Goal: Transaction & Acquisition: Book appointment/travel/reservation

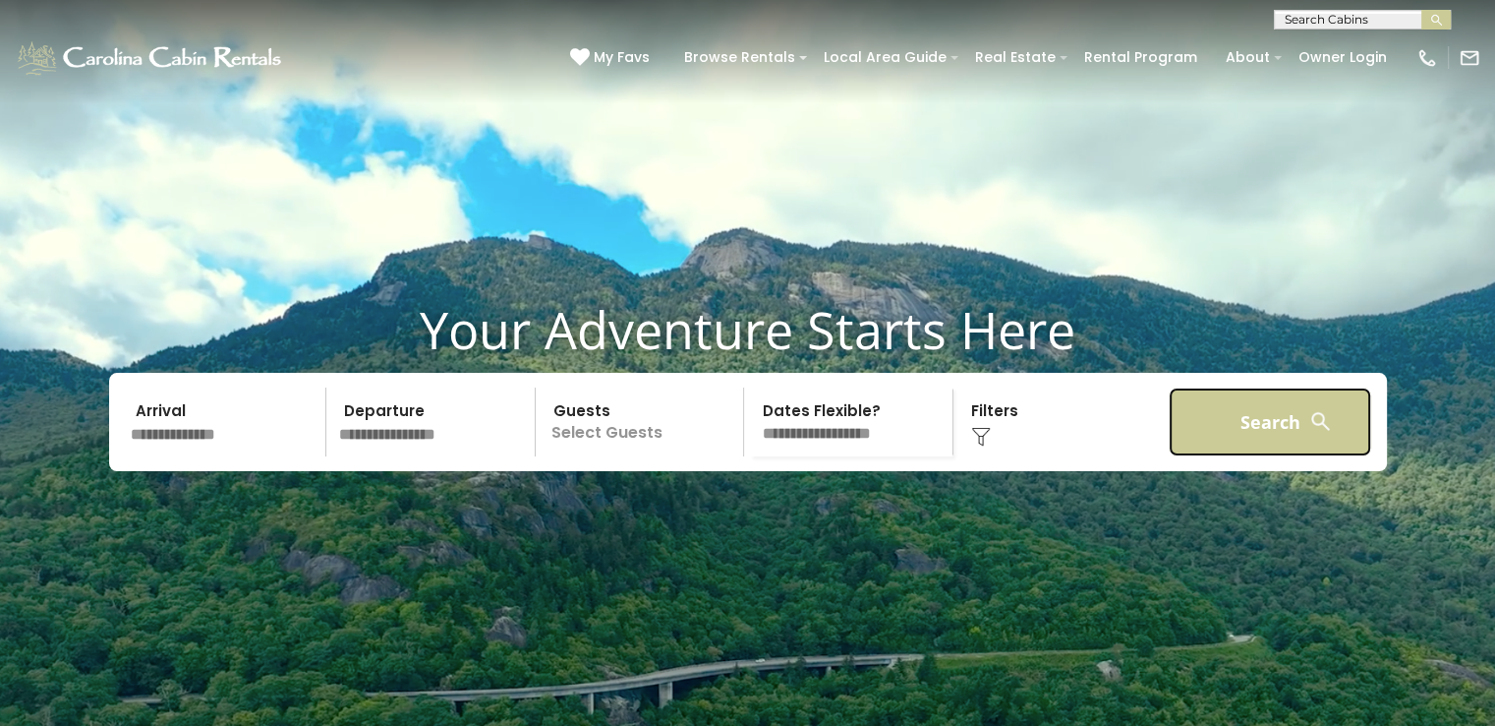
click at [1286, 456] on button "Search" at bounding box center [1271, 421] width 204 height 69
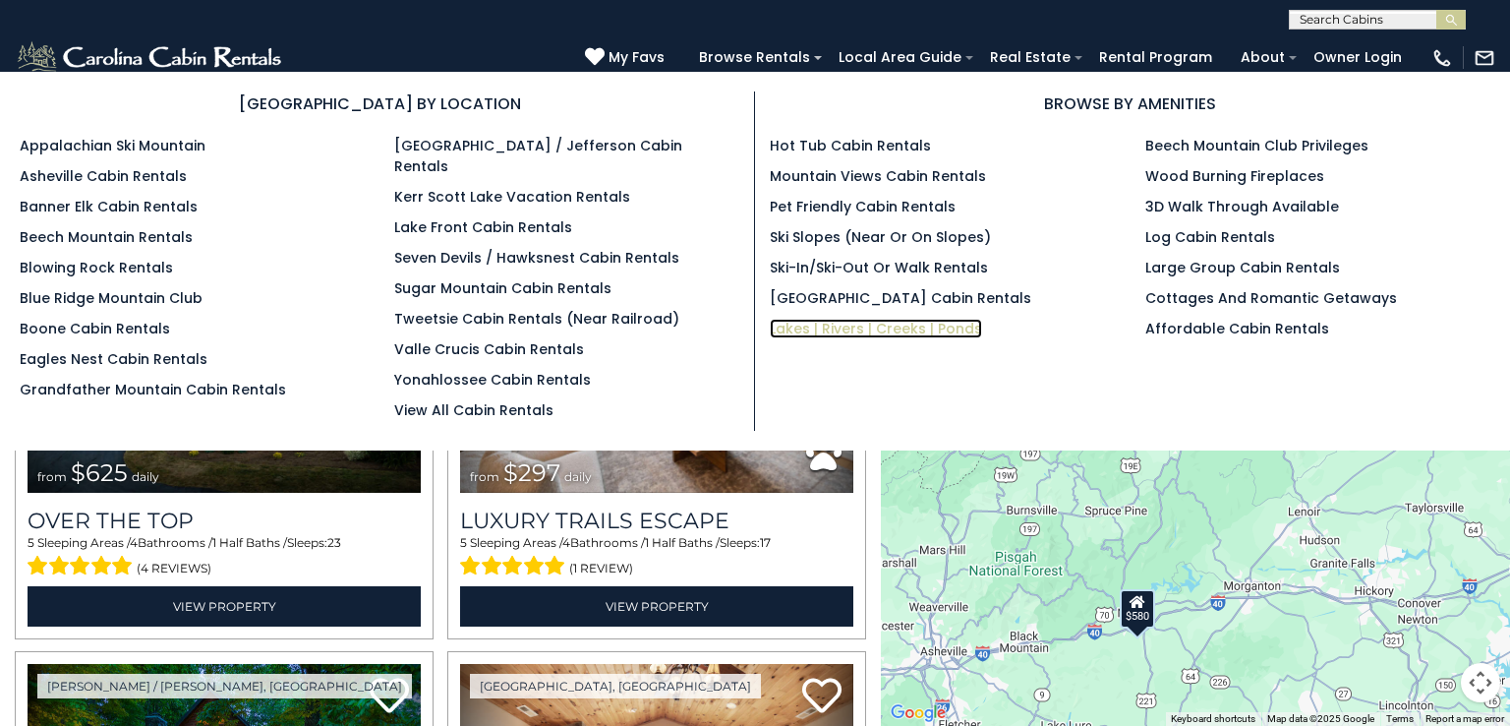
click at [817, 324] on link "Lakes | Rivers | Creeks | Ponds" at bounding box center [876, 329] width 212 height 20
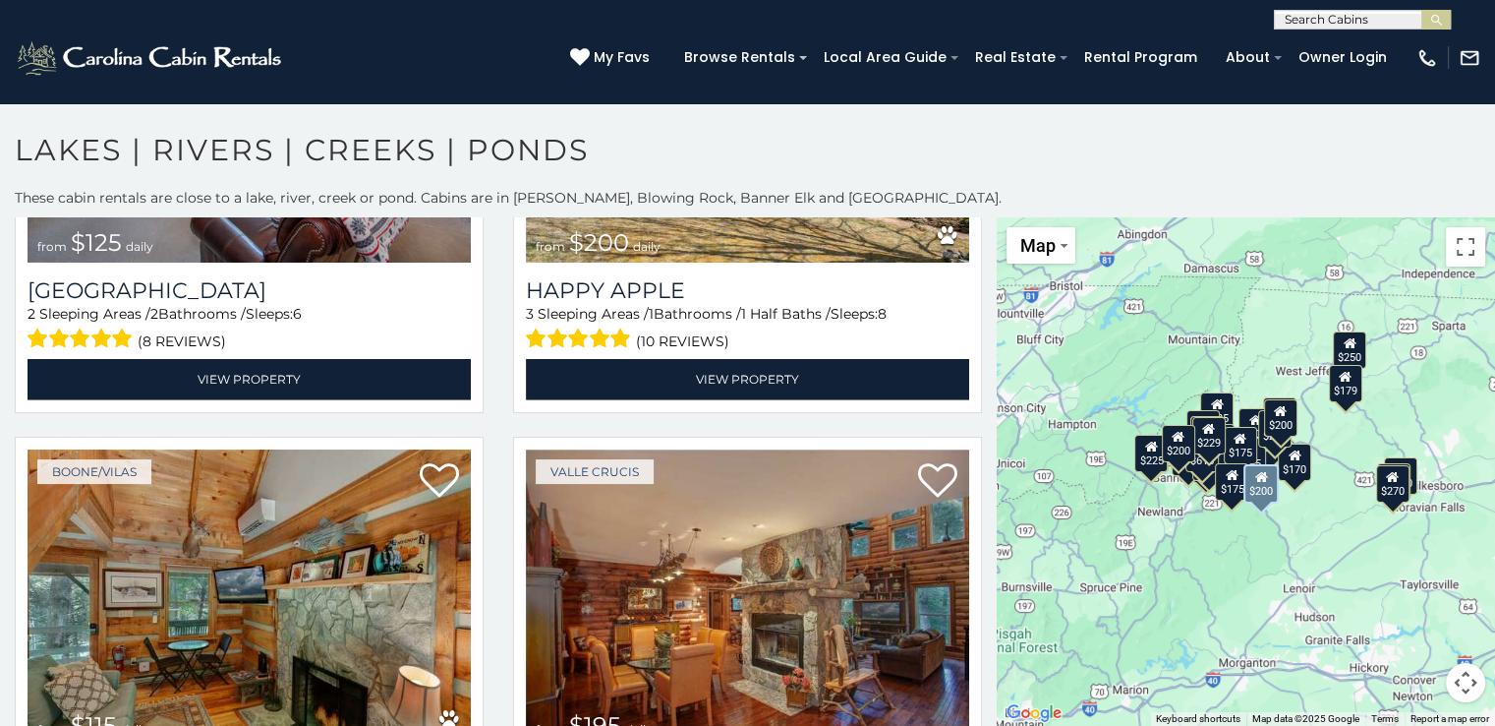
scroll to position [6095, 0]
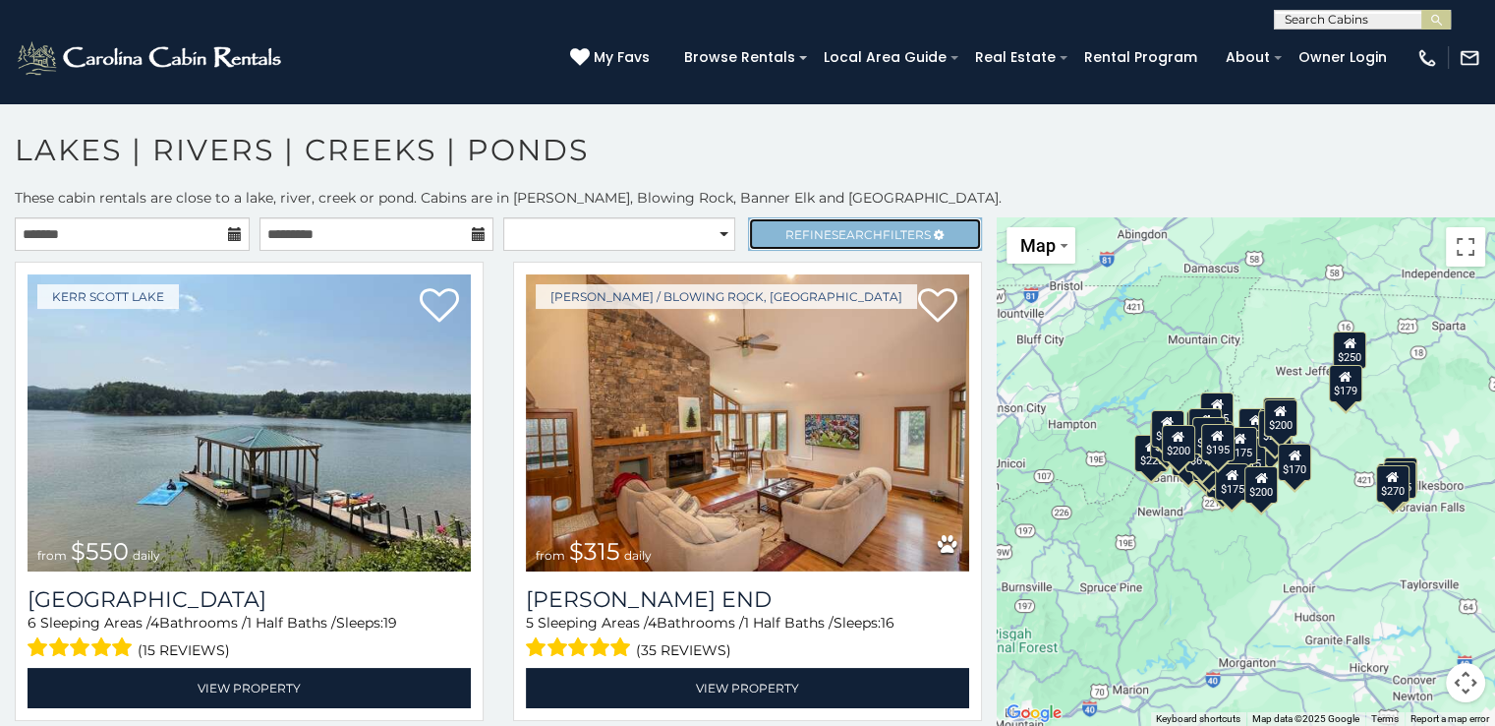
click at [830, 221] on link "Refine Search Filters" at bounding box center [865, 233] width 235 height 33
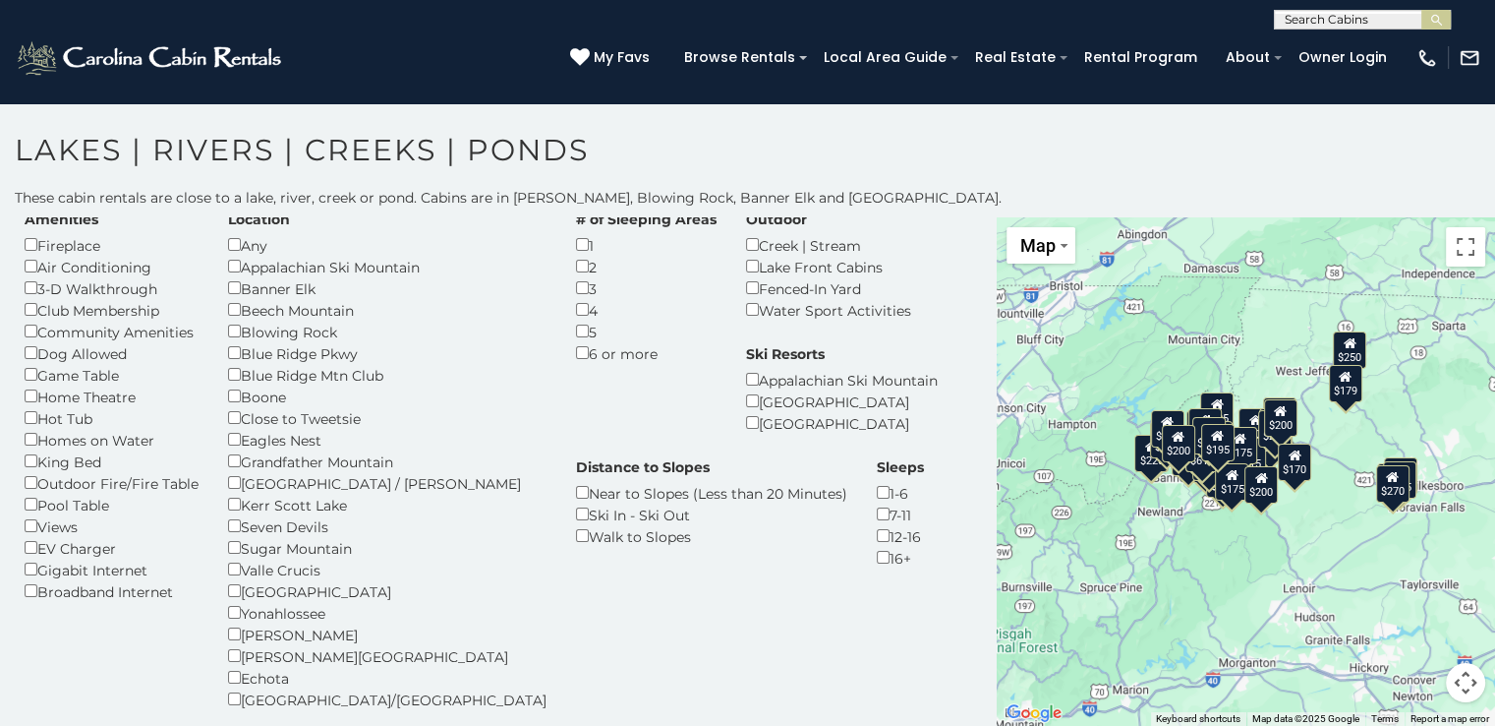
scroll to position [98, 0]
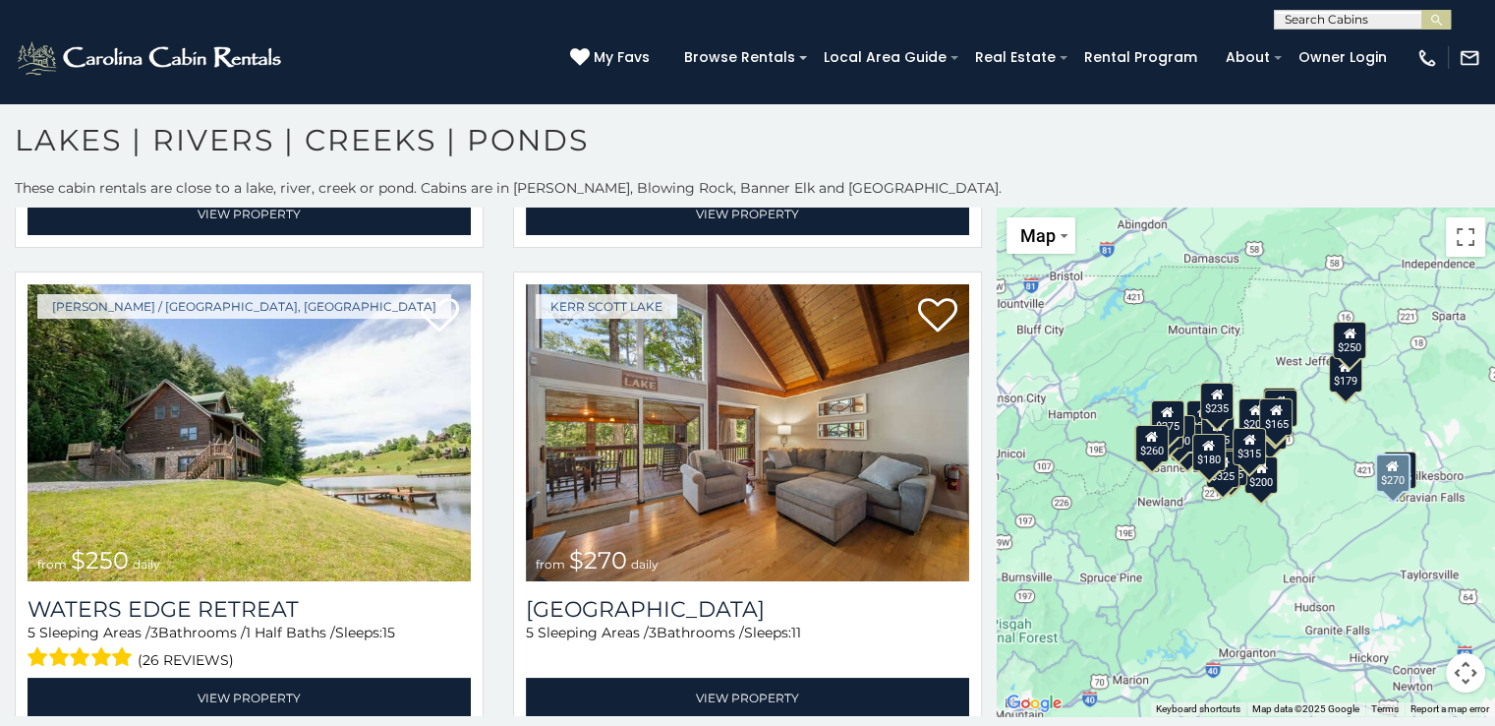
scroll to position [1526, 0]
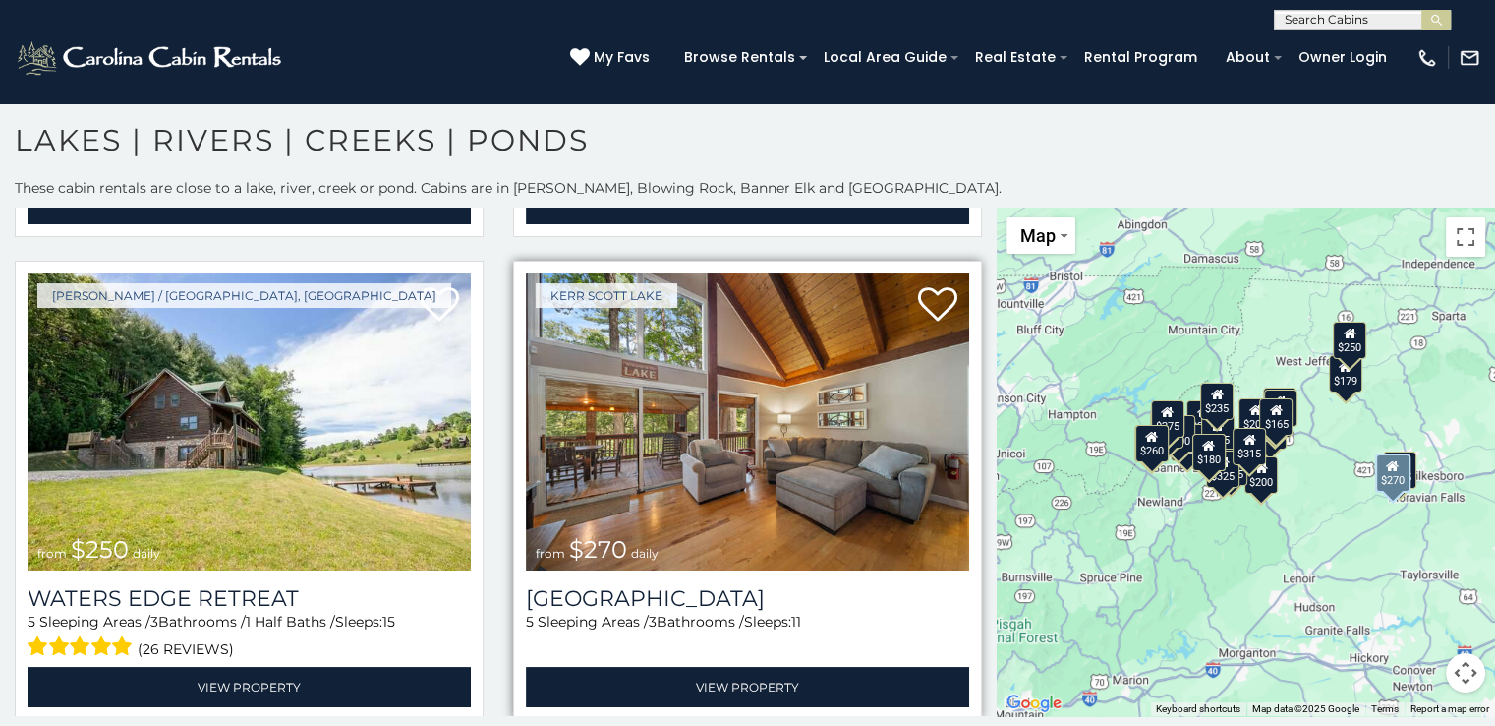
click at [760, 533] on img at bounding box center [747, 421] width 443 height 297
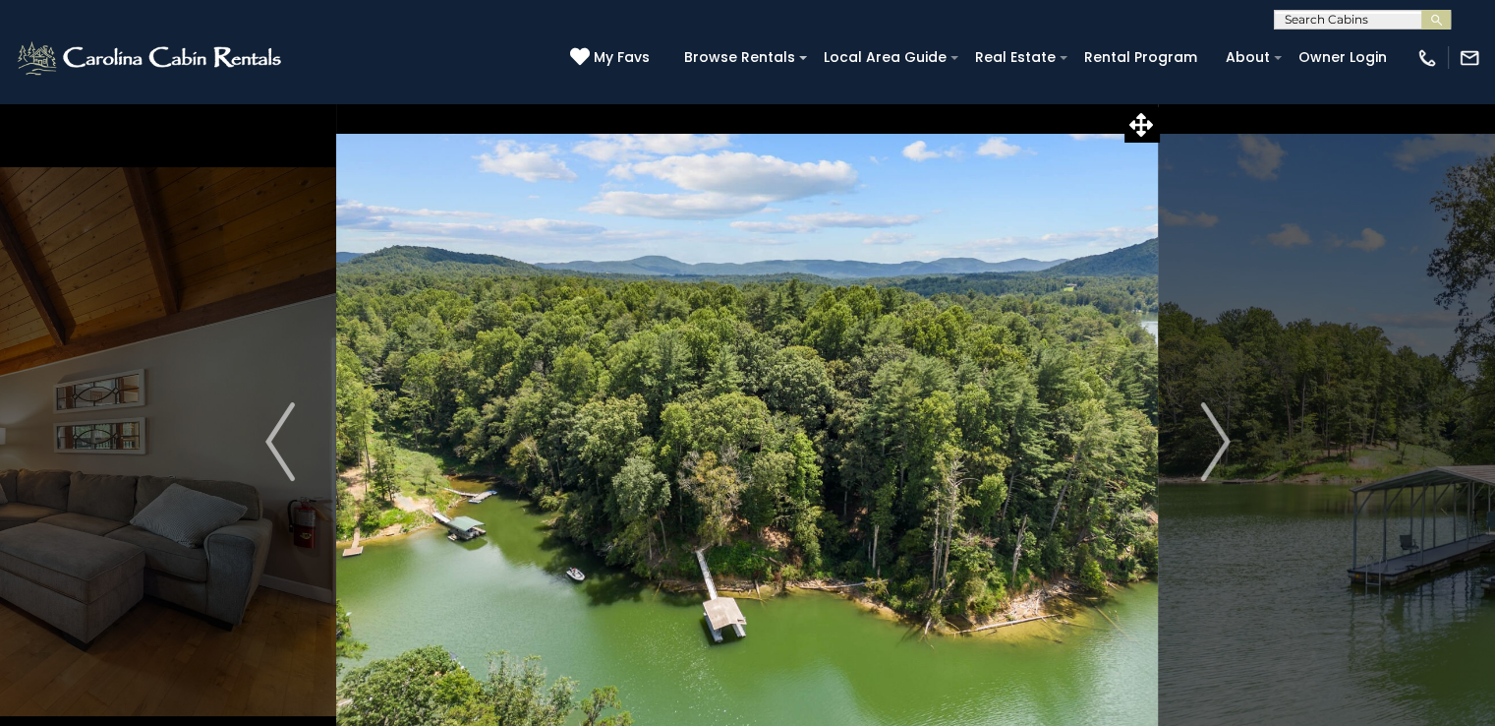
click at [1206, 447] on img "Next" at bounding box center [1214, 441] width 29 height 79
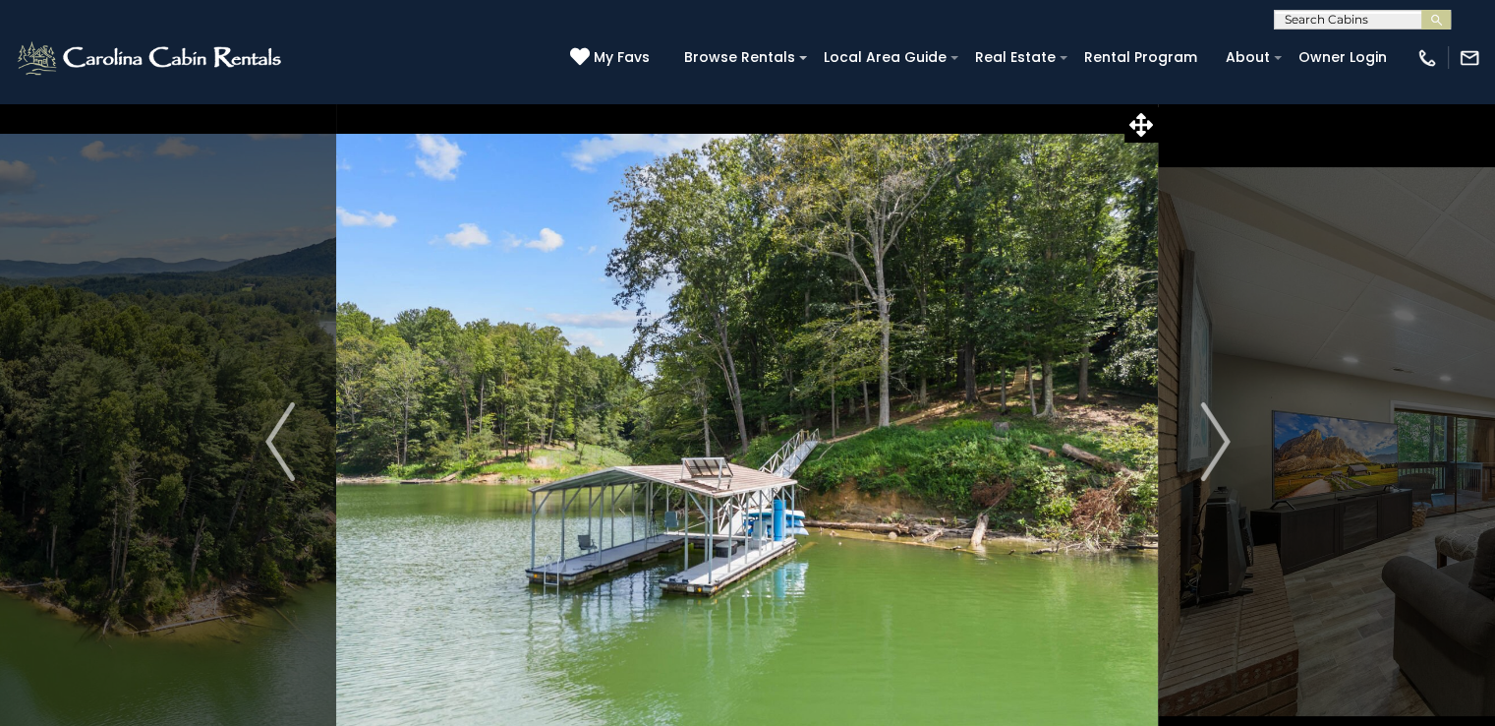
click at [1206, 447] on img "Next" at bounding box center [1214, 441] width 29 height 79
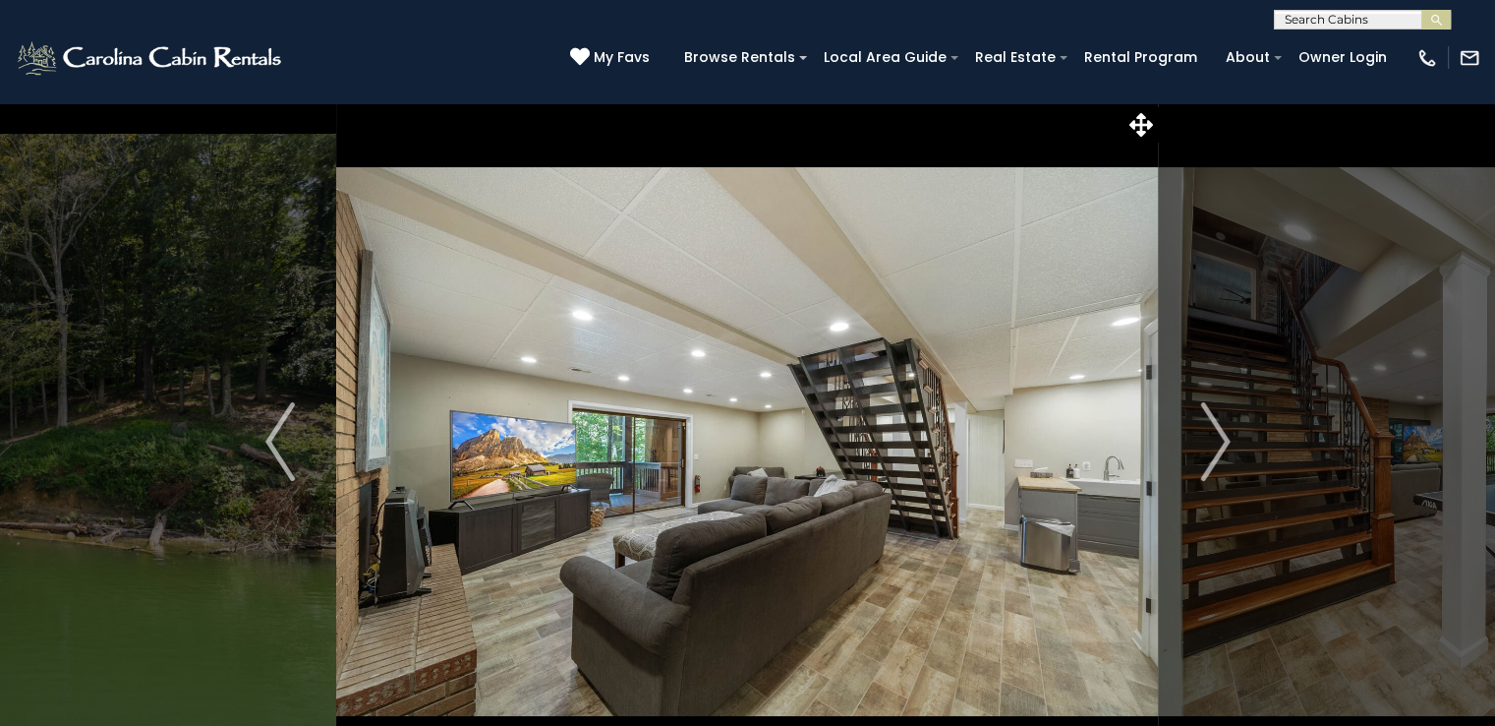
click at [1206, 447] on img "Next" at bounding box center [1214, 441] width 29 height 79
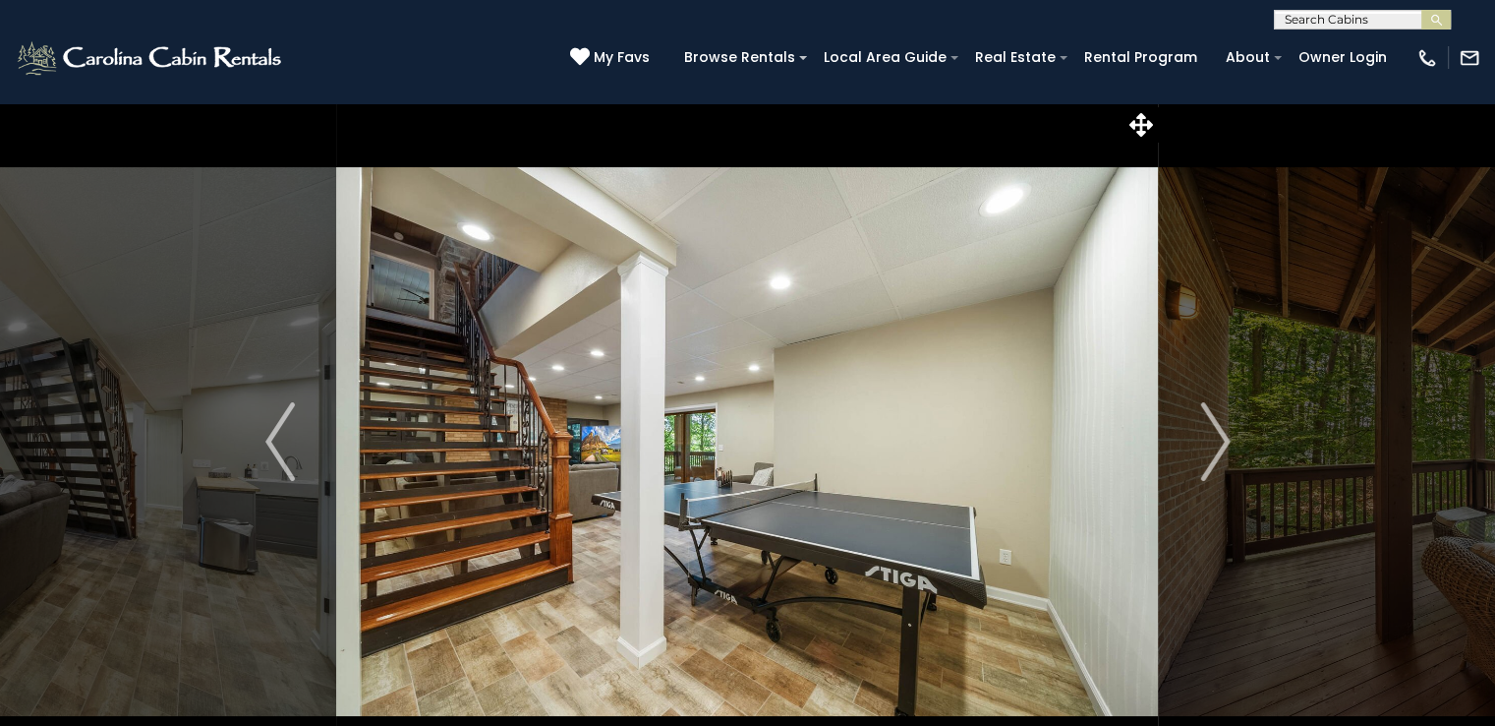
click at [1206, 447] on img "Next" at bounding box center [1214, 441] width 29 height 79
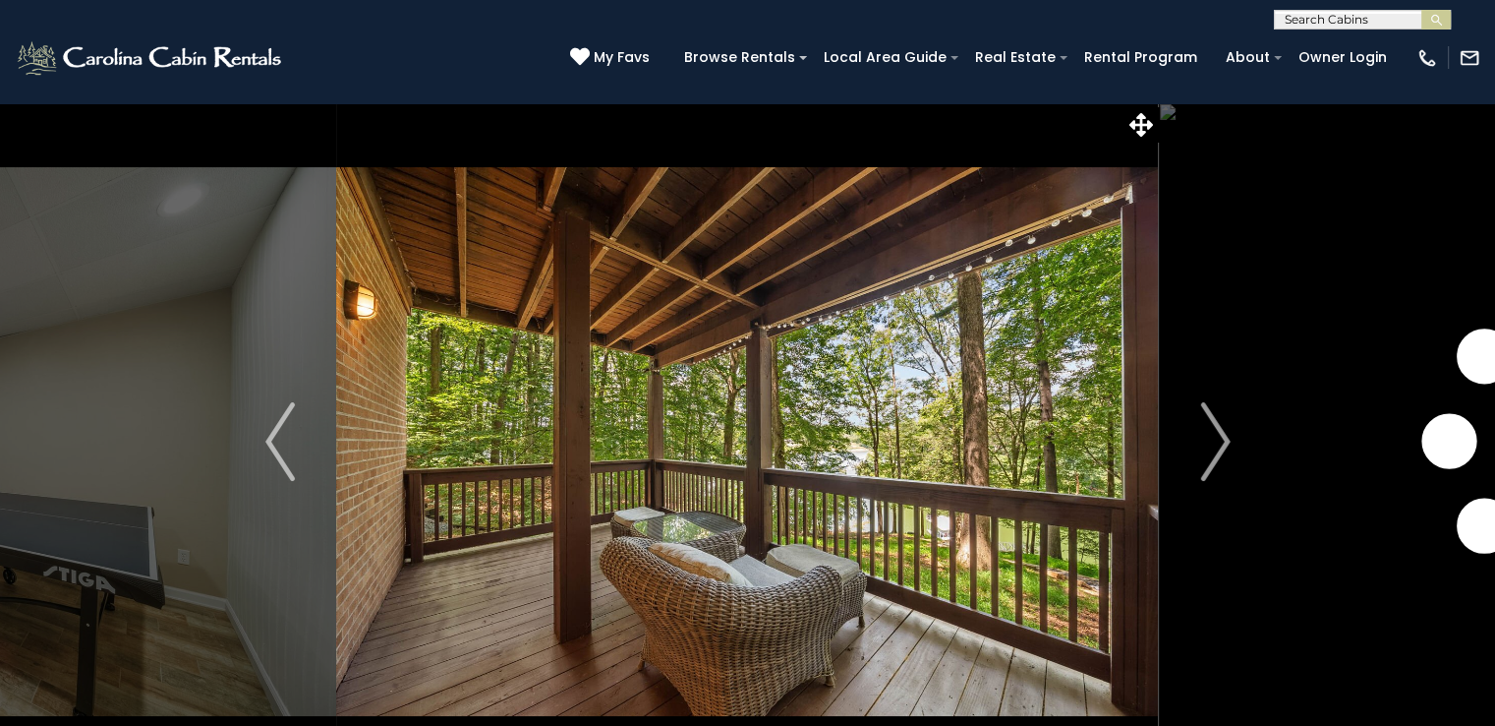
click at [1206, 447] on img "Next" at bounding box center [1214, 441] width 29 height 79
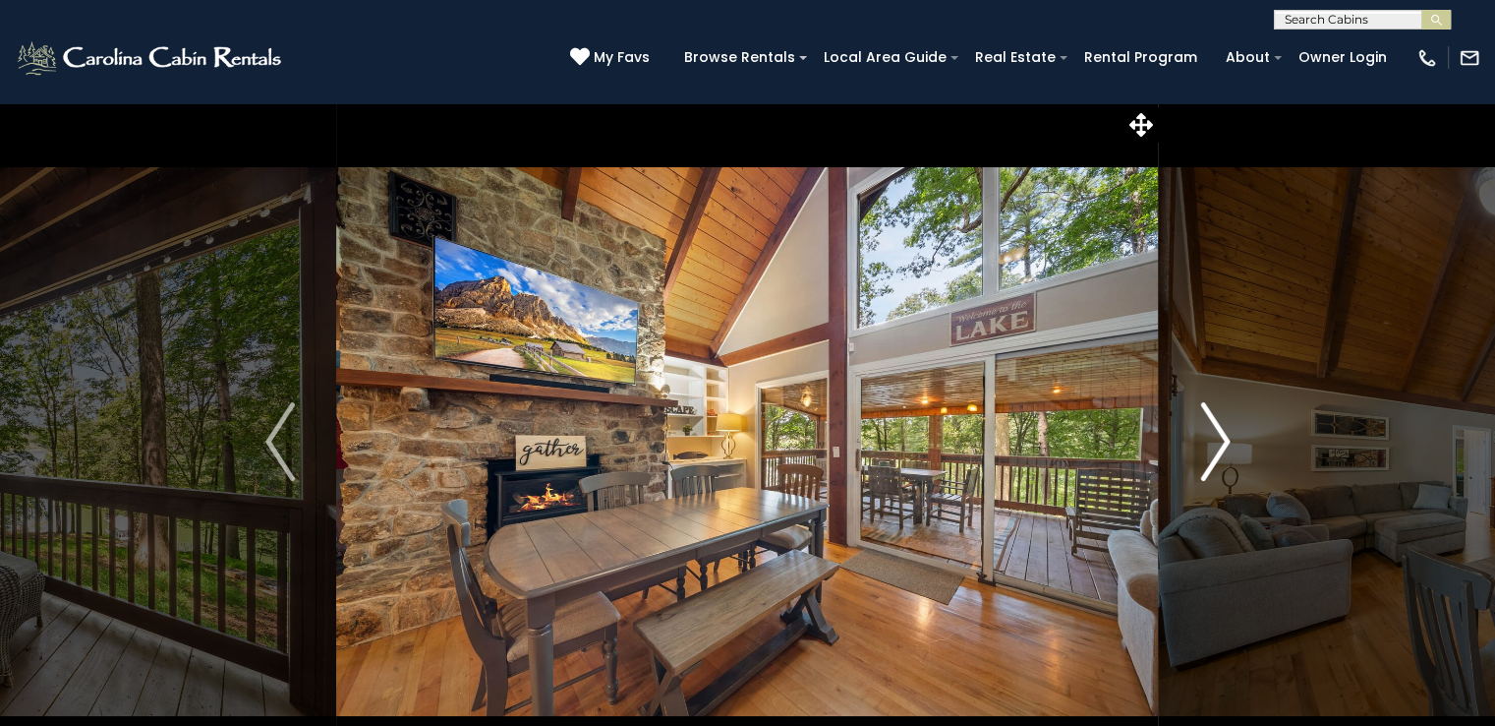
click at [1214, 453] on img "Next" at bounding box center [1214, 441] width 29 height 79
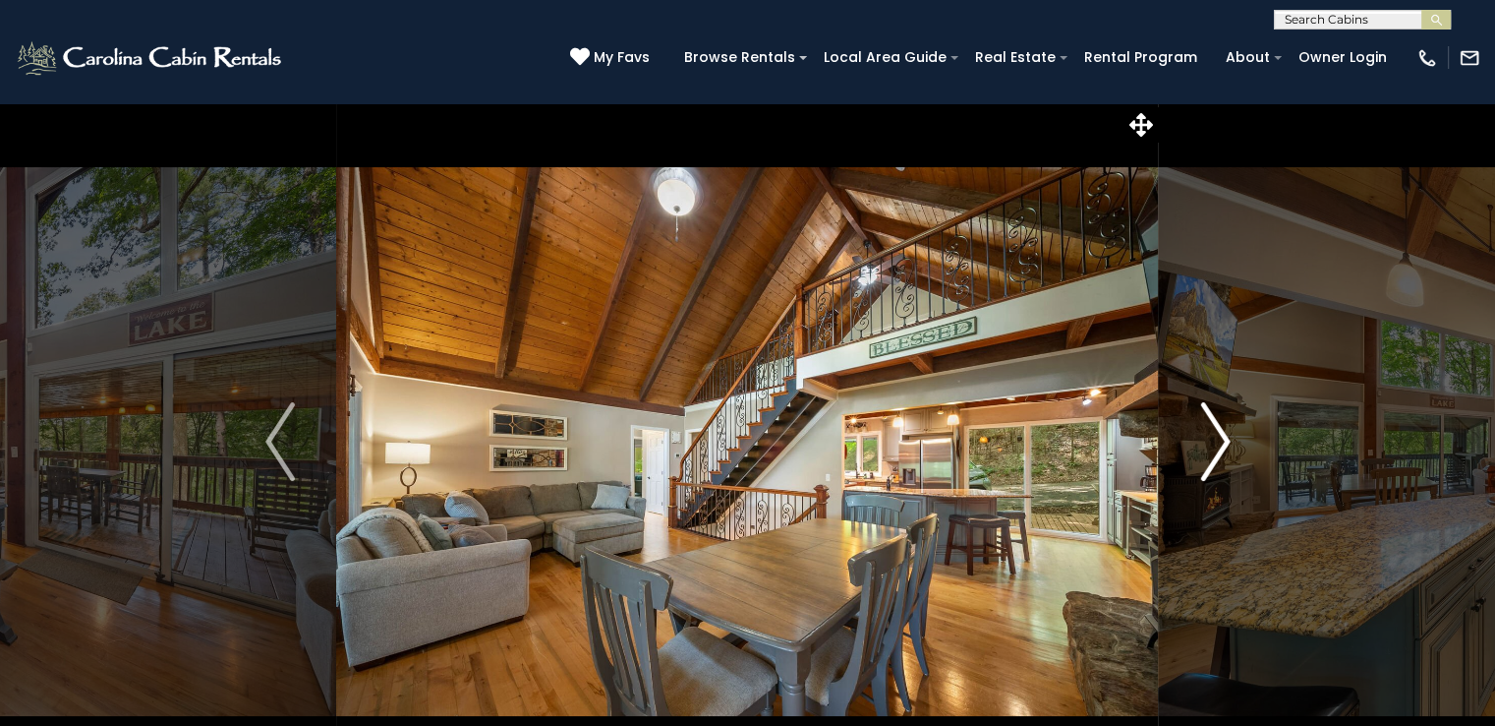
click at [1214, 453] on img "Next" at bounding box center [1214, 441] width 29 height 79
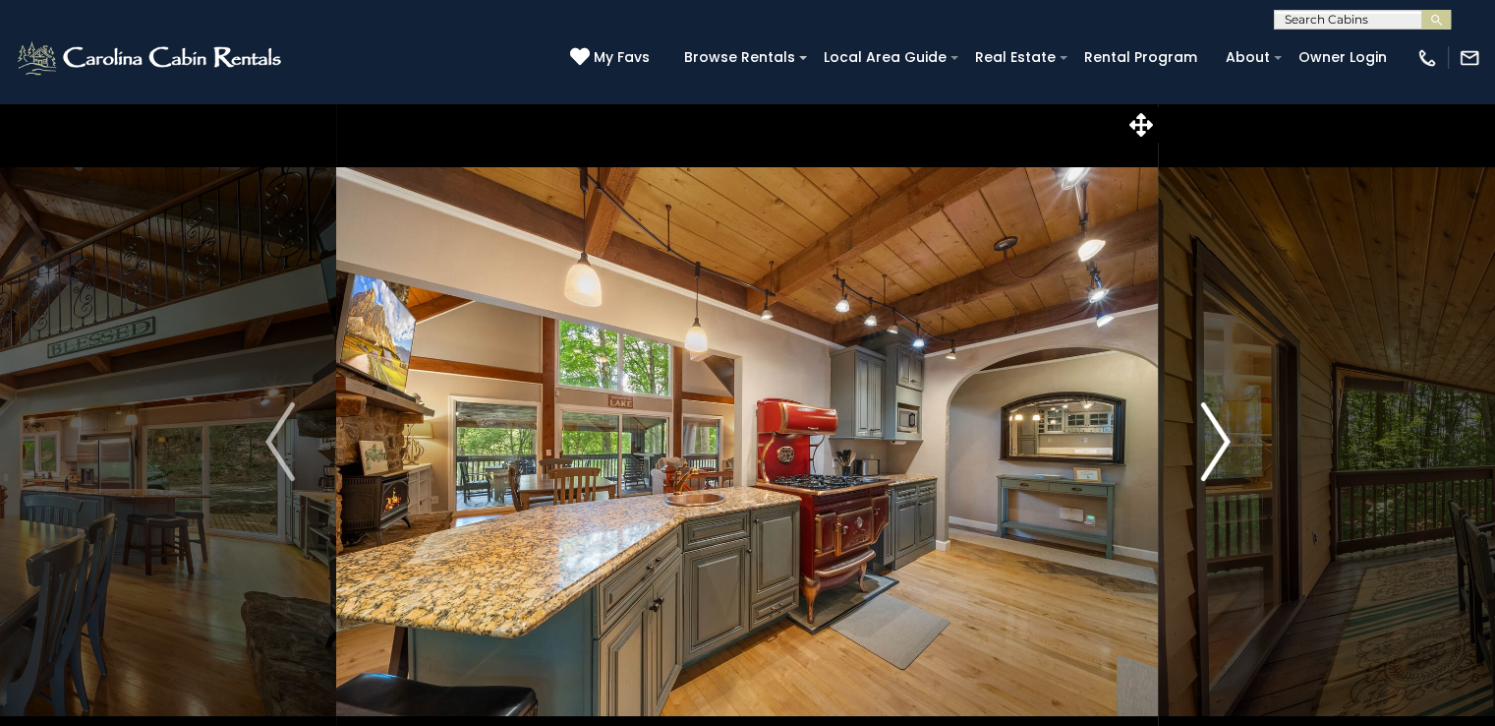
click at [1214, 453] on img "Next" at bounding box center [1214, 441] width 29 height 79
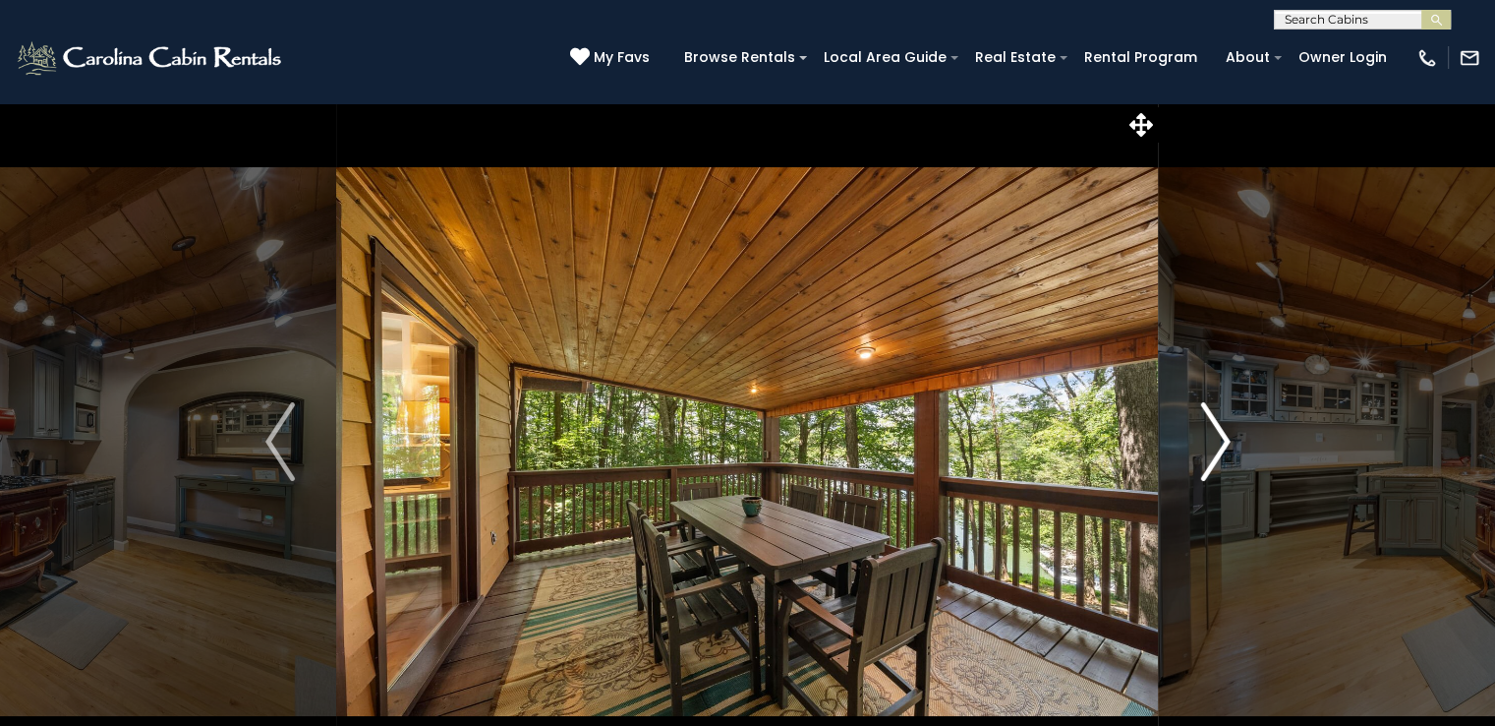
click at [1214, 453] on img "Next" at bounding box center [1214, 441] width 29 height 79
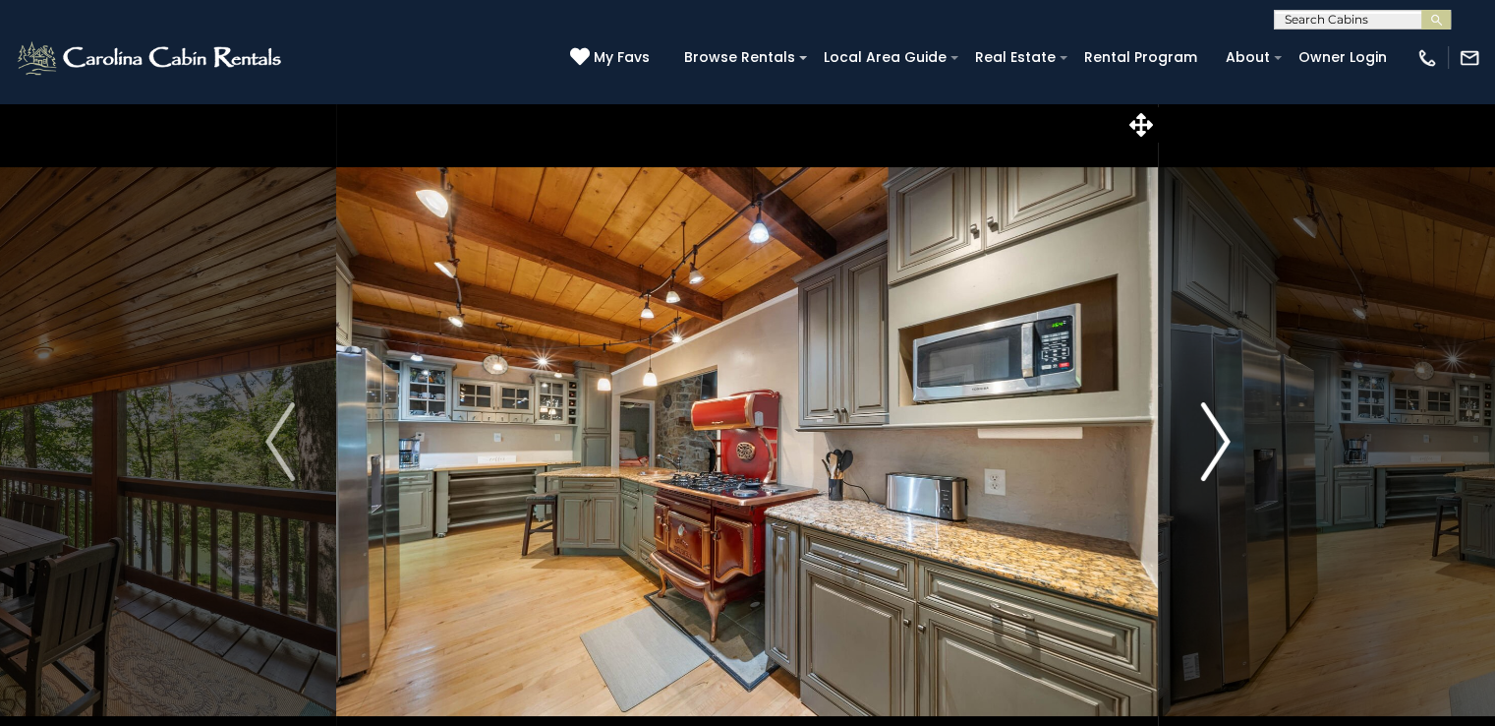
click at [1214, 453] on img "Next" at bounding box center [1214, 441] width 29 height 79
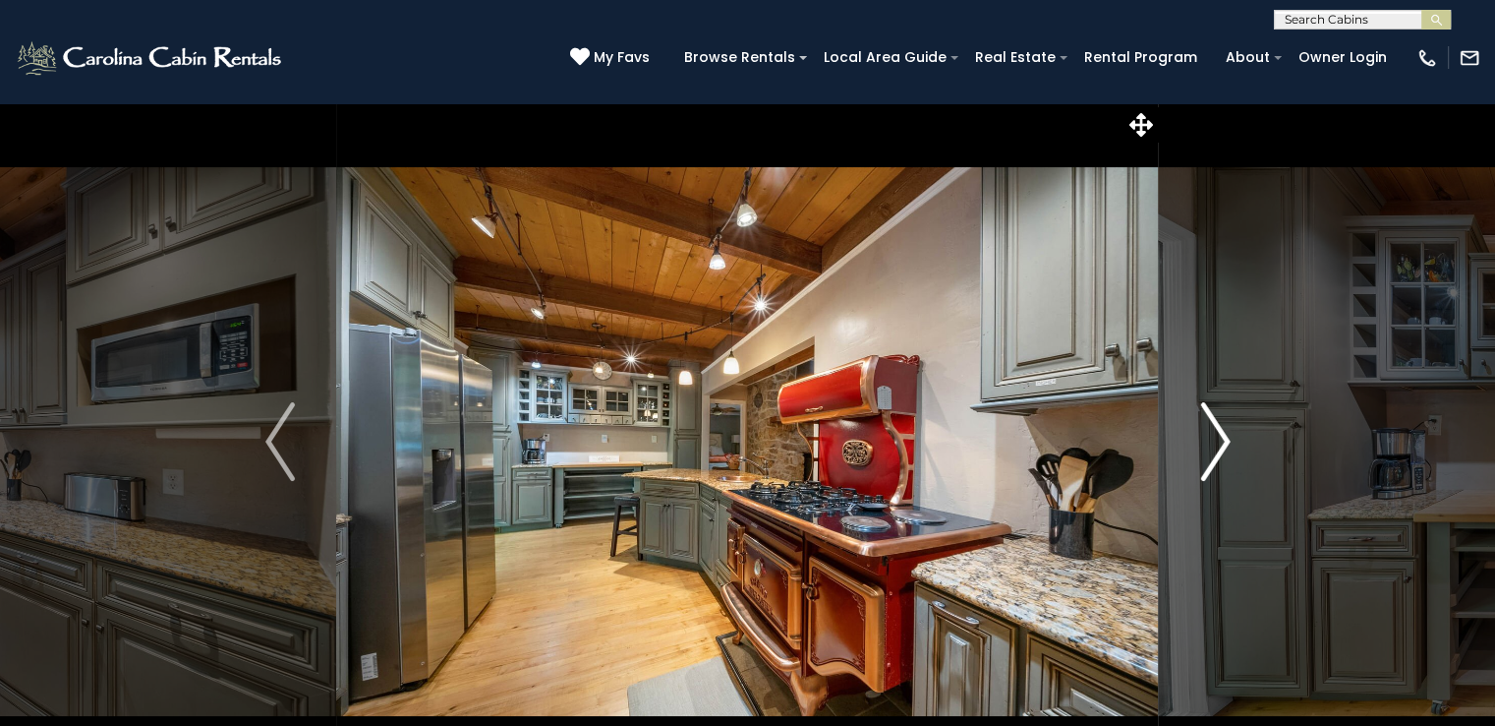
click at [1214, 453] on img "Next" at bounding box center [1214, 441] width 29 height 79
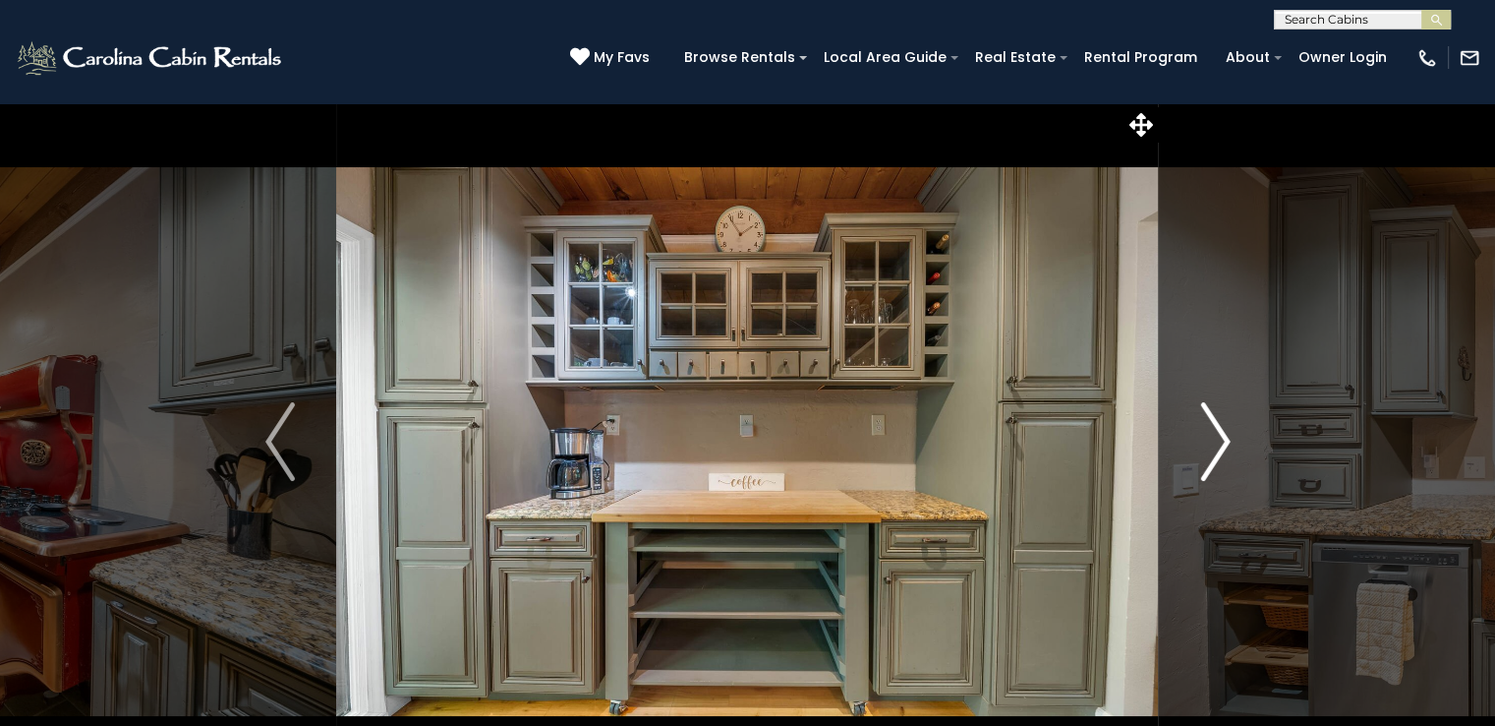
click at [1214, 453] on img "Next" at bounding box center [1214, 441] width 29 height 79
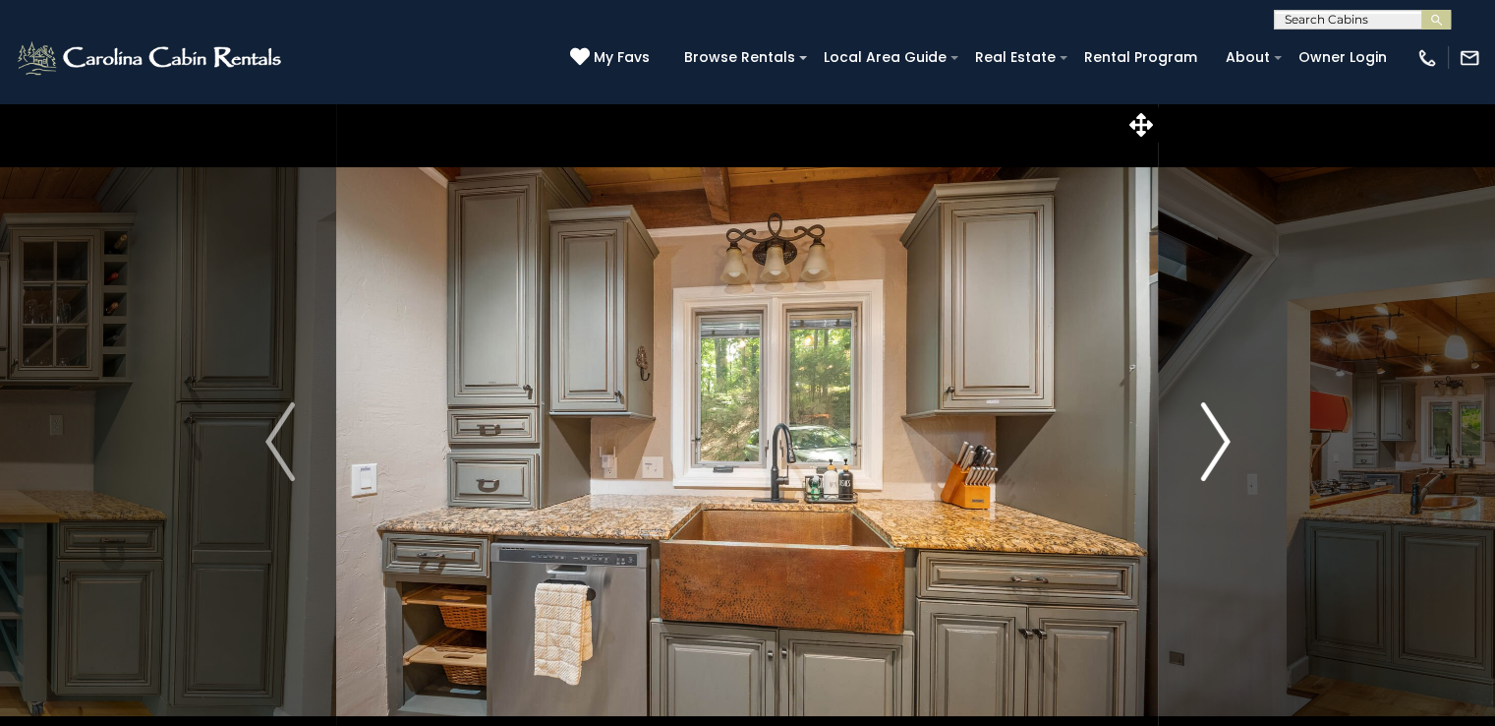
click at [1214, 453] on img "Next" at bounding box center [1214, 441] width 29 height 79
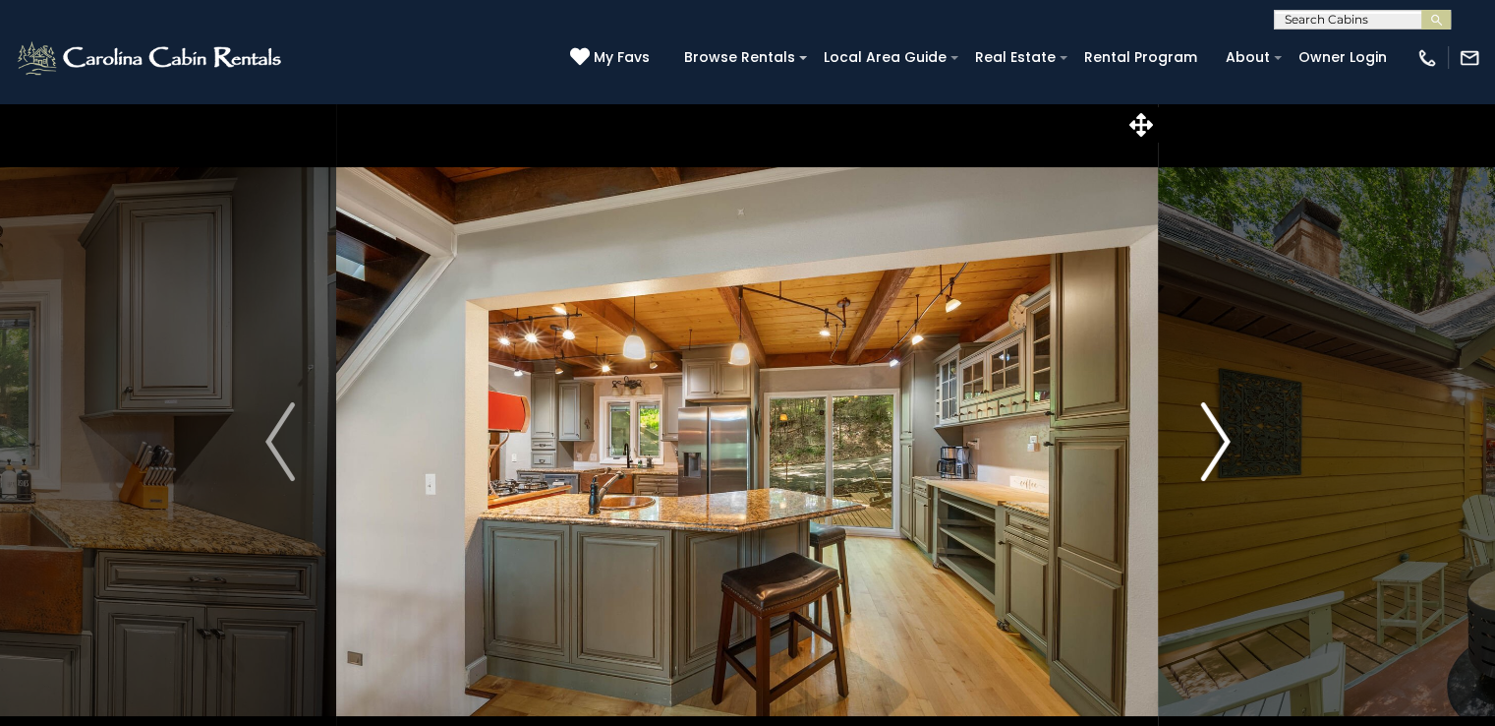
click at [1214, 453] on img "Next" at bounding box center [1214, 441] width 29 height 79
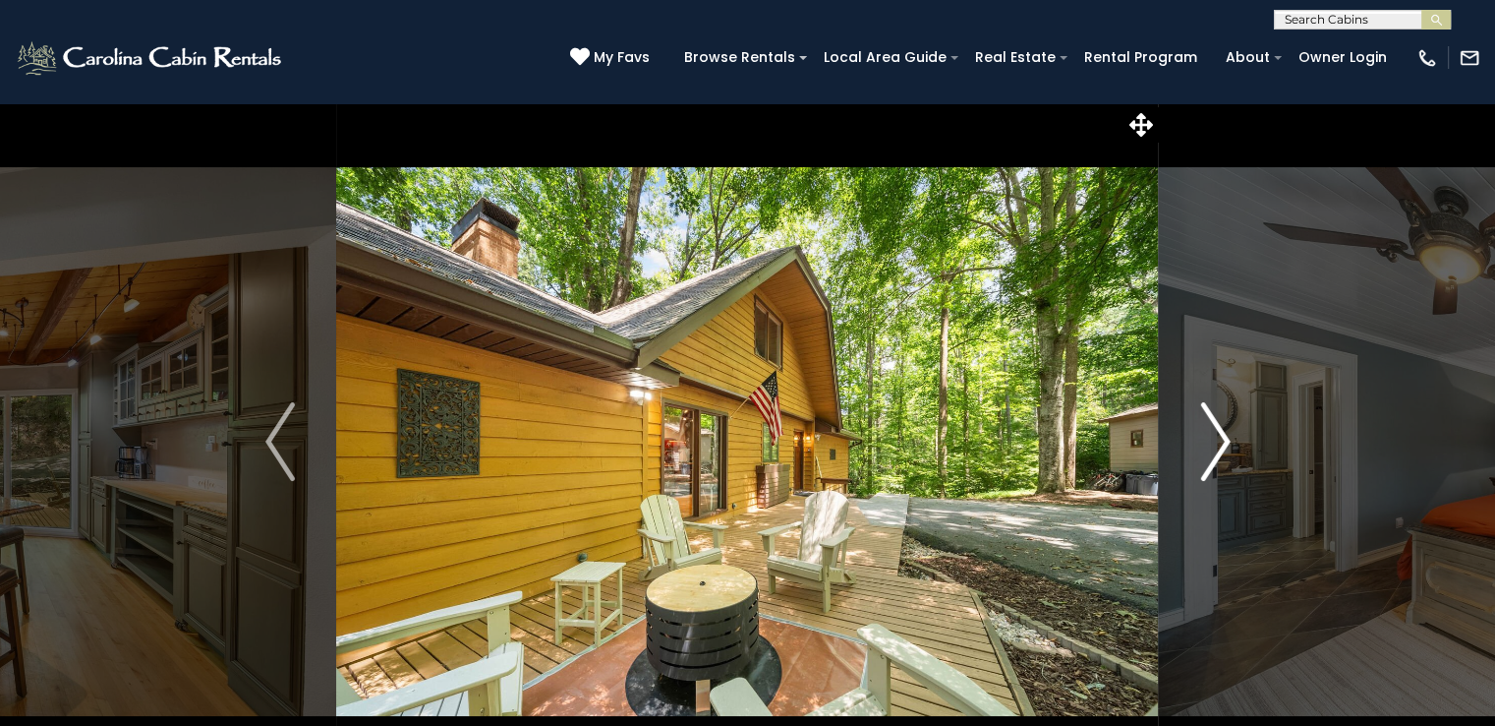
click at [1214, 453] on img "Next" at bounding box center [1214, 441] width 29 height 79
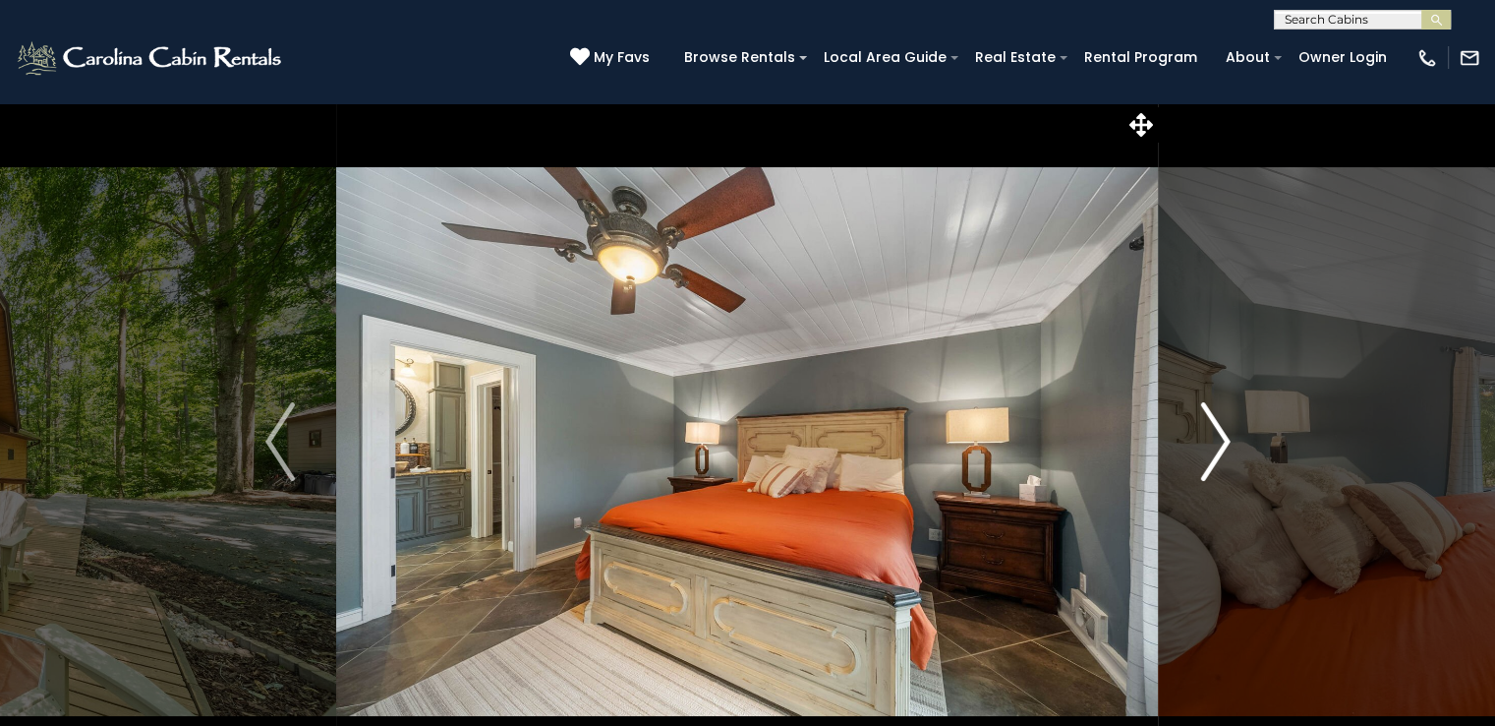
click at [1214, 453] on img "Next" at bounding box center [1214, 441] width 29 height 79
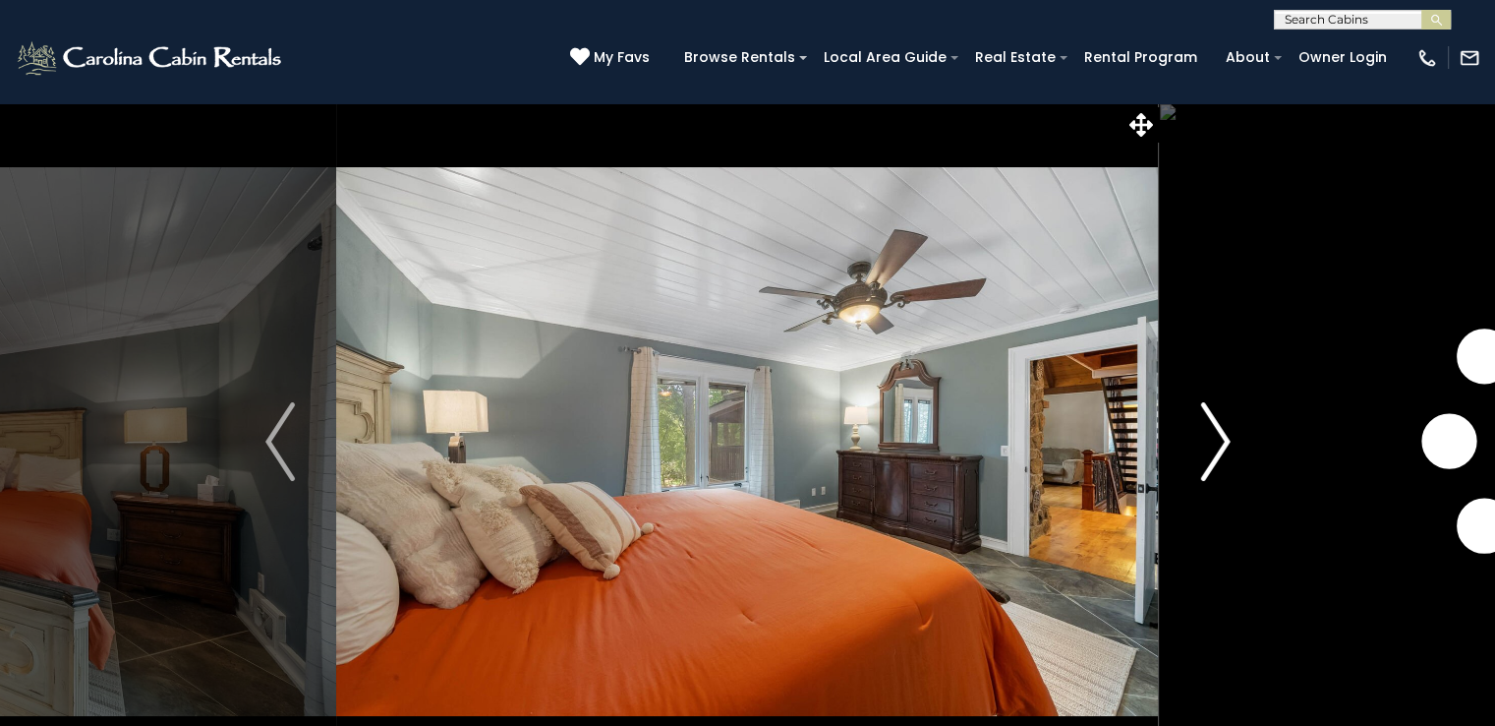
click at [1214, 453] on img "Next" at bounding box center [1214, 441] width 29 height 79
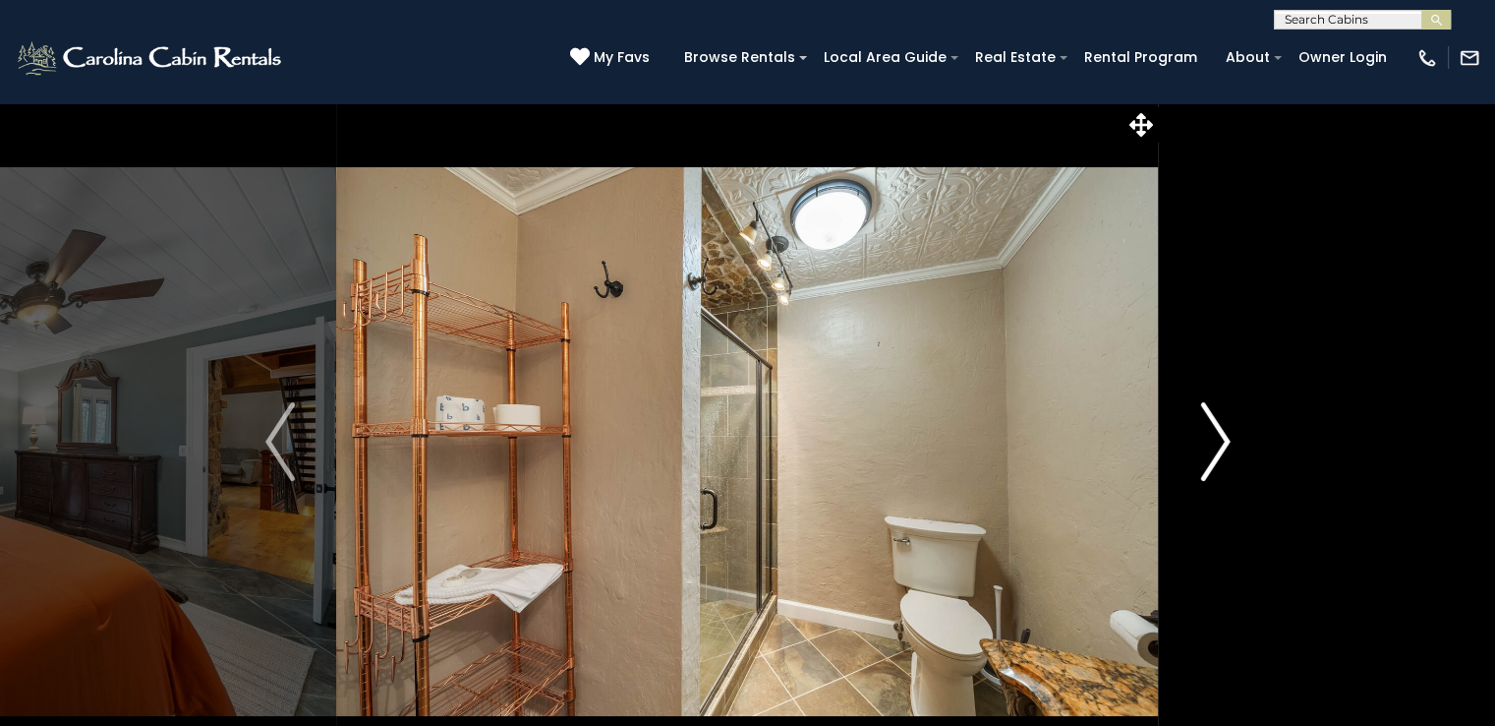
click at [1214, 453] on img "Next" at bounding box center [1214, 441] width 29 height 79
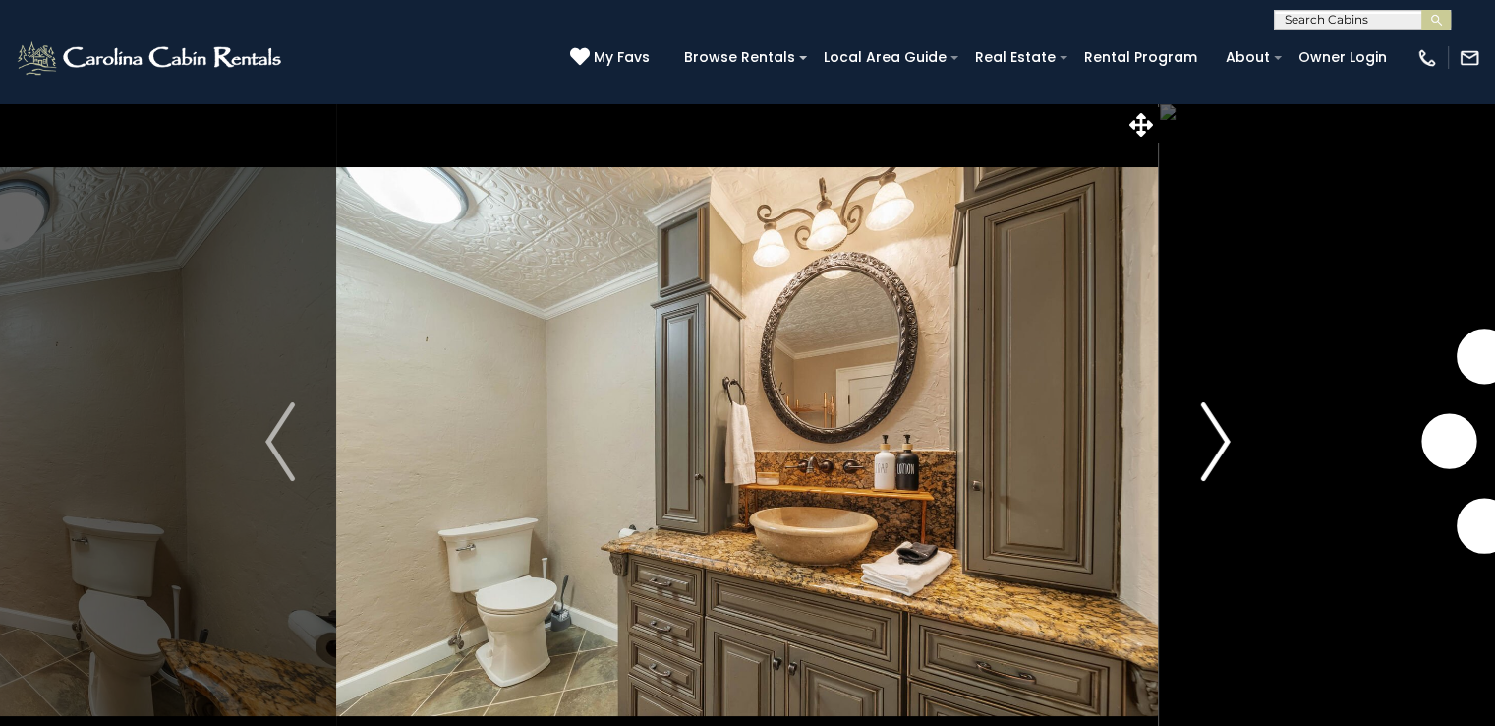
click at [1209, 437] on img "Next" at bounding box center [1214, 441] width 29 height 79
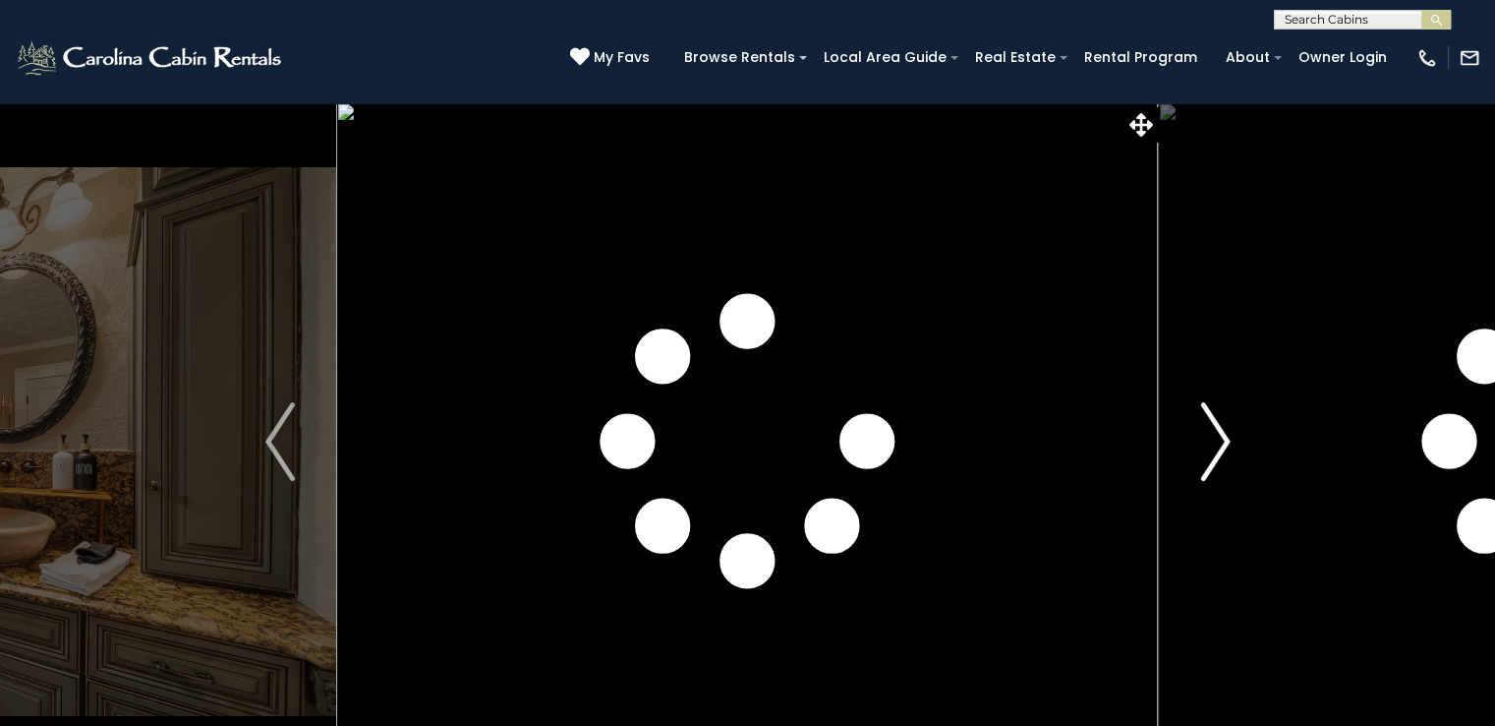
click at [1207, 437] on img "Next" at bounding box center [1214, 441] width 29 height 79
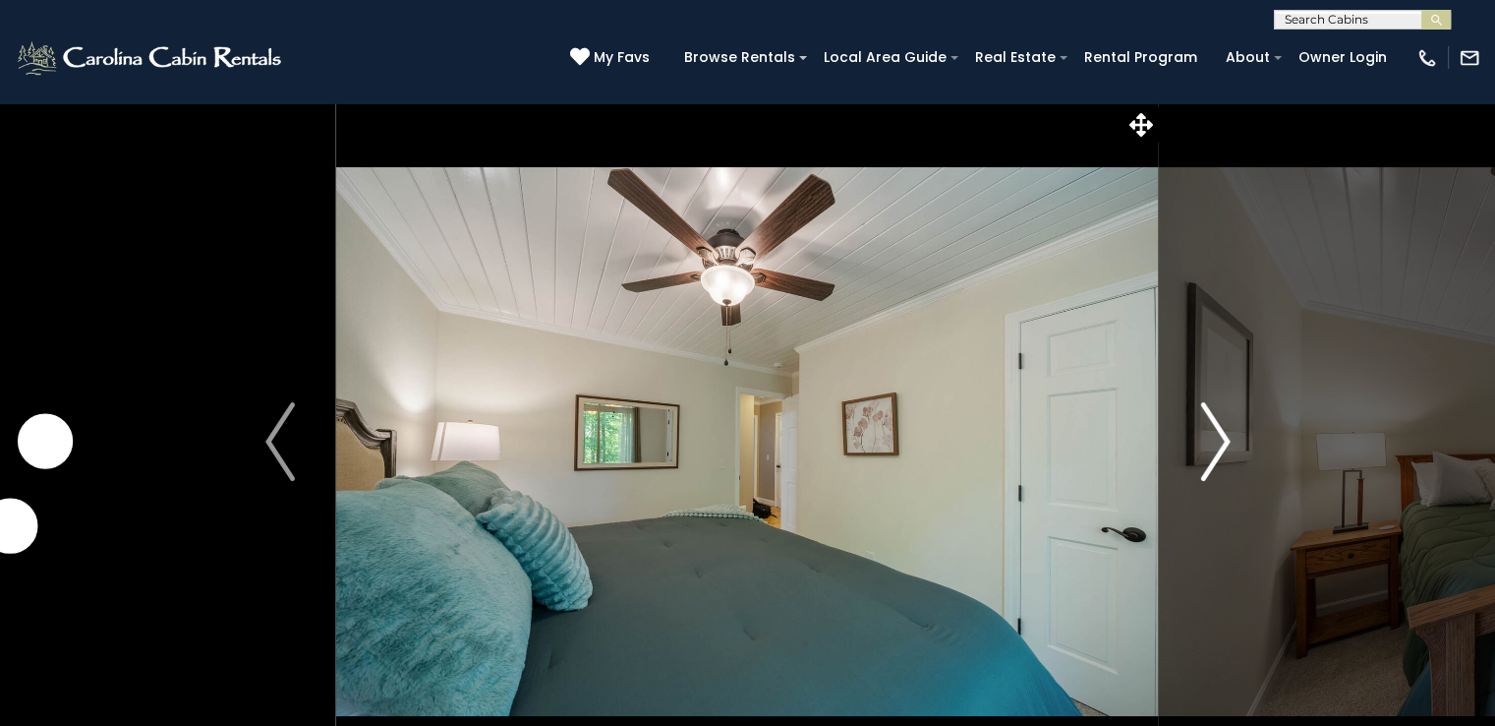
click at [1201, 445] on img "Next" at bounding box center [1214, 441] width 29 height 79
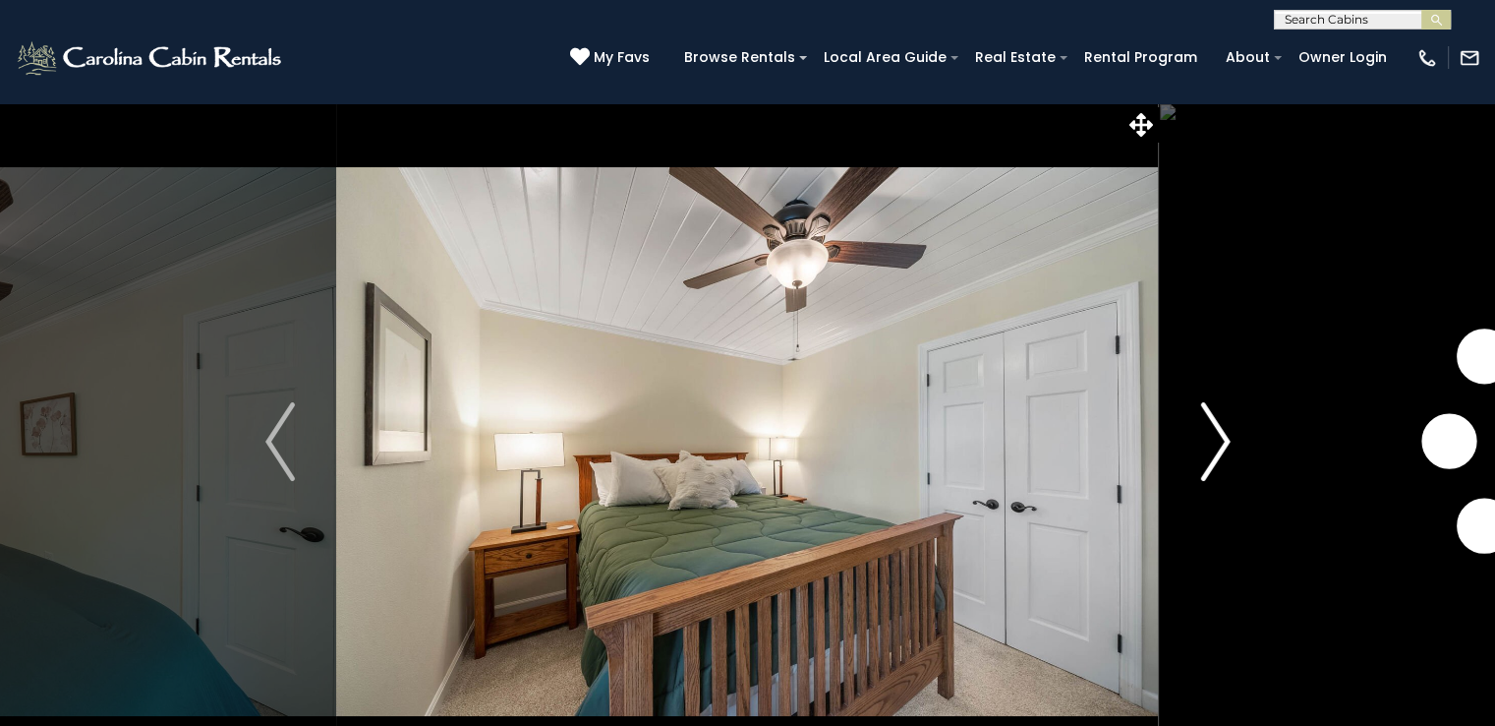
click at [1201, 444] on img "Next" at bounding box center [1214, 441] width 29 height 79
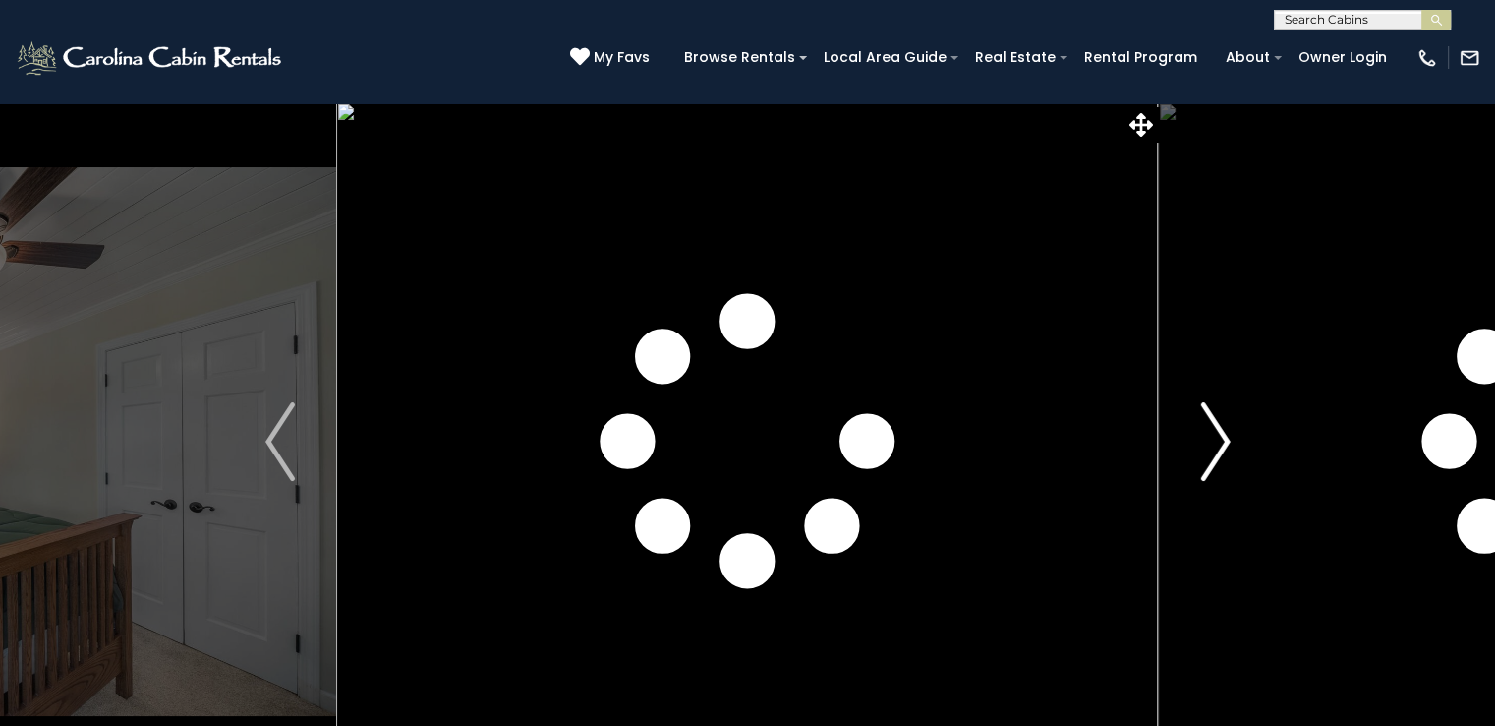
click at [1200, 439] on img "Next" at bounding box center [1214, 441] width 29 height 79
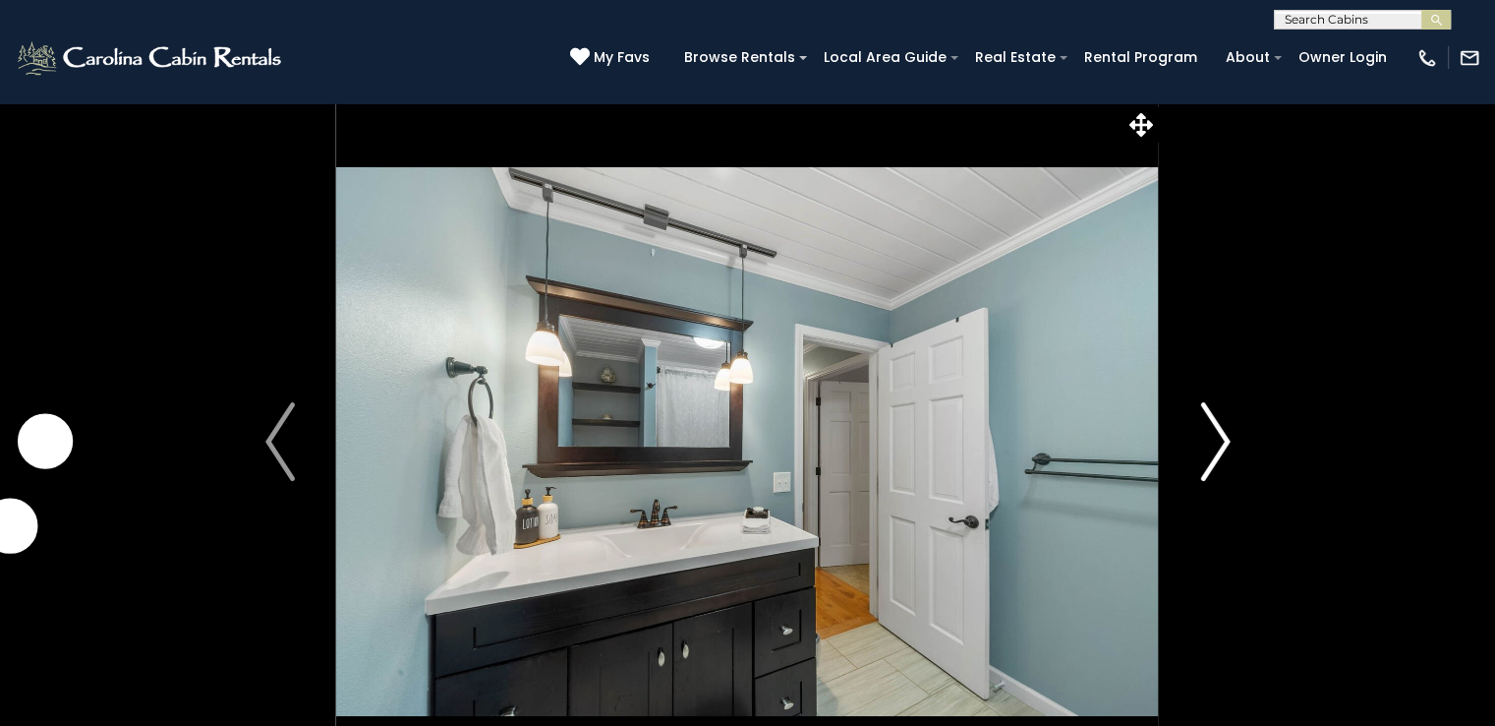
click at [1198, 438] on button "Next" at bounding box center [1215, 441] width 113 height 678
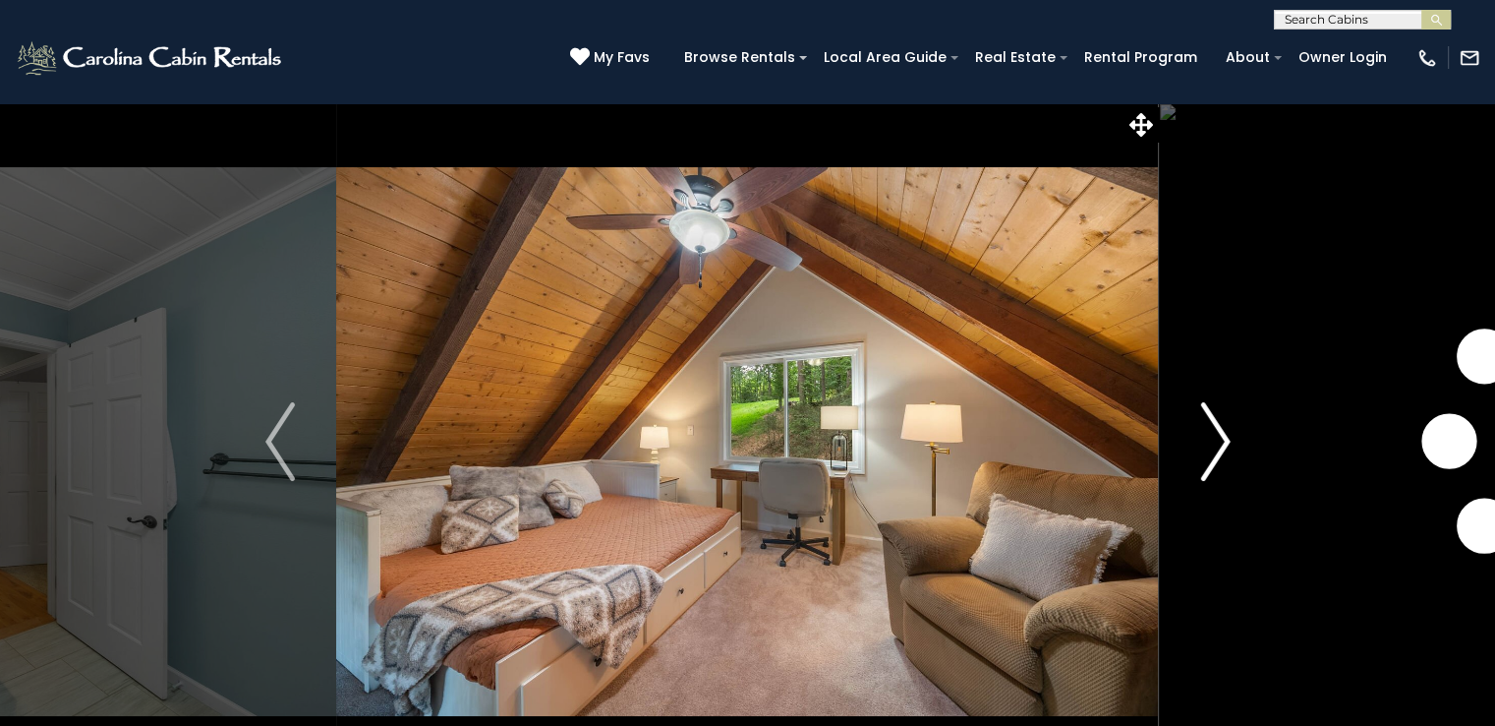
click at [1198, 438] on button "Next" at bounding box center [1215, 441] width 113 height 678
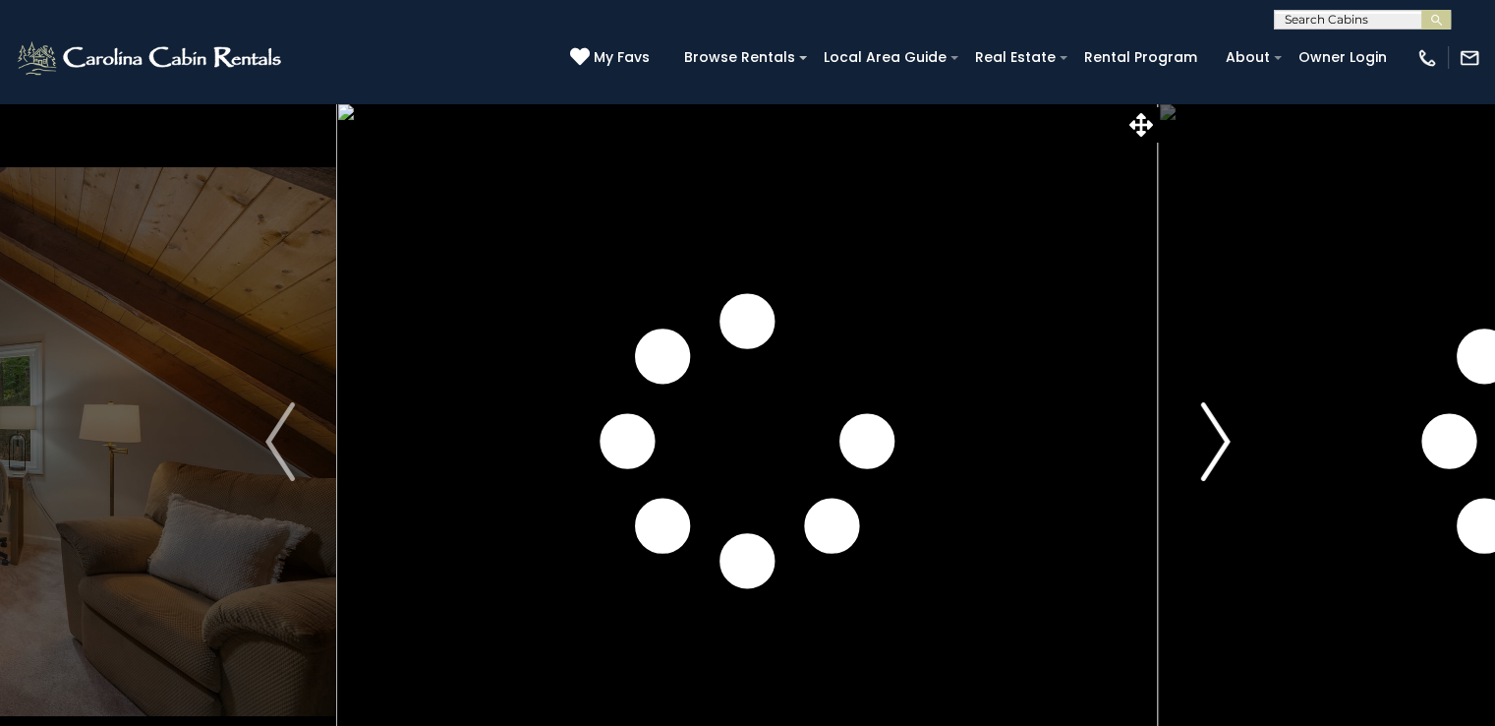
click at [1198, 438] on button "Next" at bounding box center [1215, 441] width 113 height 678
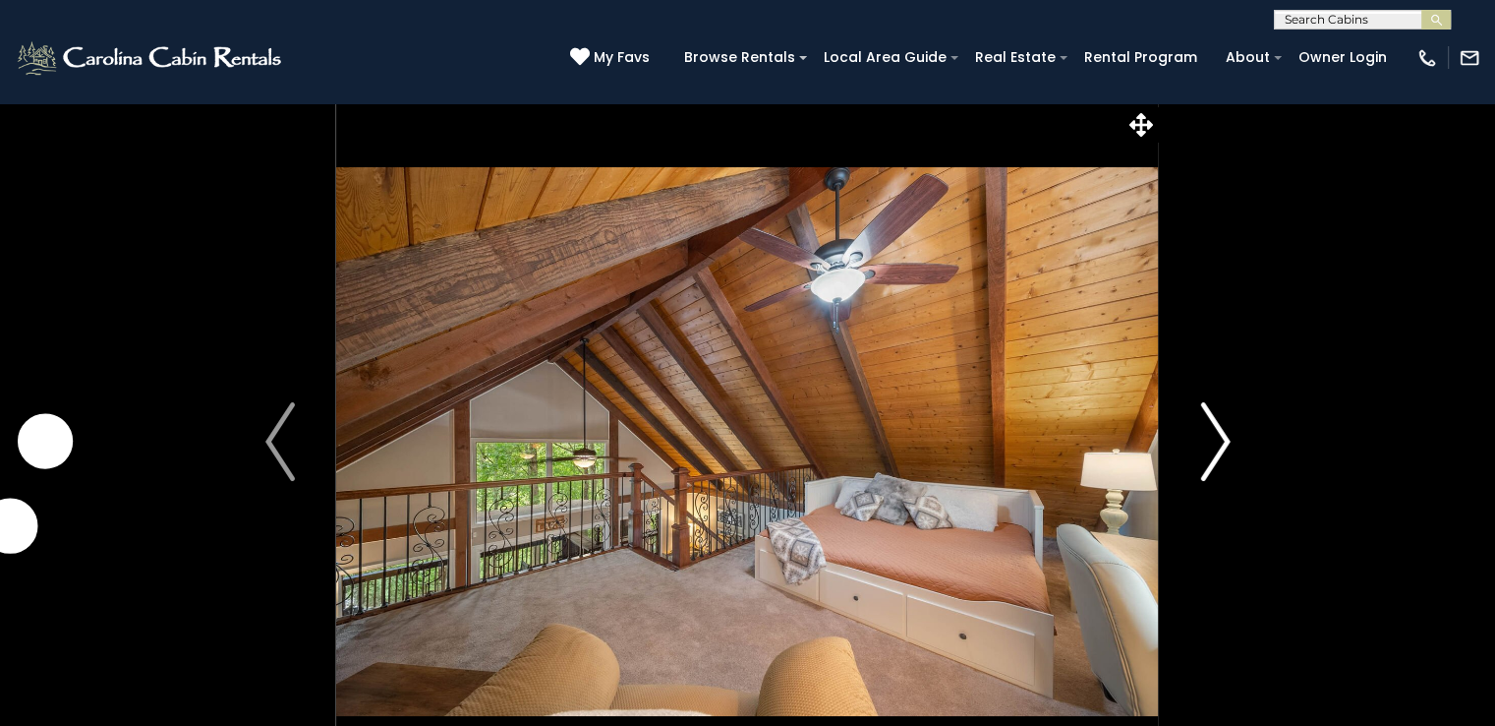
click at [1198, 438] on button "Next" at bounding box center [1215, 441] width 113 height 678
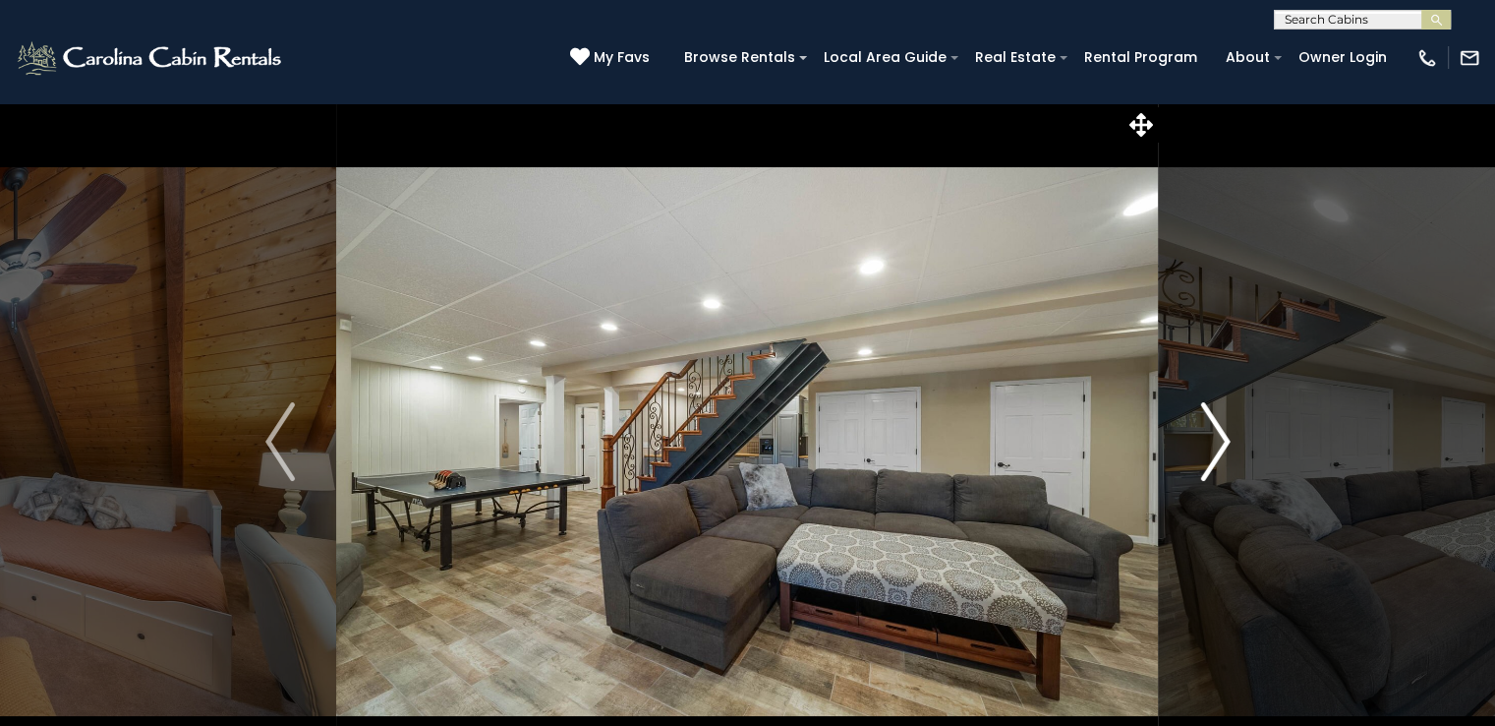
click at [1198, 438] on button "Next" at bounding box center [1215, 441] width 113 height 678
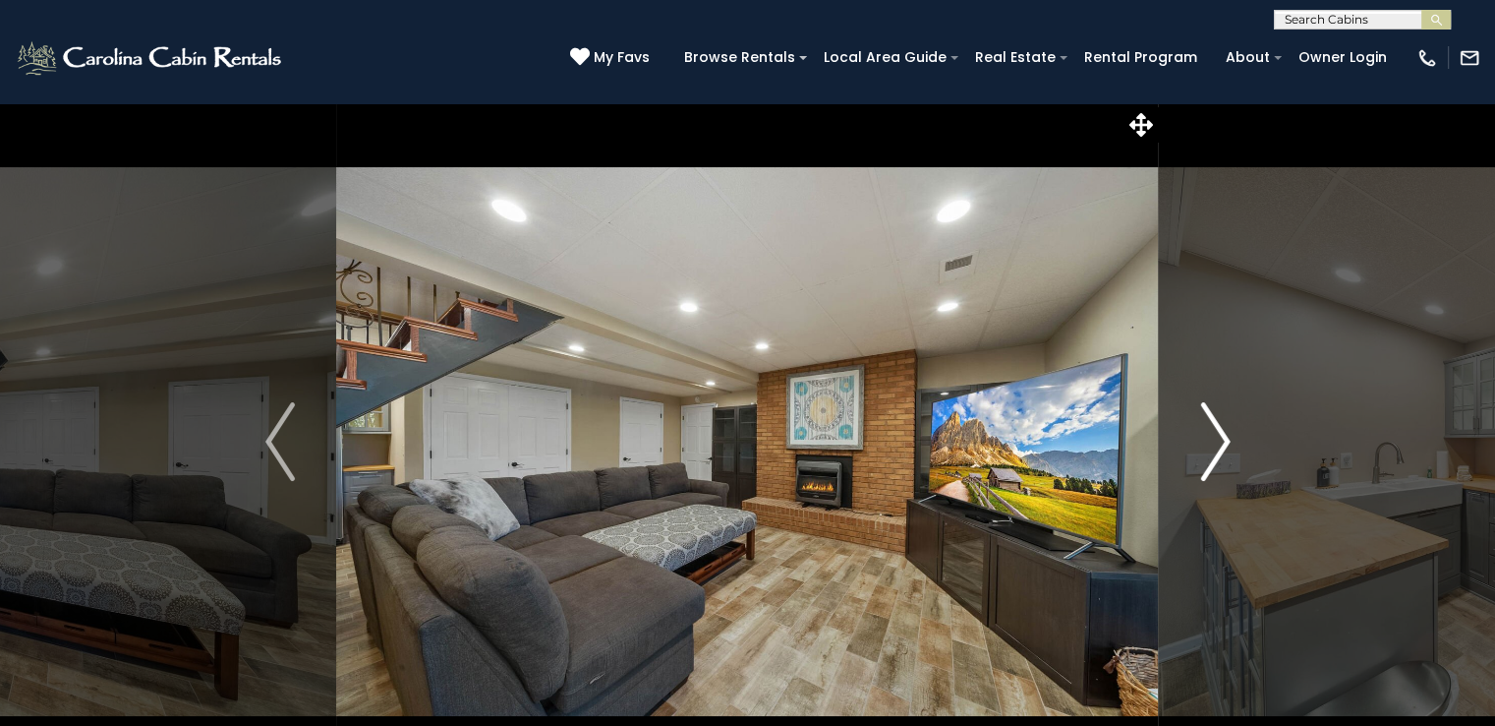
click at [1198, 438] on button "Next" at bounding box center [1215, 441] width 113 height 678
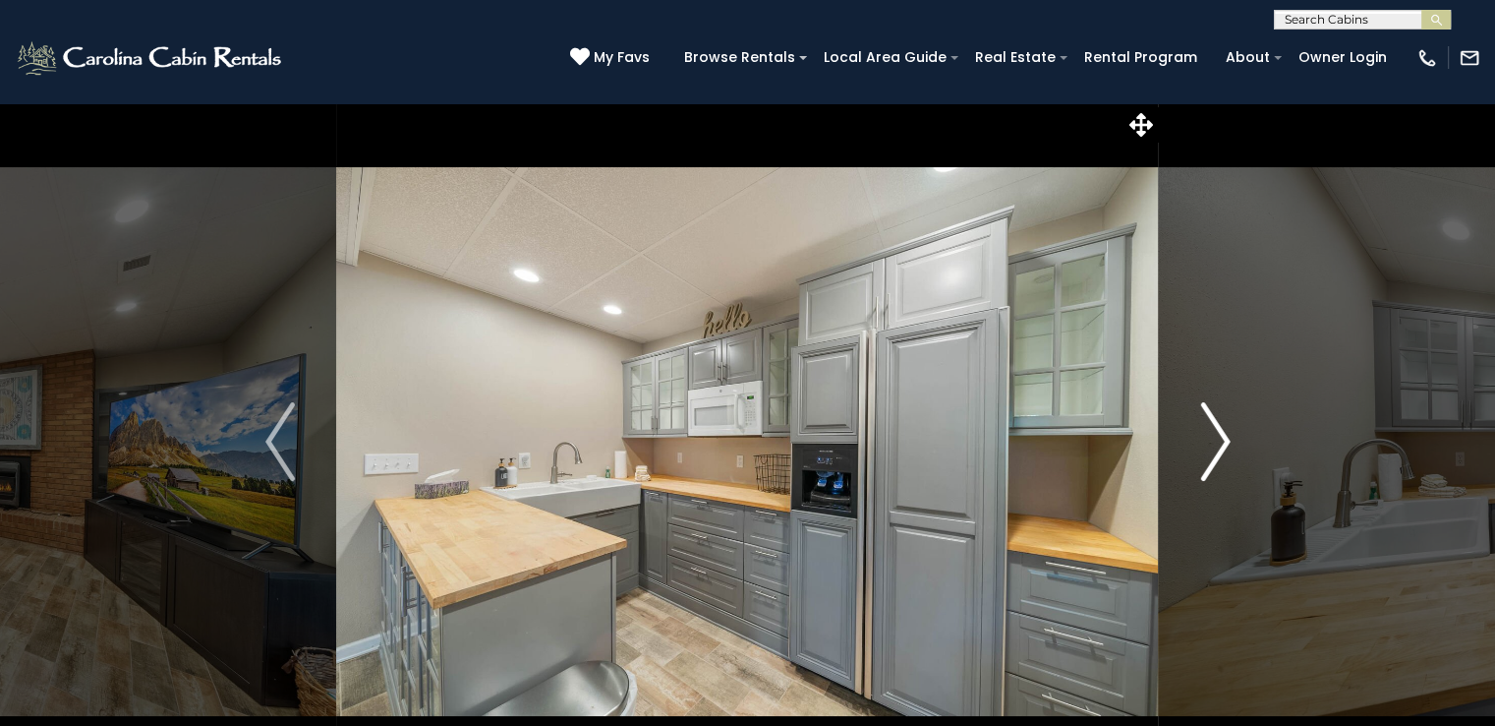
click at [1198, 438] on button "Next" at bounding box center [1215, 441] width 113 height 678
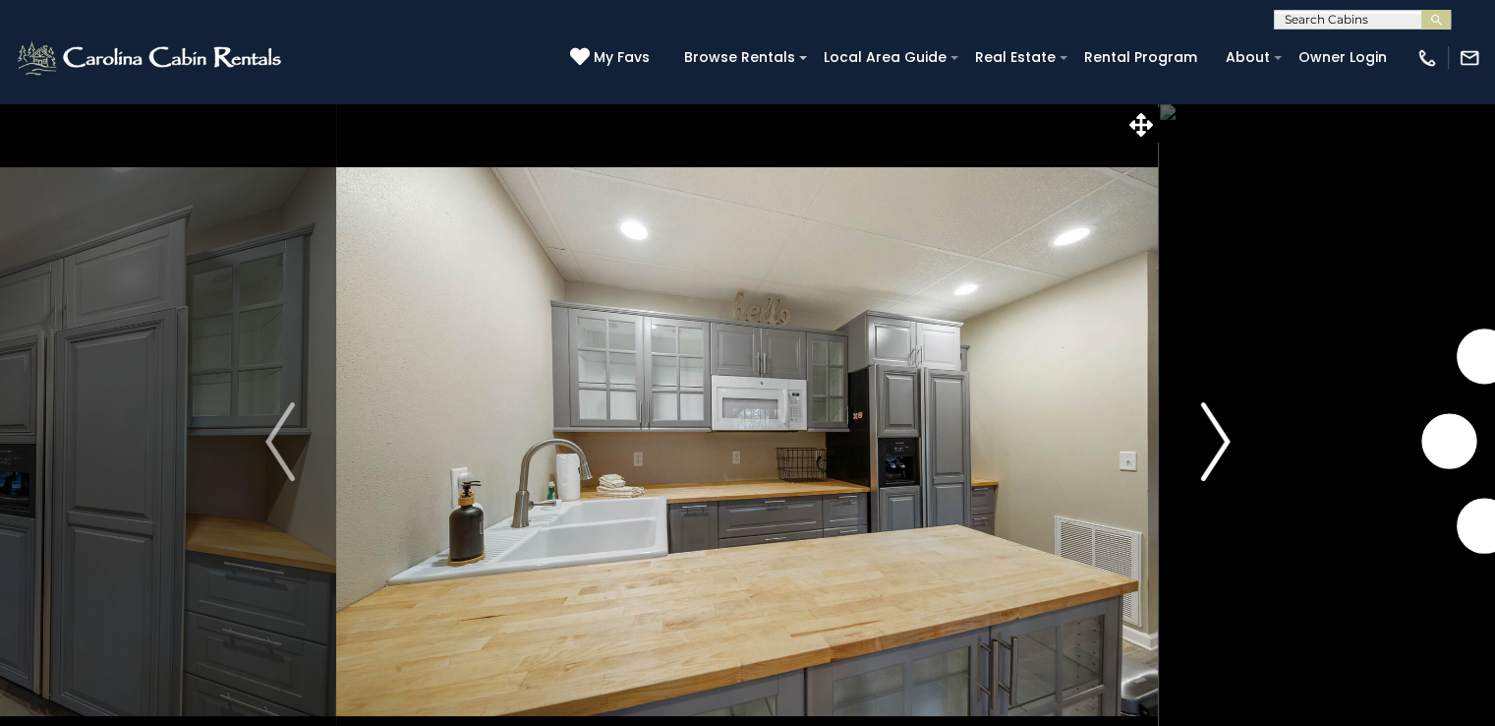
click at [1198, 438] on button "Next" at bounding box center [1215, 441] width 113 height 678
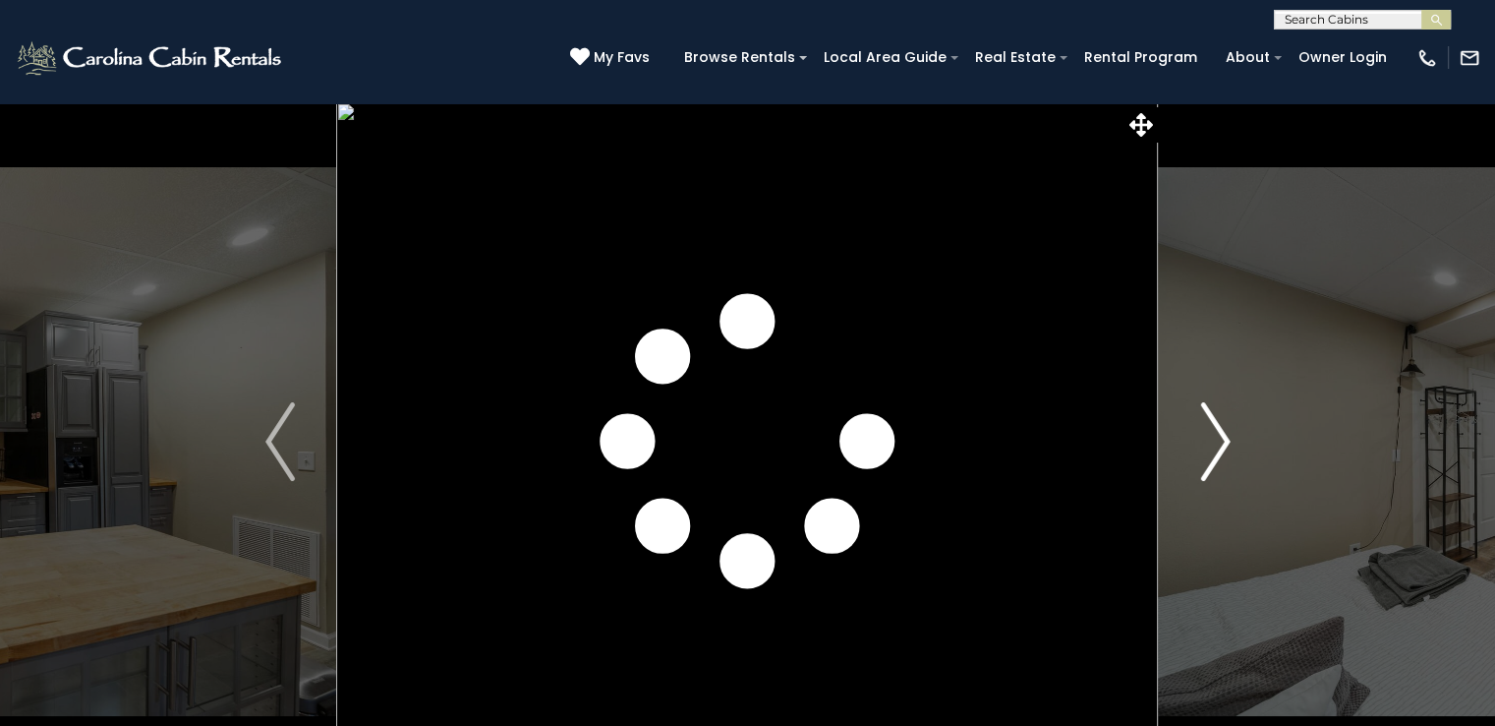
click at [1198, 438] on button "Next" at bounding box center [1215, 441] width 113 height 678
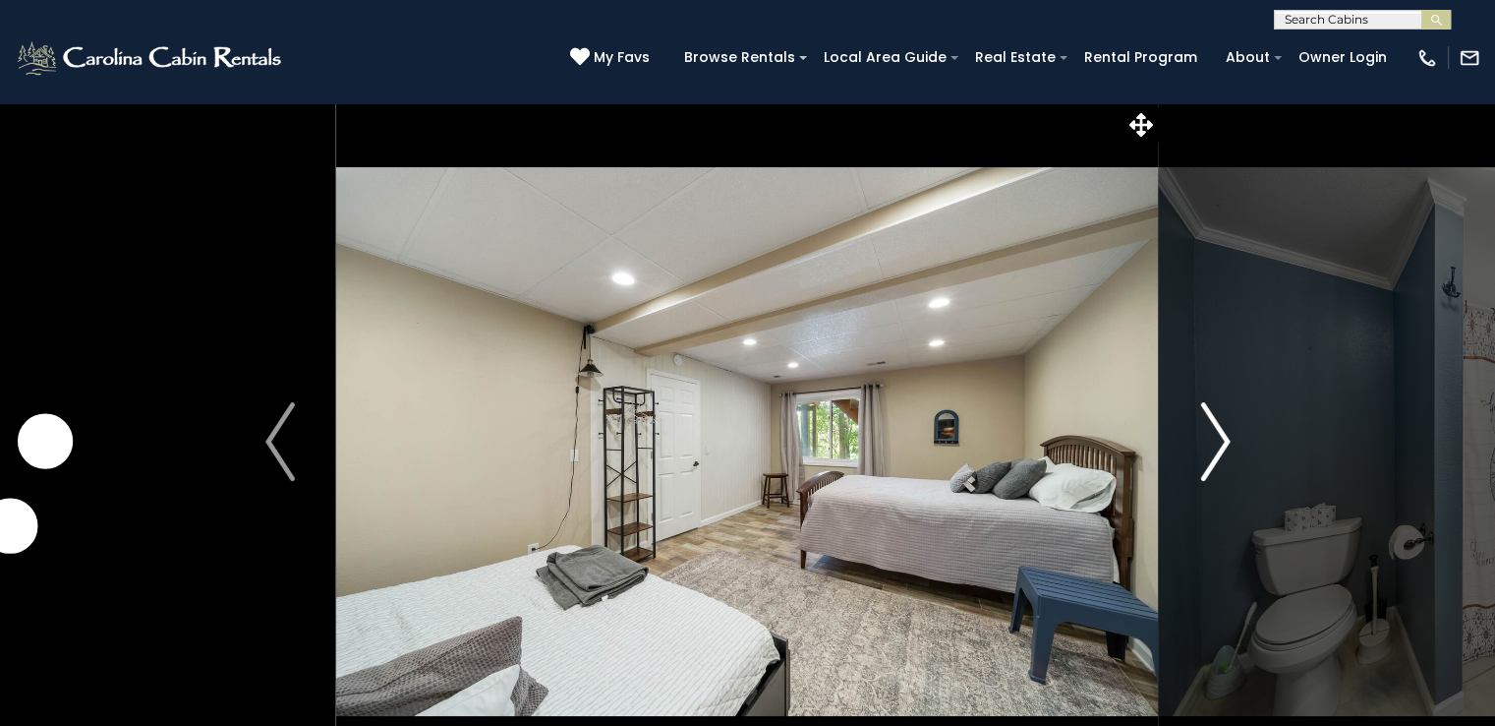
click at [1198, 438] on button "Next" at bounding box center [1215, 441] width 113 height 678
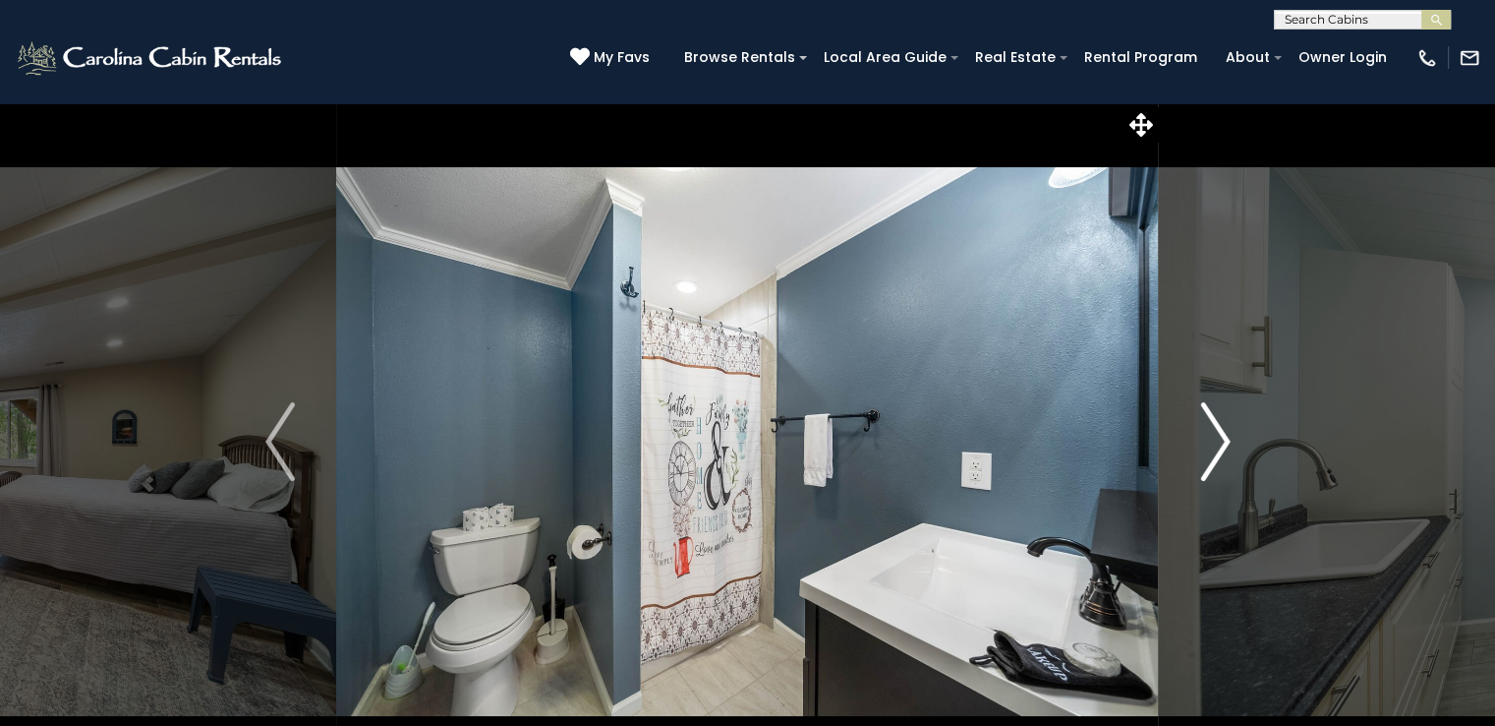
click at [1198, 438] on button "Next" at bounding box center [1215, 441] width 113 height 678
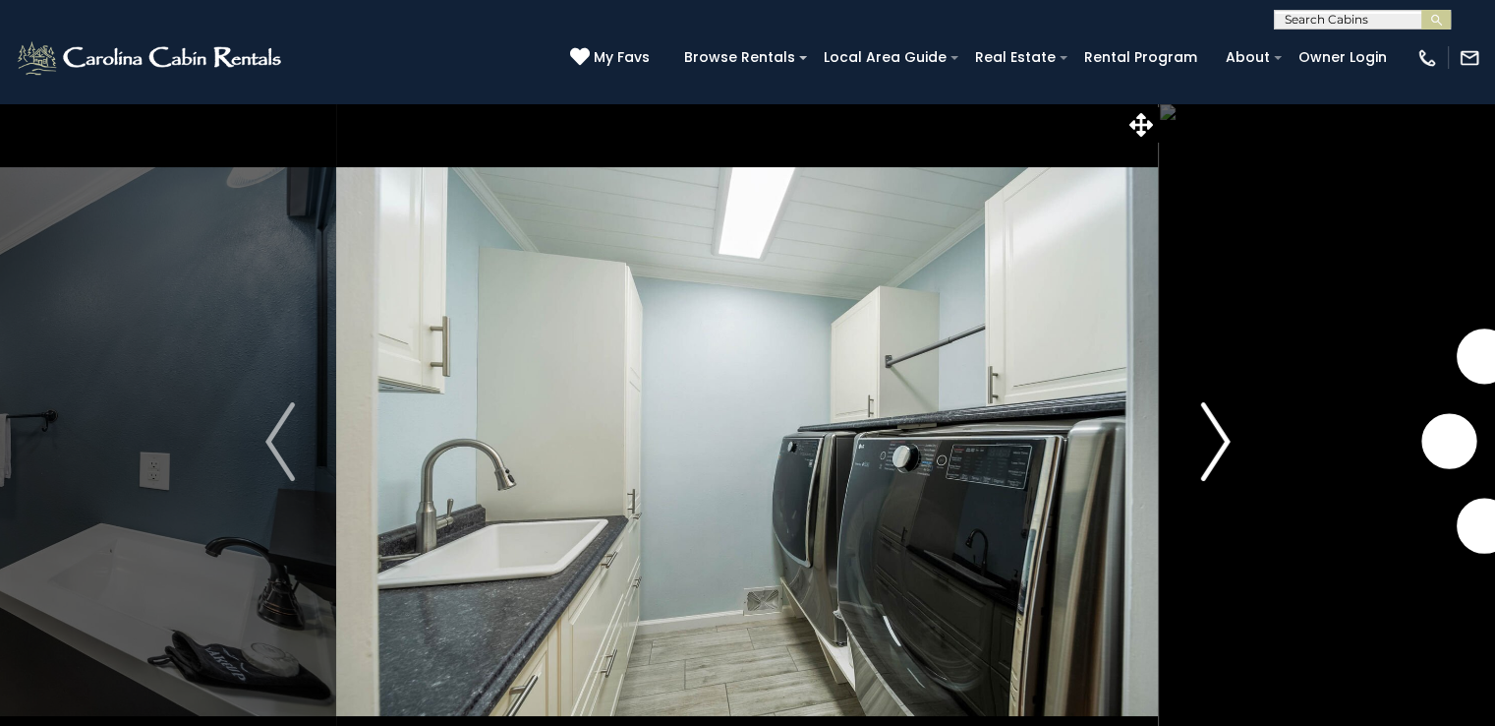
click at [1198, 438] on button "Next" at bounding box center [1215, 441] width 113 height 678
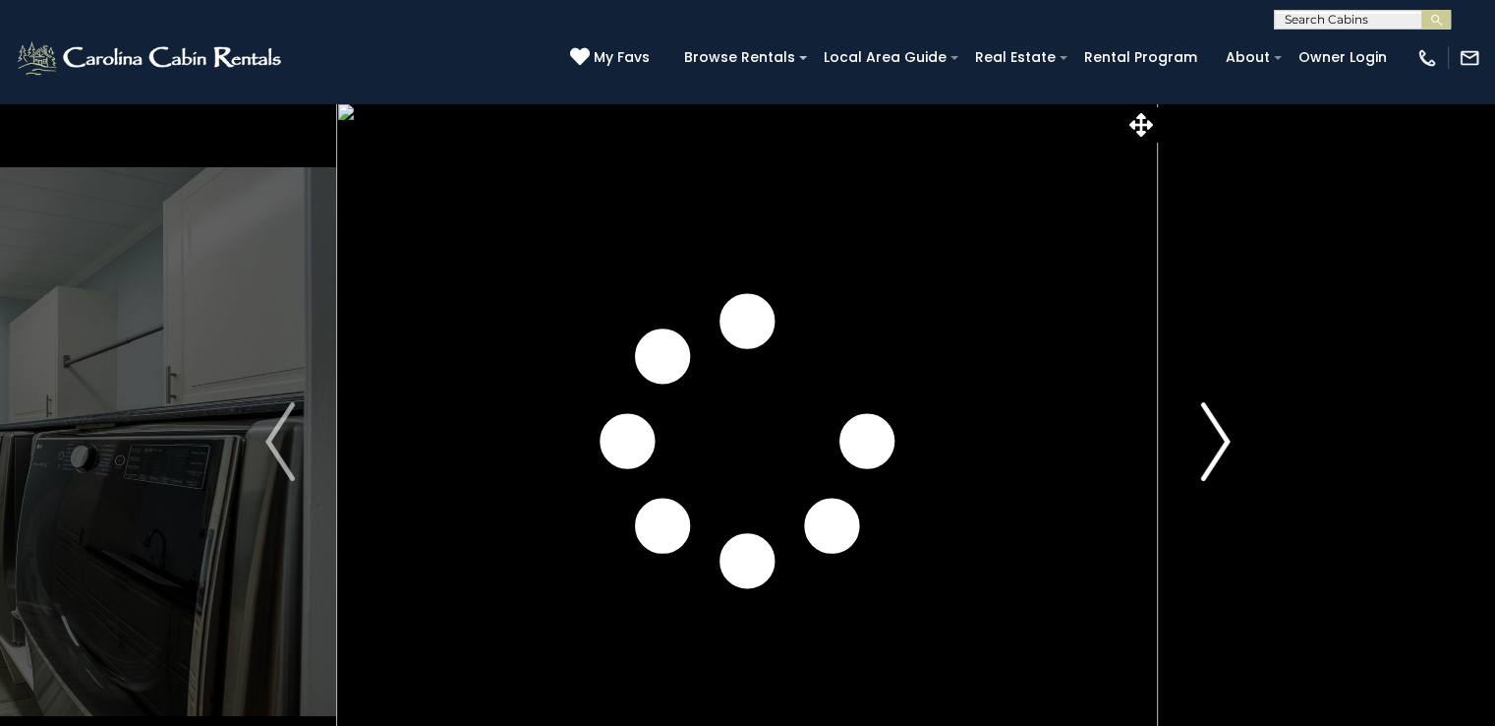
click at [1198, 438] on button "Next" at bounding box center [1215, 441] width 113 height 678
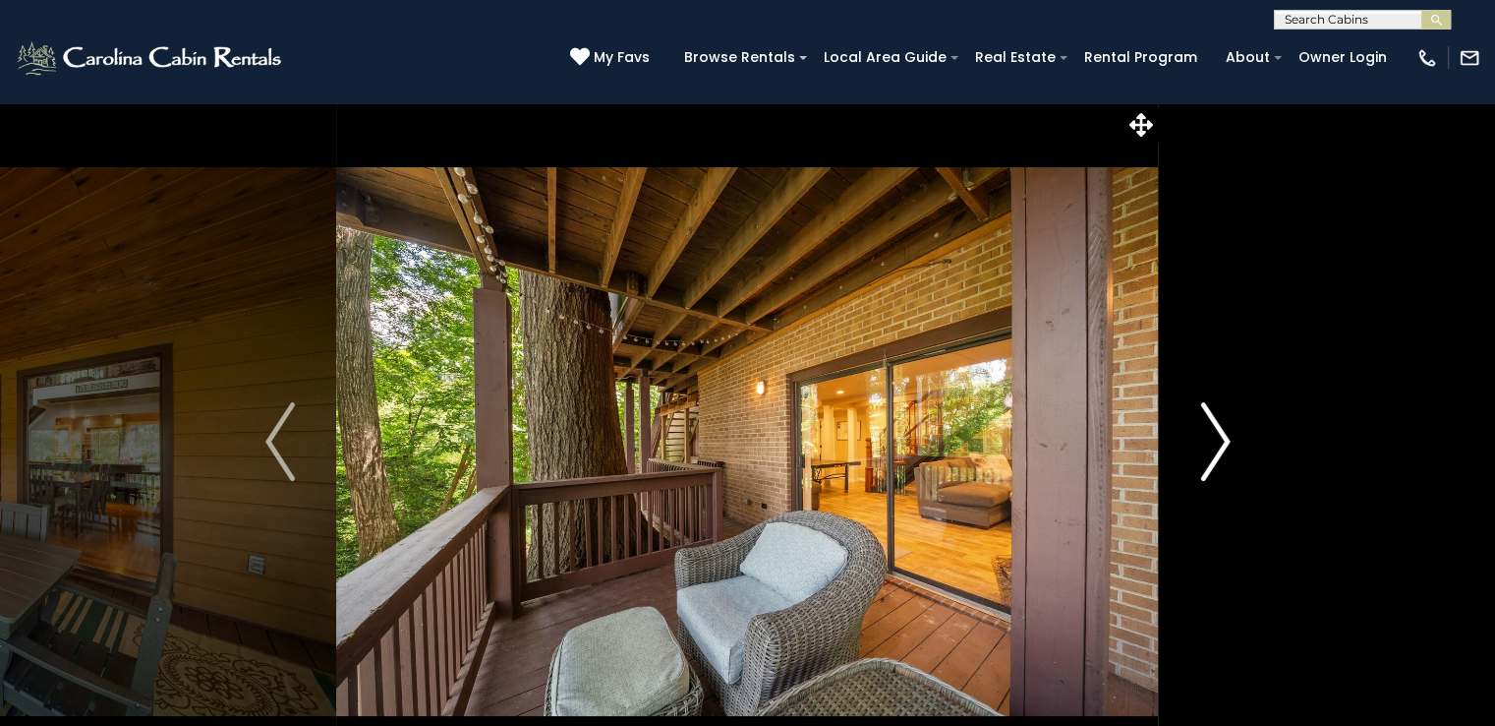
click at [1198, 438] on button "Next" at bounding box center [1215, 441] width 113 height 678
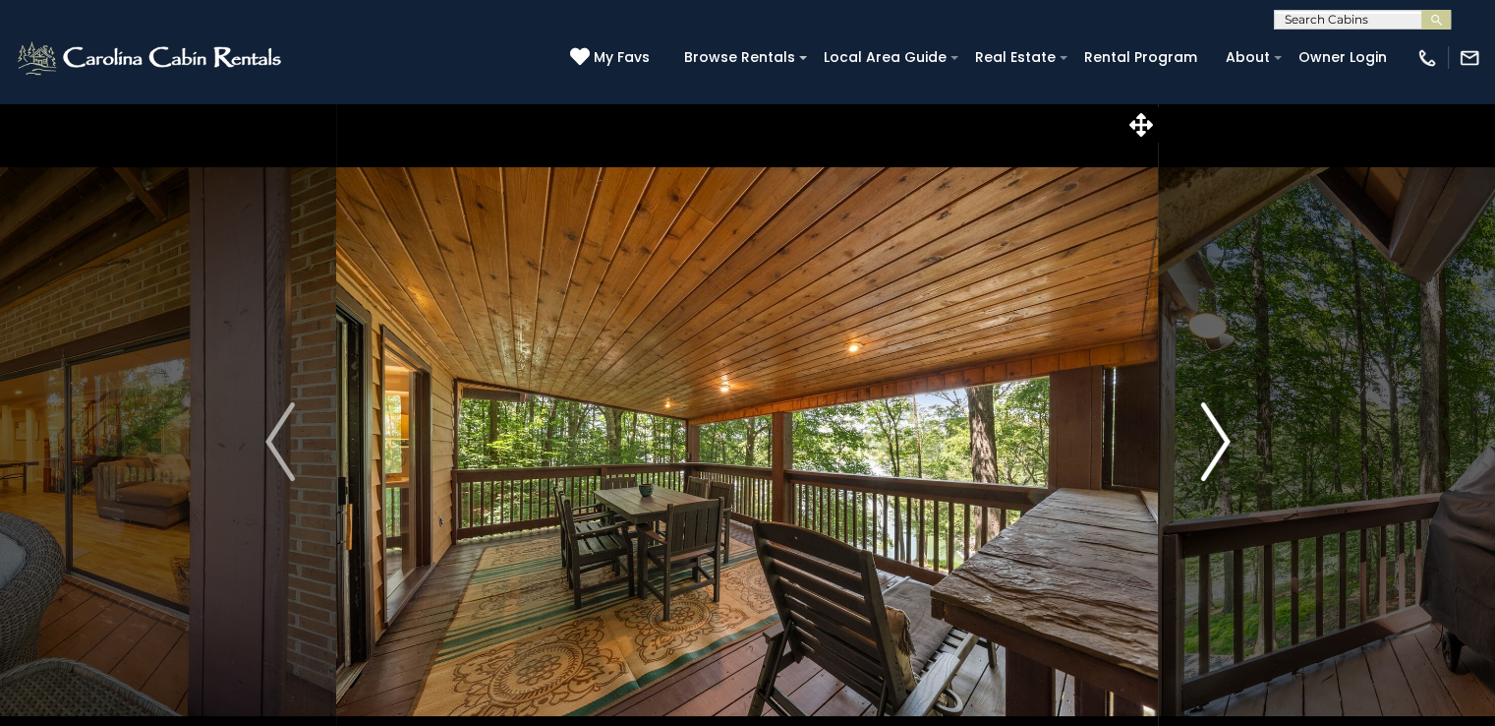
click at [1196, 439] on button "Next" at bounding box center [1215, 441] width 113 height 678
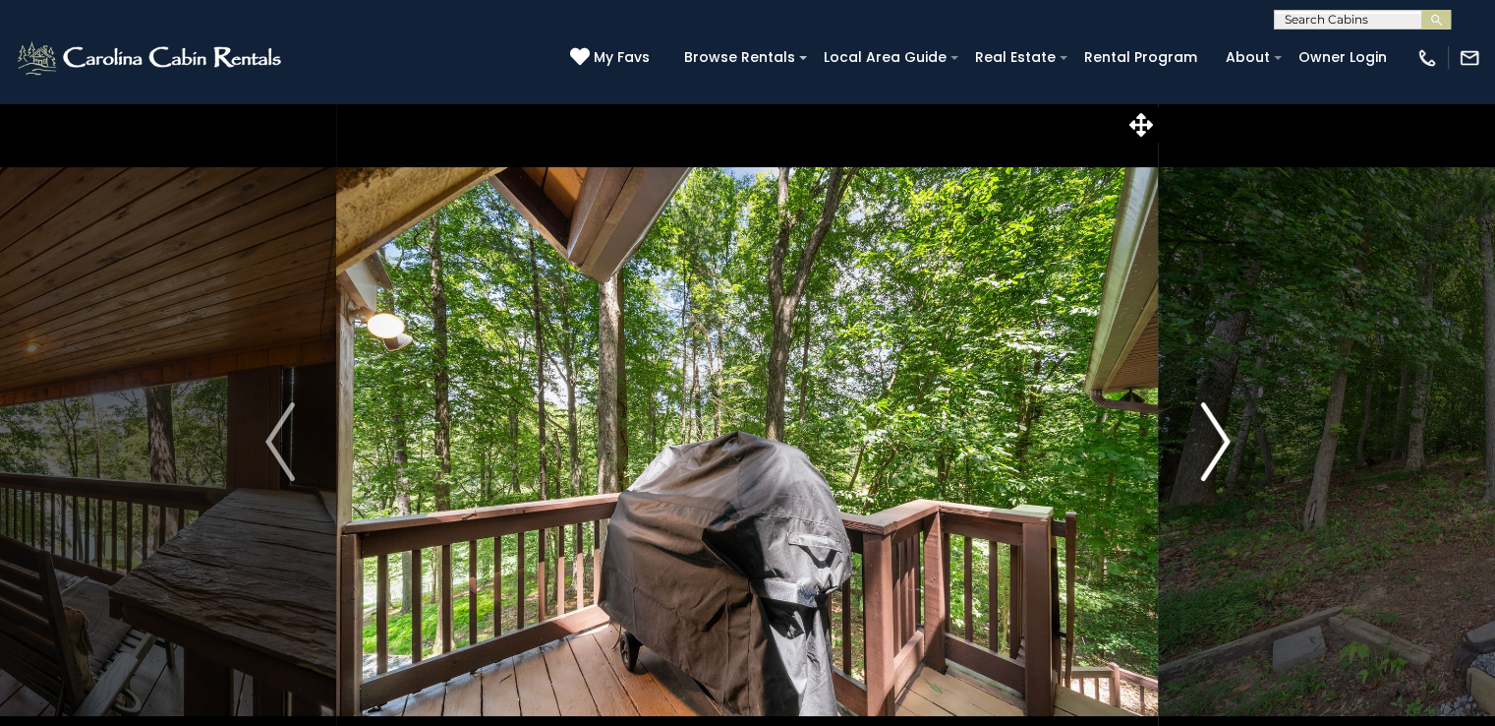
click at [1196, 439] on button "Next" at bounding box center [1215, 441] width 113 height 678
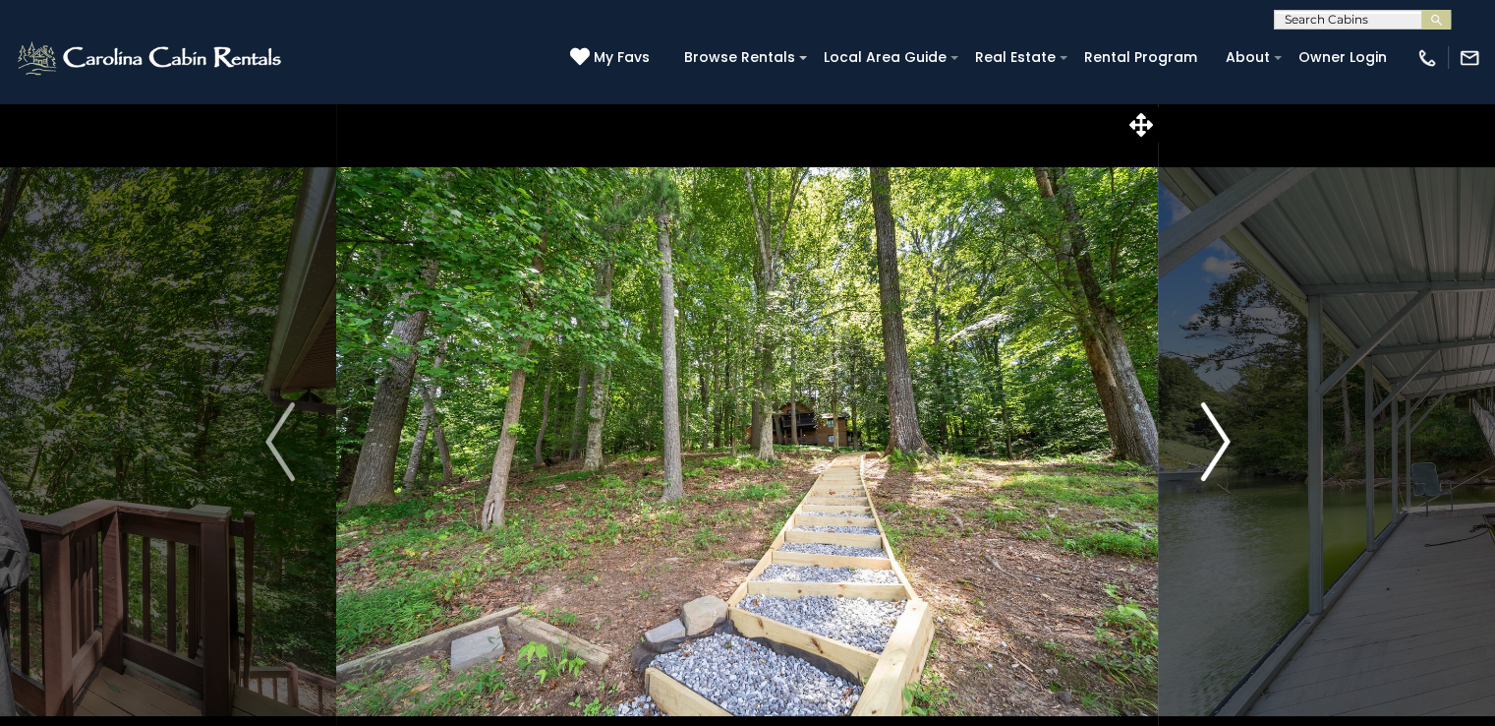
click at [1196, 439] on button "Next" at bounding box center [1215, 441] width 113 height 678
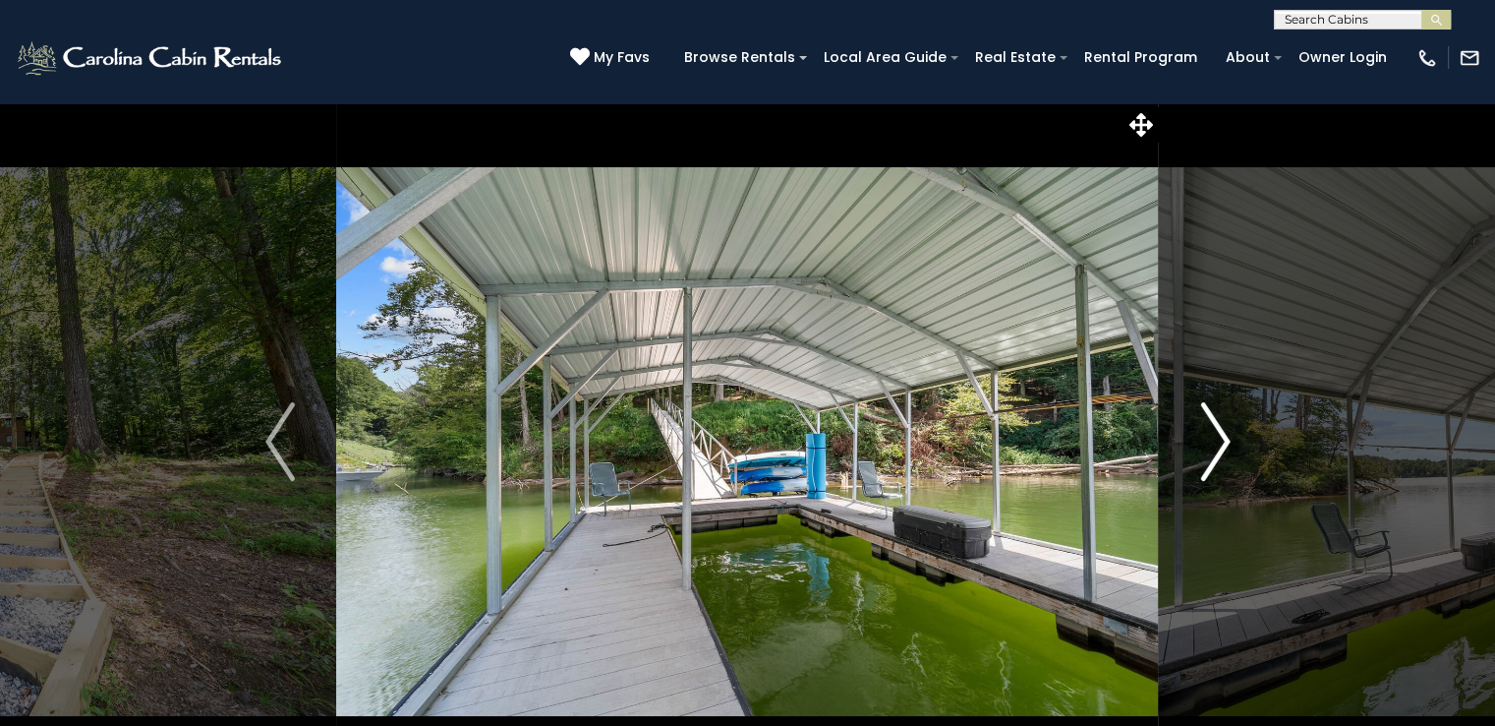
click at [1196, 439] on button "Next" at bounding box center [1215, 441] width 113 height 678
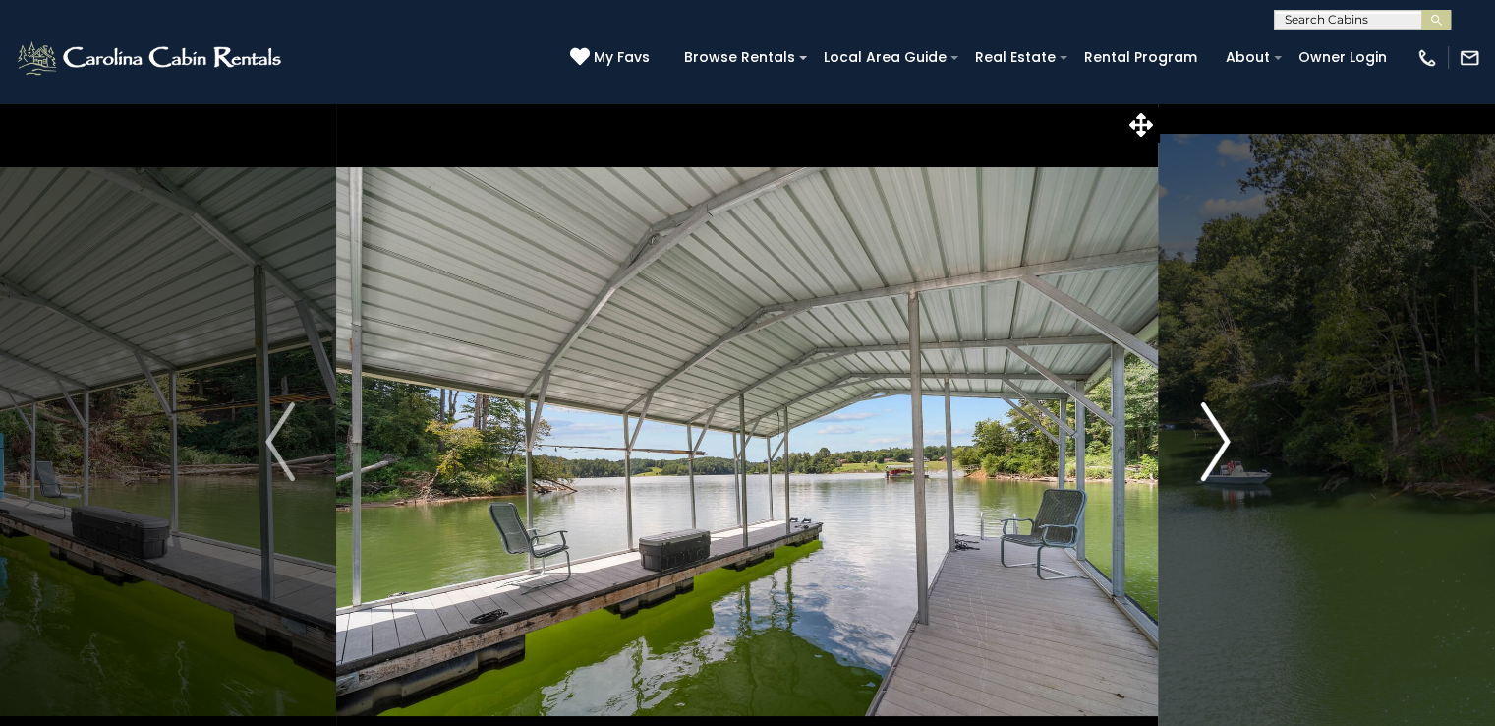
click at [1196, 439] on button "Next" at bounding box center [1215, 441] width 113 height 678
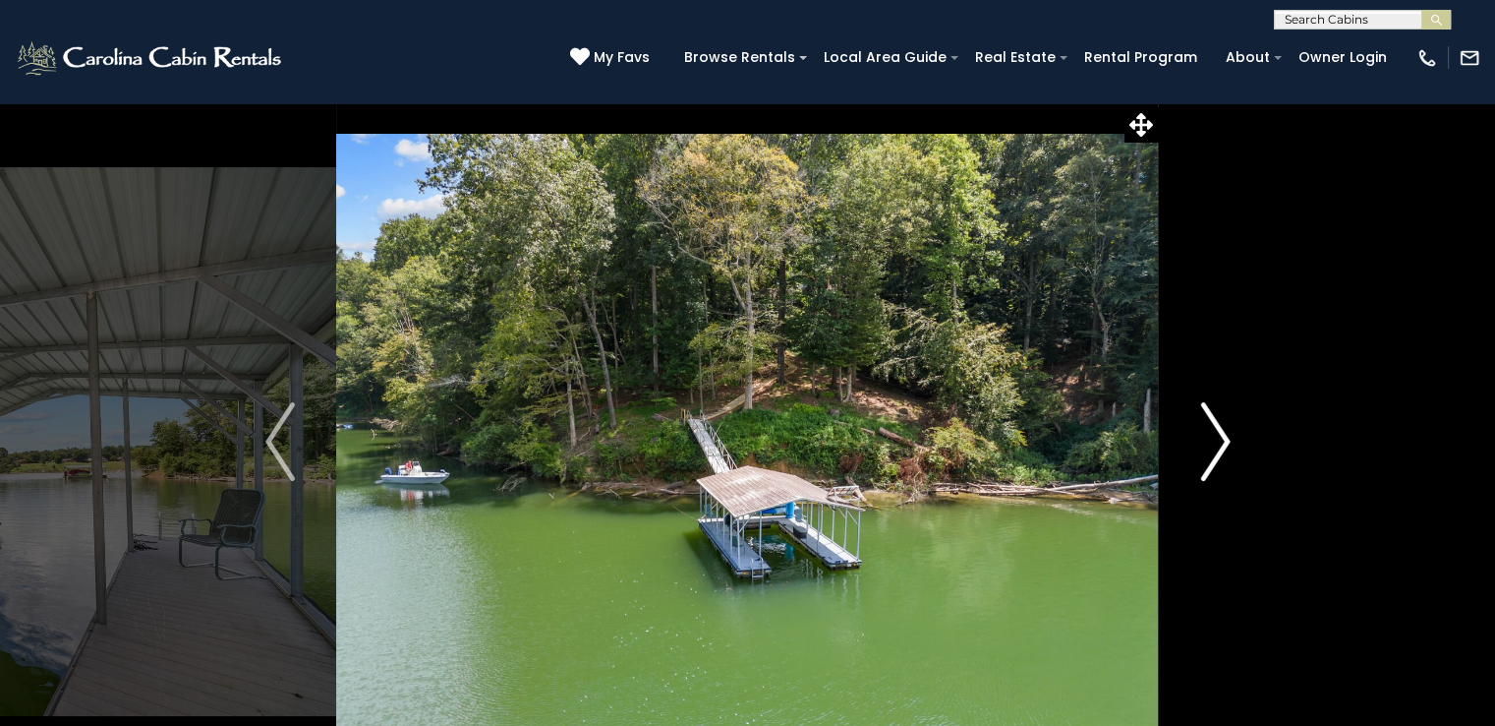
click at [1196, 439] on button "Next" at bounding box center [1215, 441] width 113 height 678
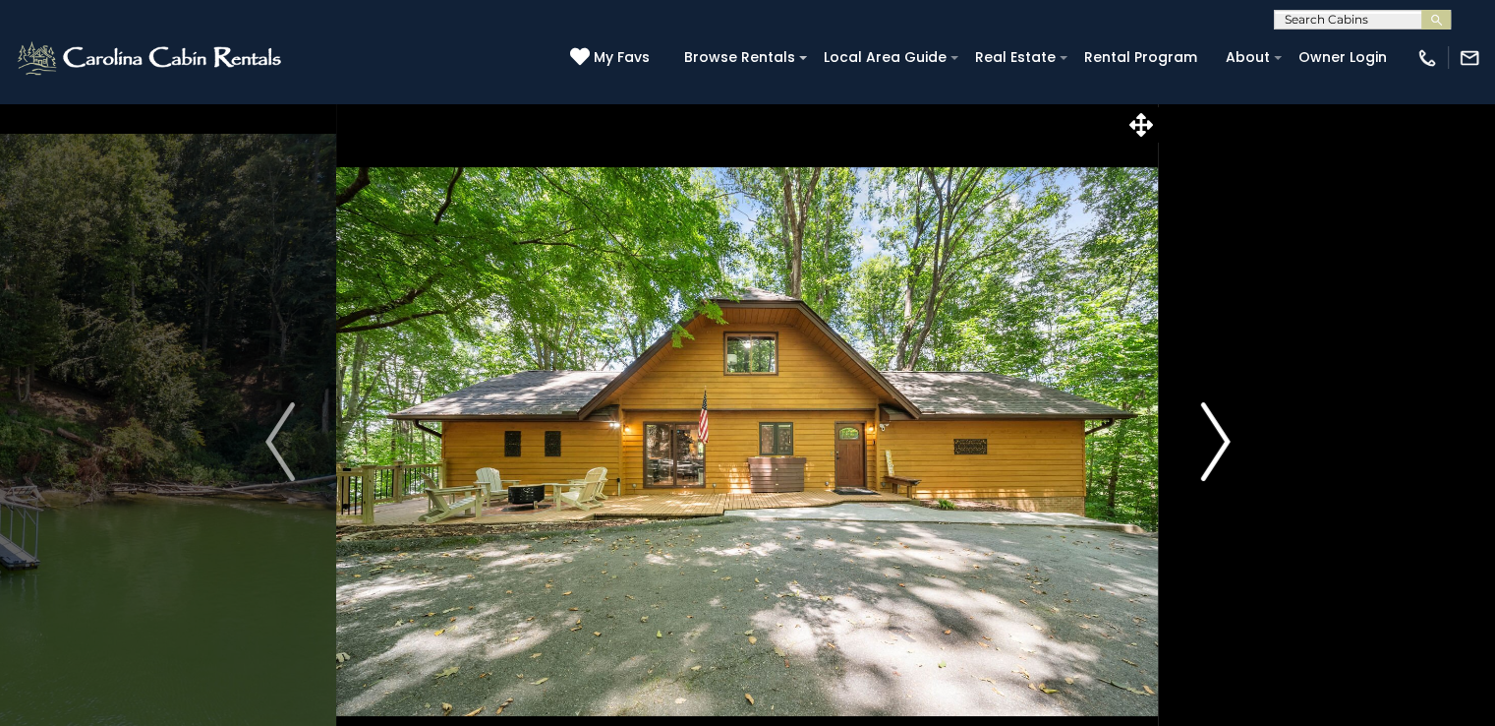
click at [1196, 439] on button "Next" at bounding box center [1215, 441] width 113 height 678
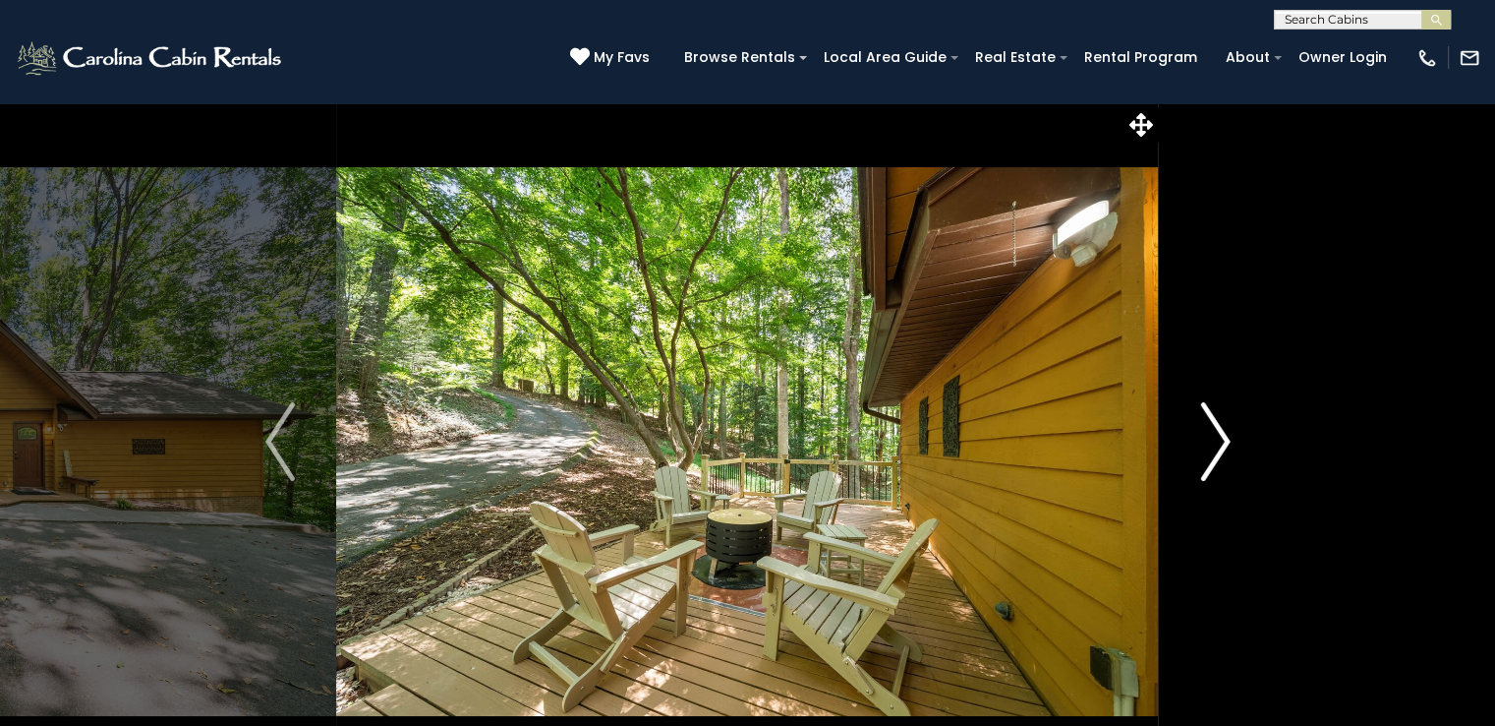
click at [1196, 439] on button "Next" at bounding box center [1215, 441] width 113 height 678
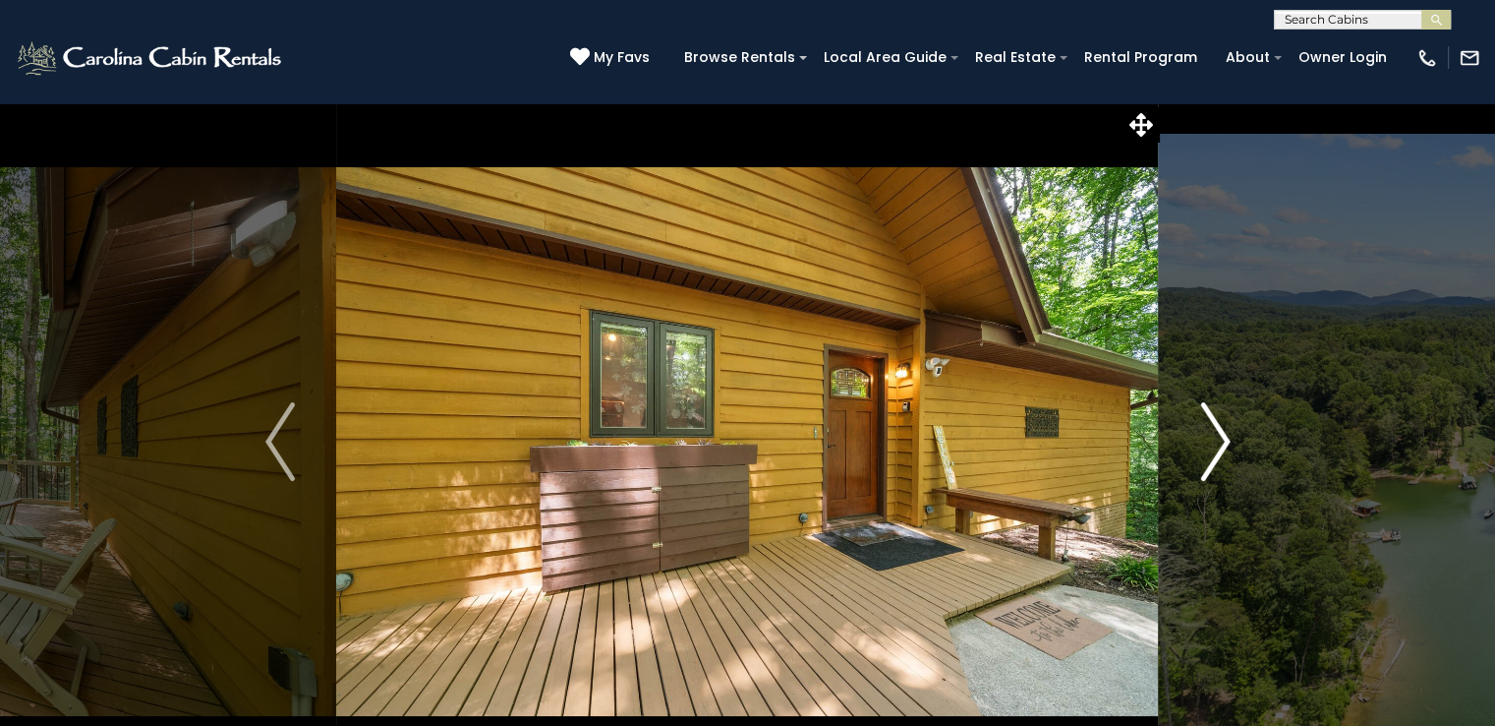
click at [1196, 439] on button "Next" at bounding box center [1215, 441] width 113 height 678
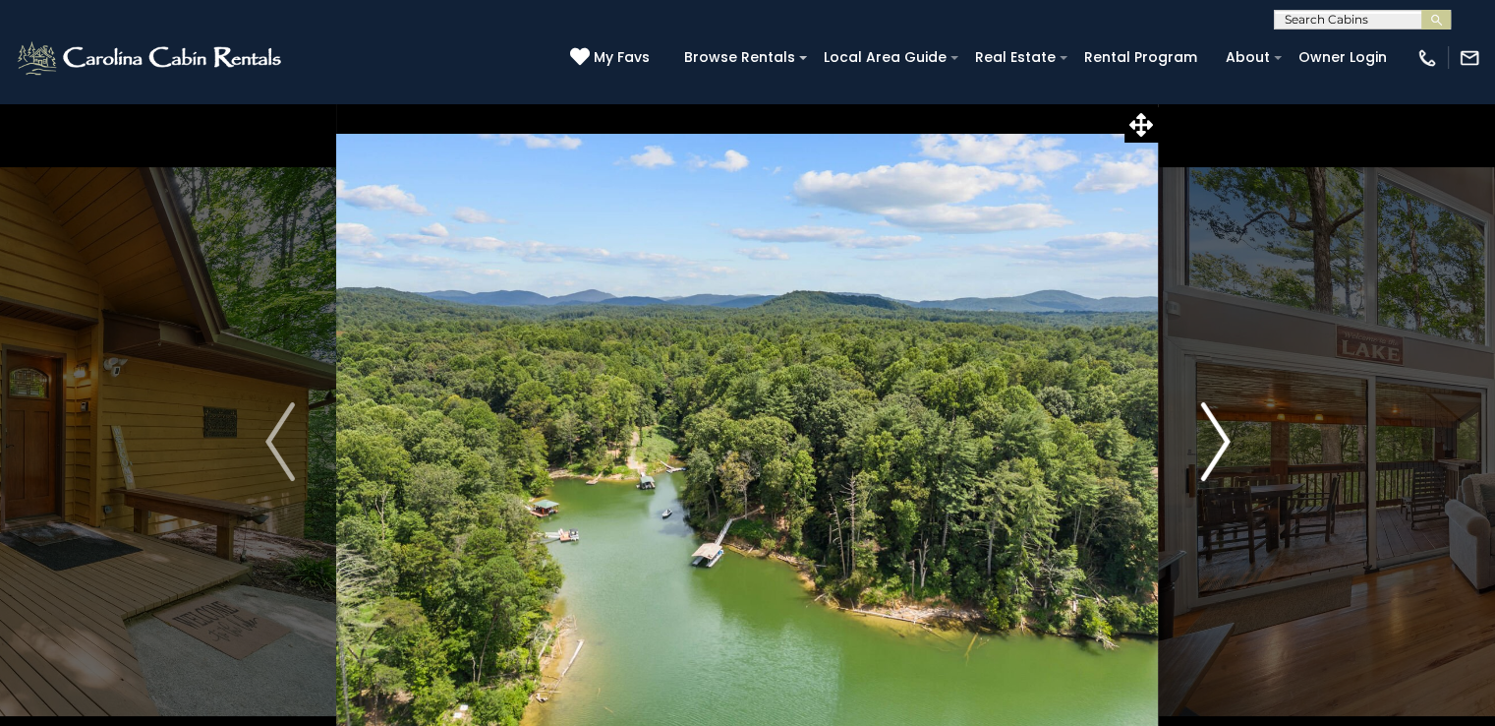
click at [1196, 439] on button "Next" at bounding box center [1215, 441] width 113 height 678
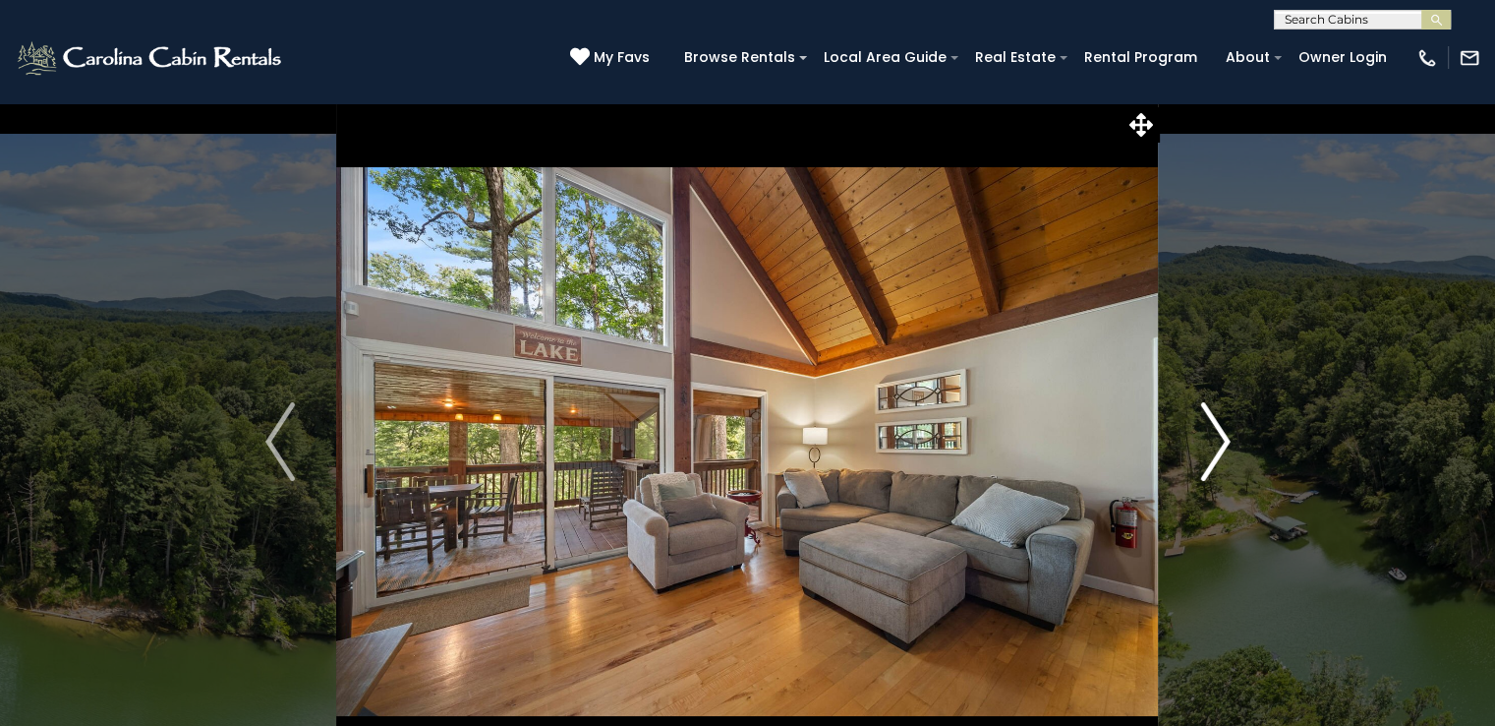
click at [1196, 439] on button "Next" at bounding box center [1215, 441] width 113 height 678
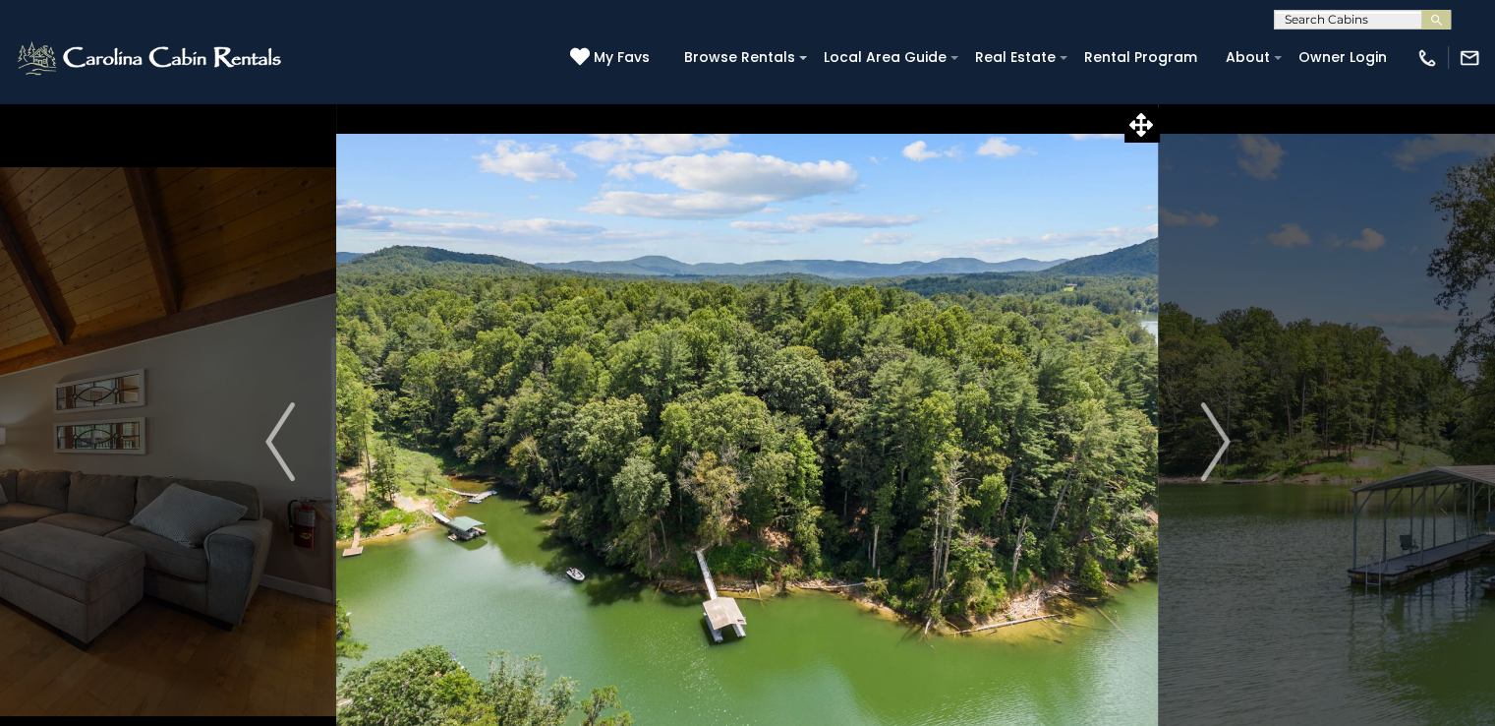
click at [357, 61] on div "(828) 295-6000 My Favs Browse Rentals Local Area Guide Activities & Attractions…" at bounding box center [747, 66] width 1495 height 74
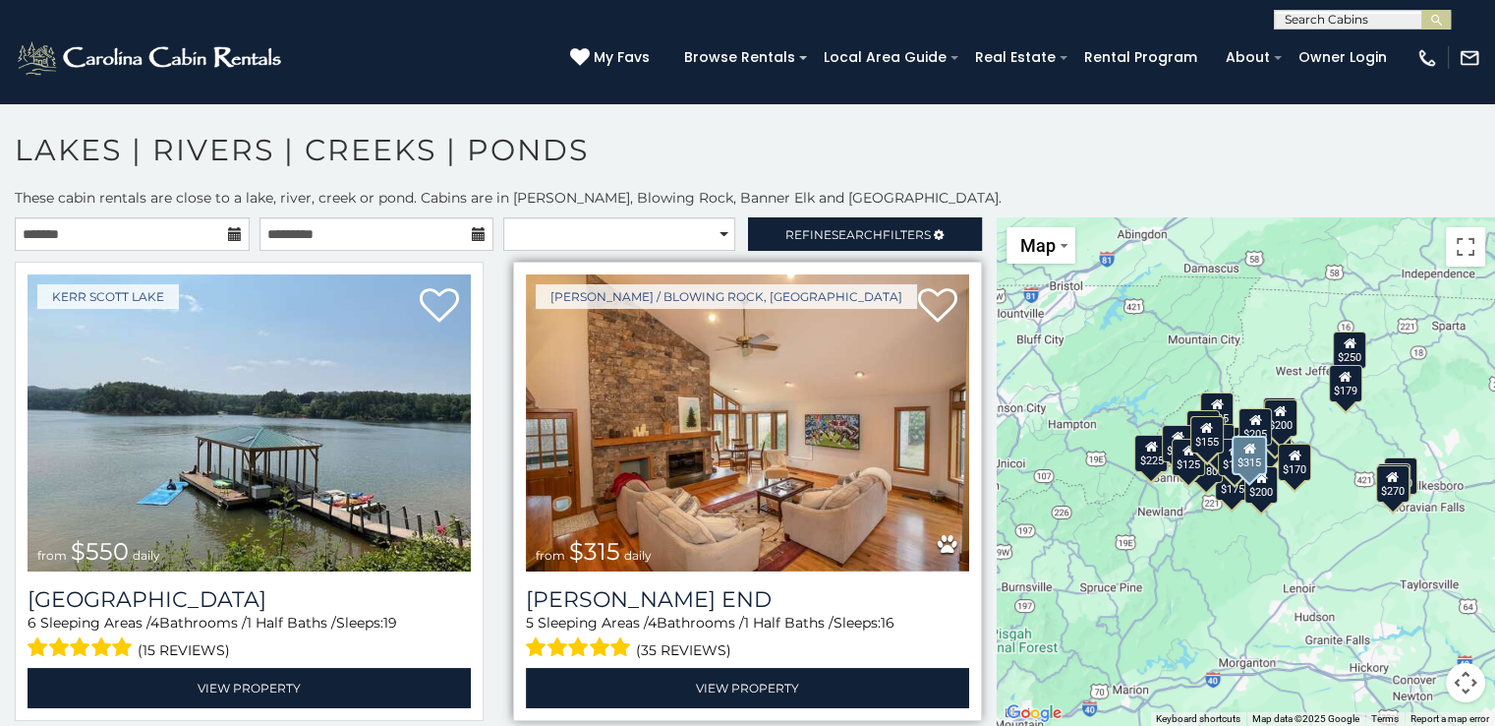
scroll to position [10, 0]
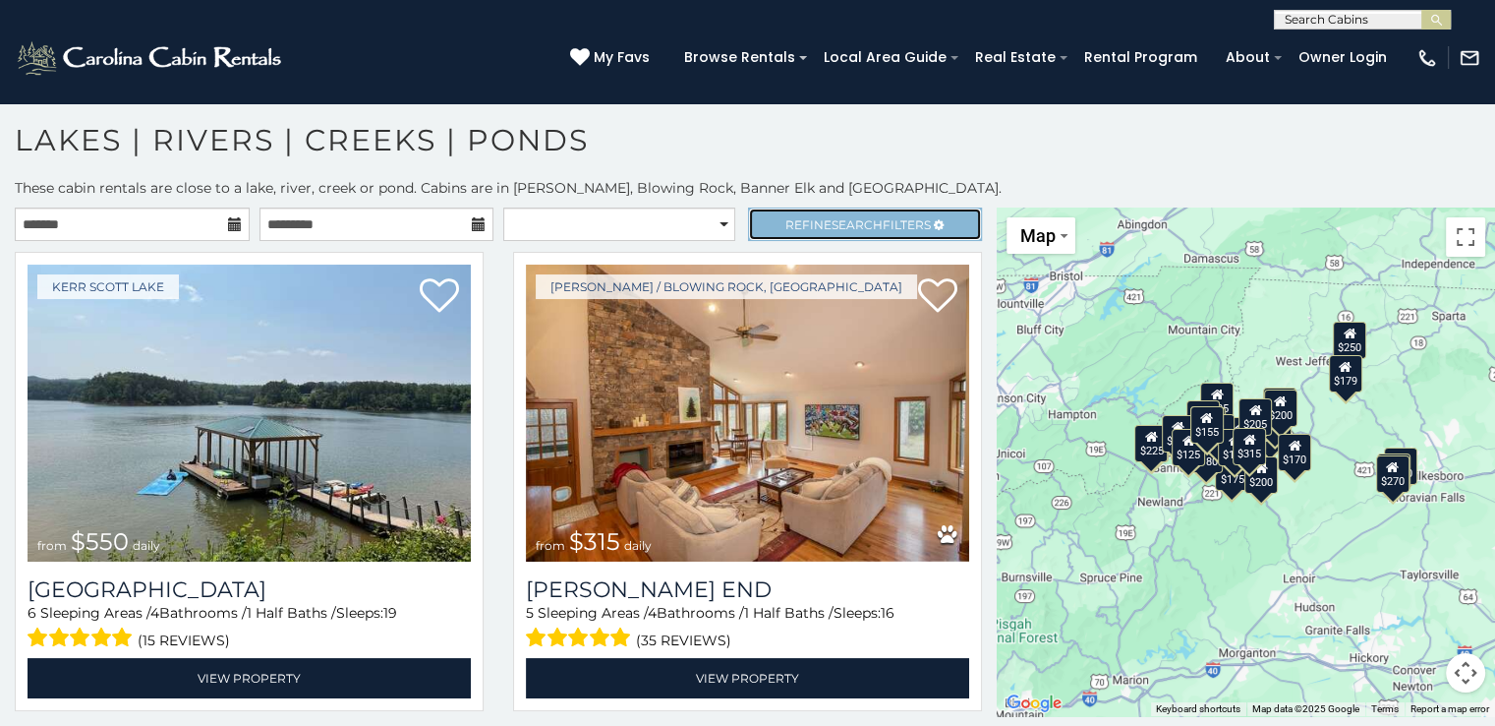
click at [857, 217] on span "Search" at bounding box center [857, 224] width 51 height 15
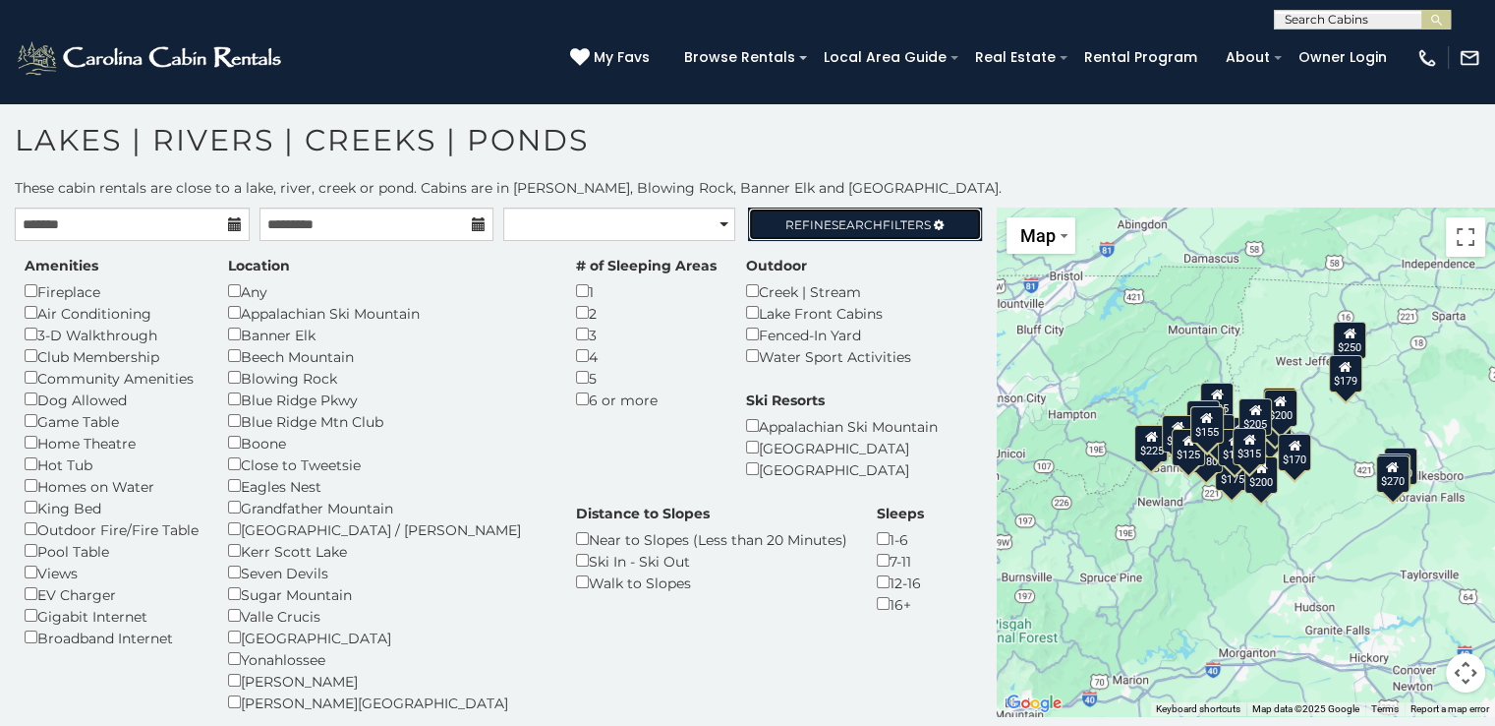
scroll to position [98, 0]
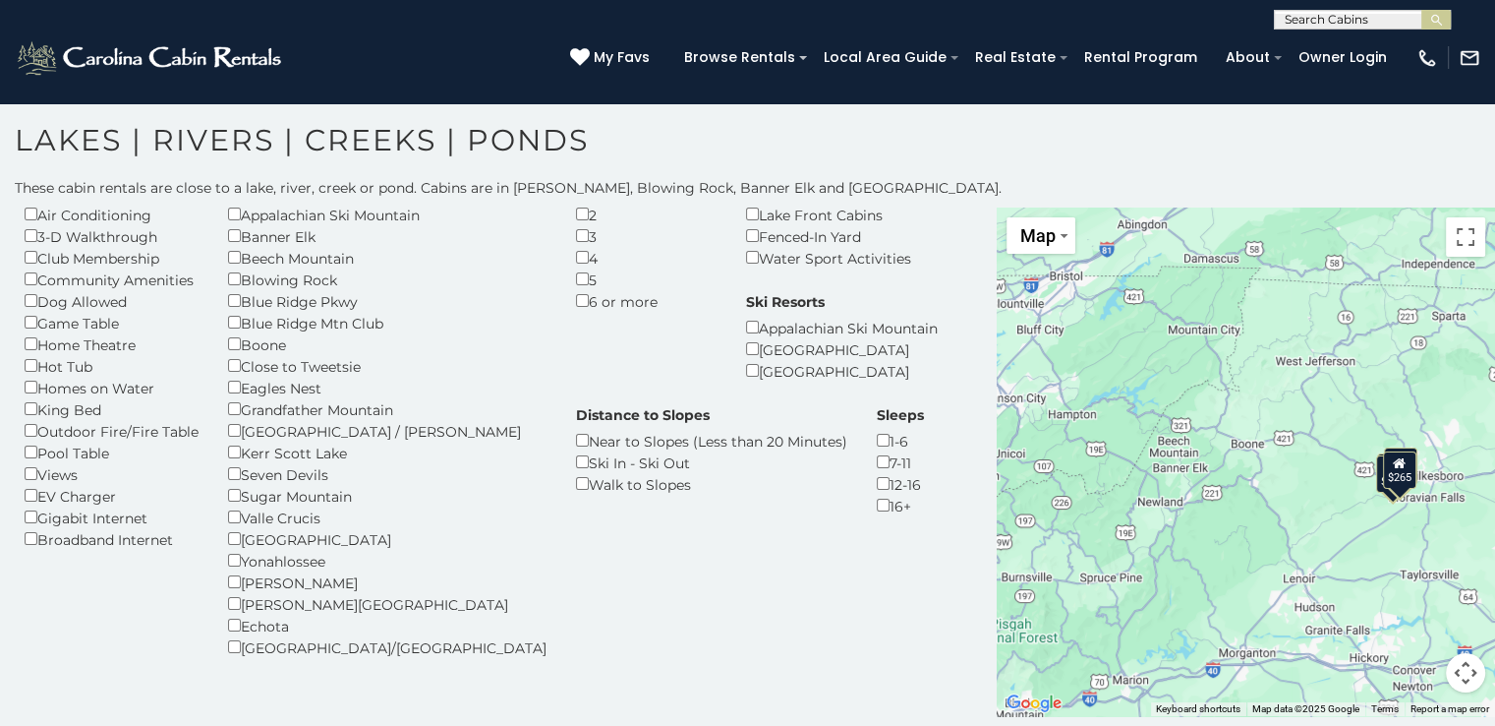
click at [97, 382] on div "Homes on Water" at bounding box center [112, 388] width 174 height 22
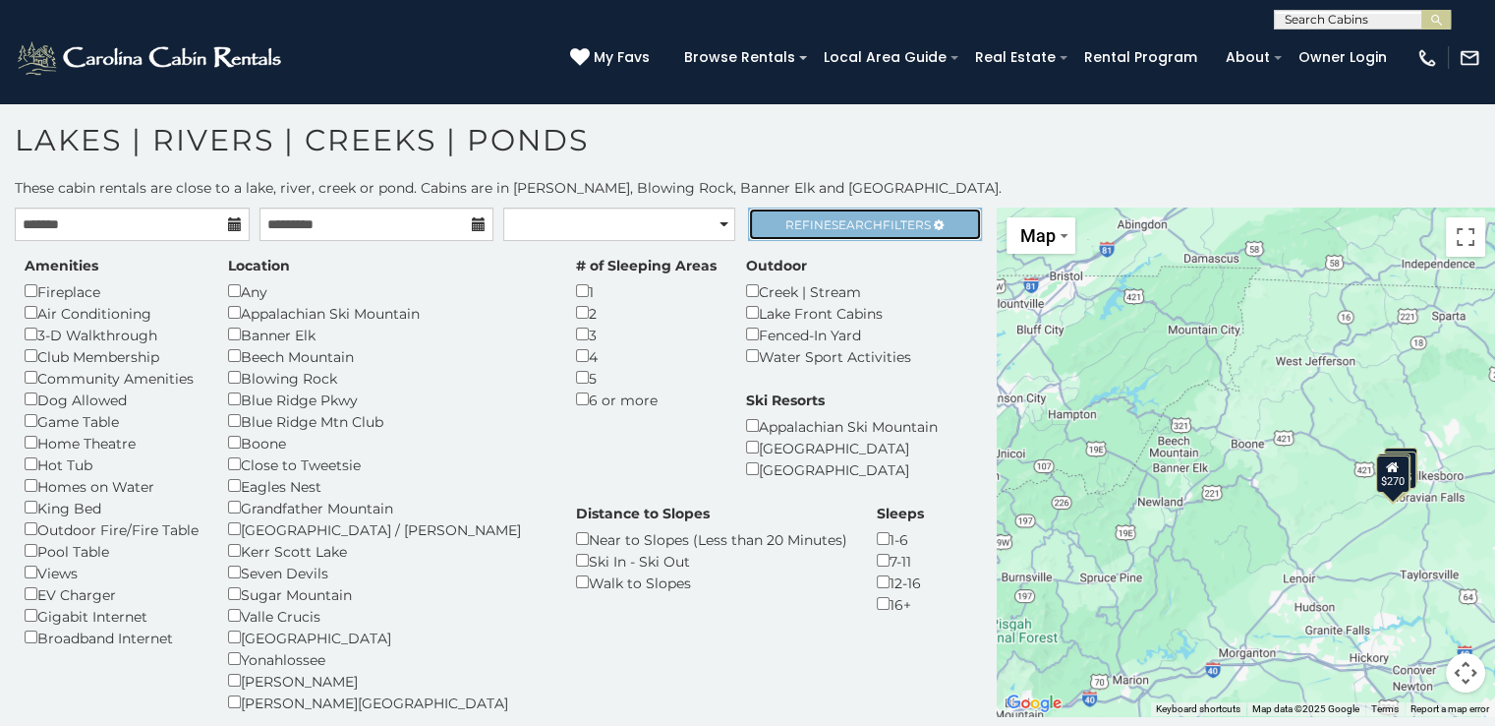
click at [874, 221] on span "Refine Search Filters" at bounding box center [859, 224] width 146 height 15
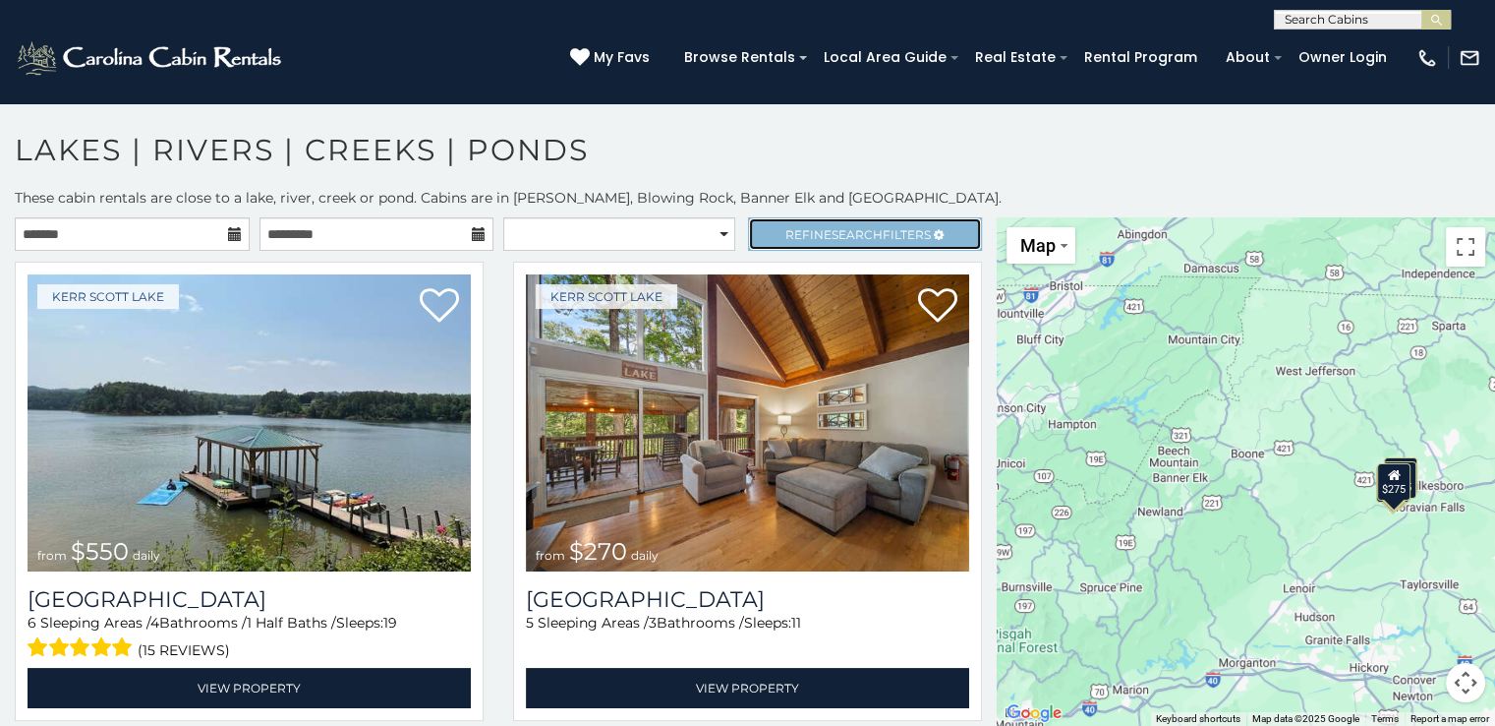
click at [842, 235] on span "Search" at bounding box center [857, 234] width 51 height 15
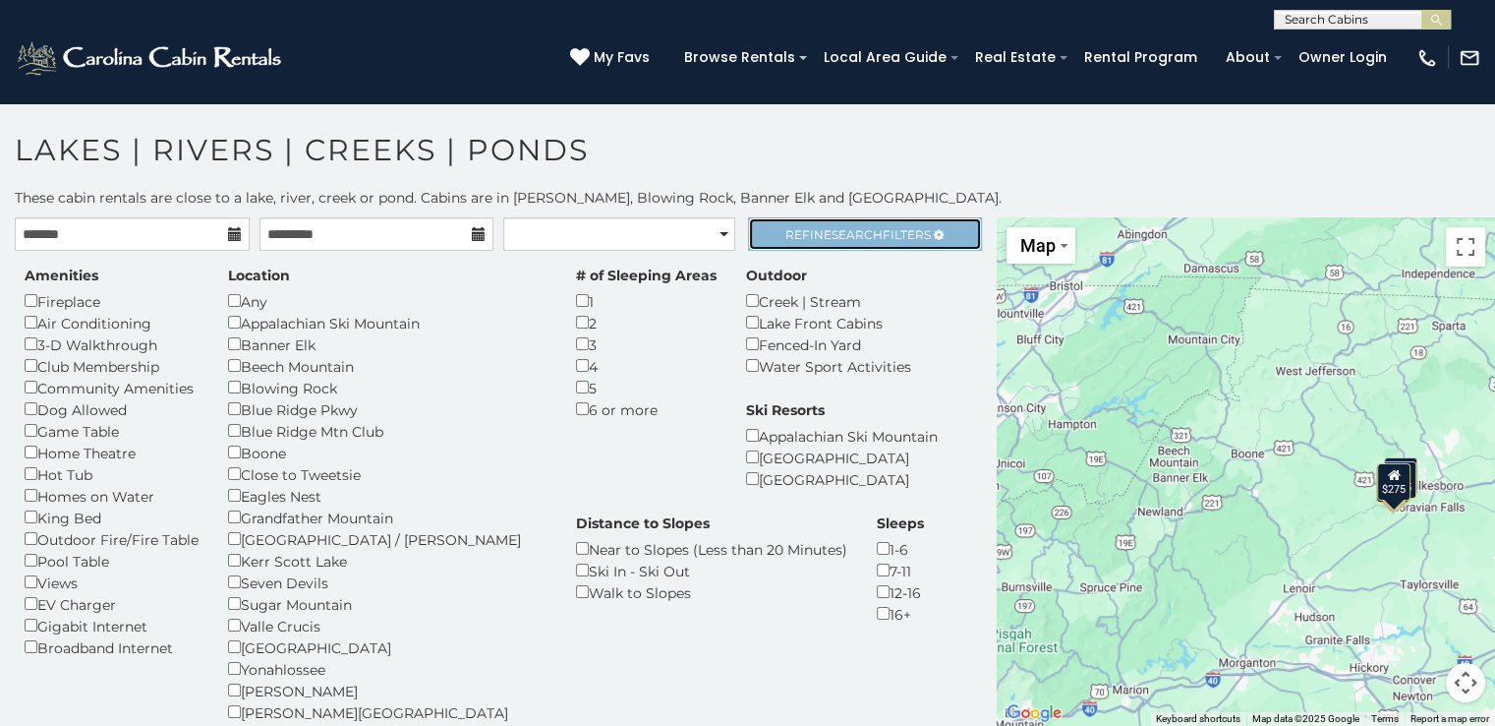
click at [830, 241] on link "Refine Search Filters" at bounding box center [865, 233] width 235 height 33
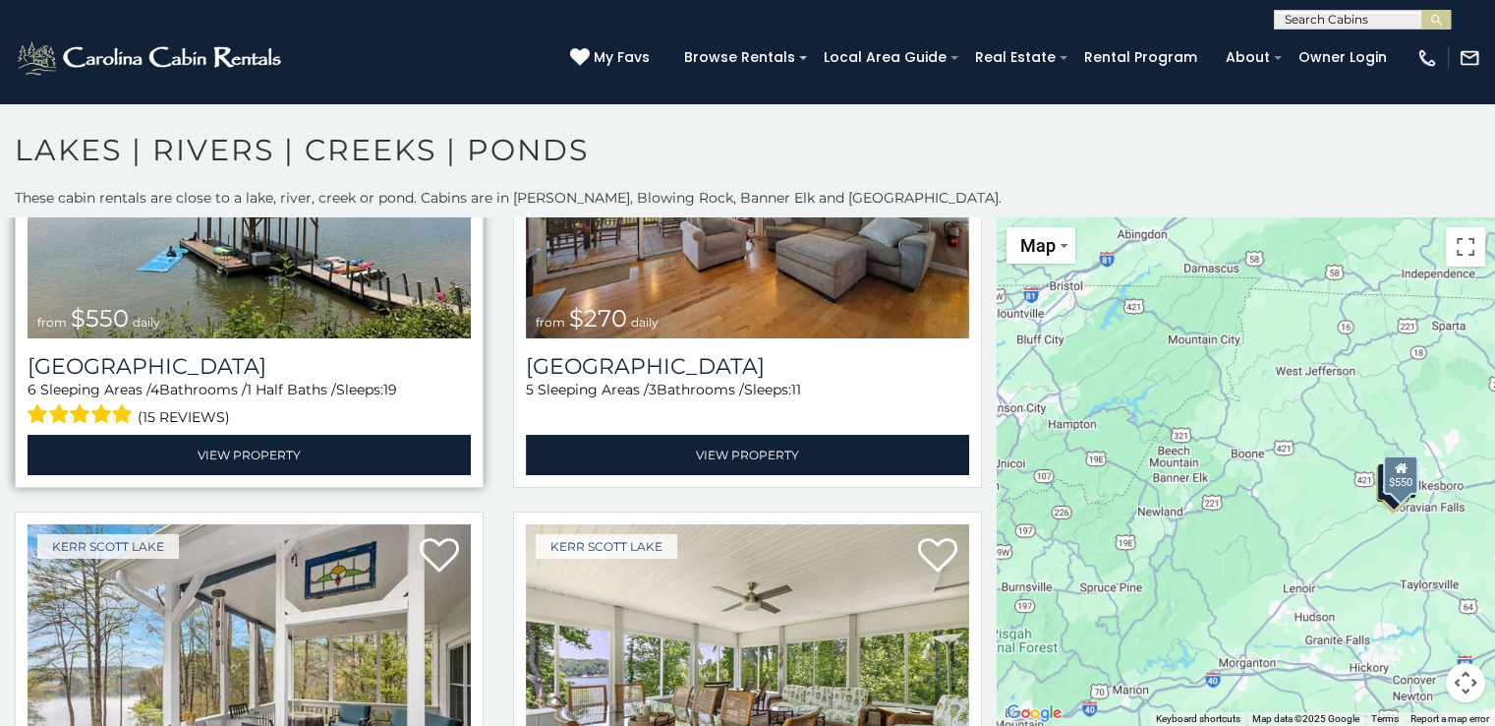
scroll to position [295, 0]
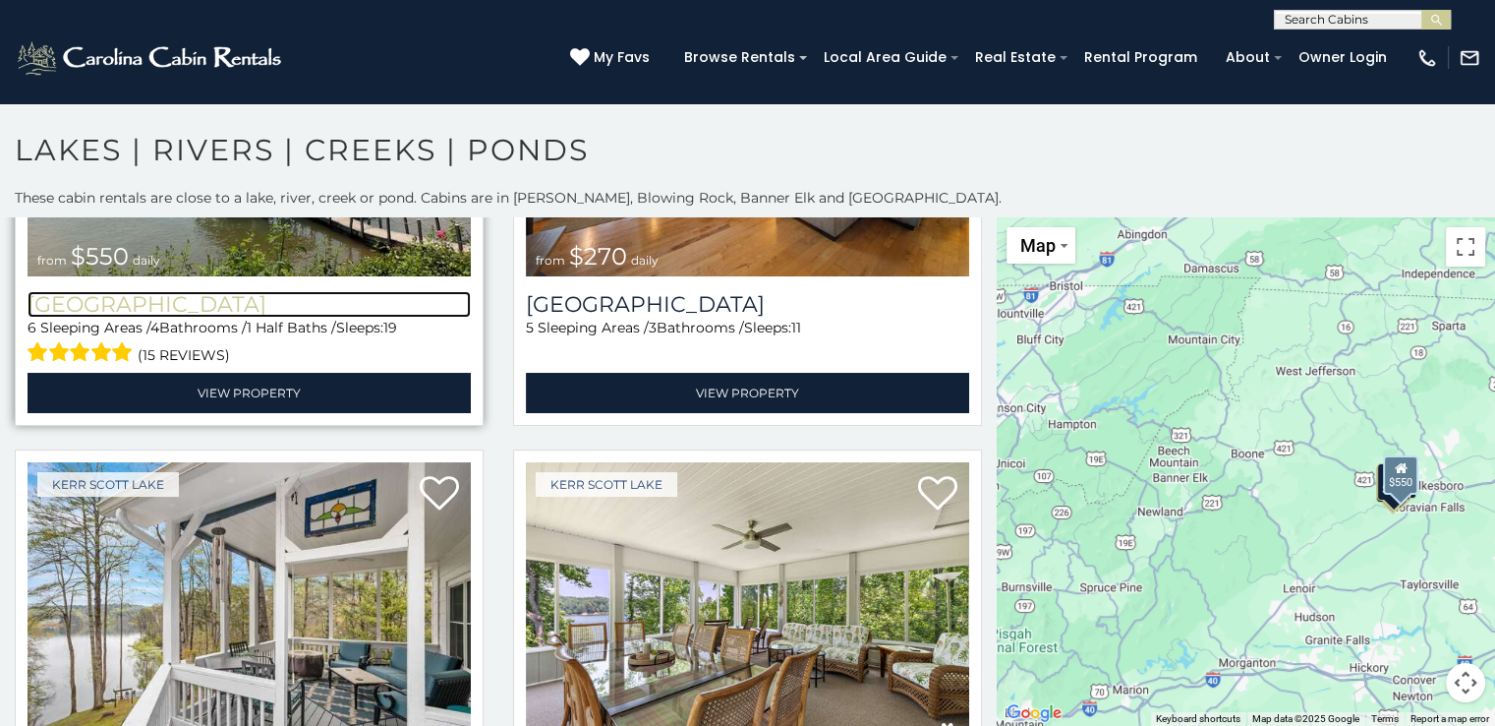
click at [345, 291] on h3 "[GEOGRAPHIC_DATA]" at bounding box center [249, 304] width 443 height 27
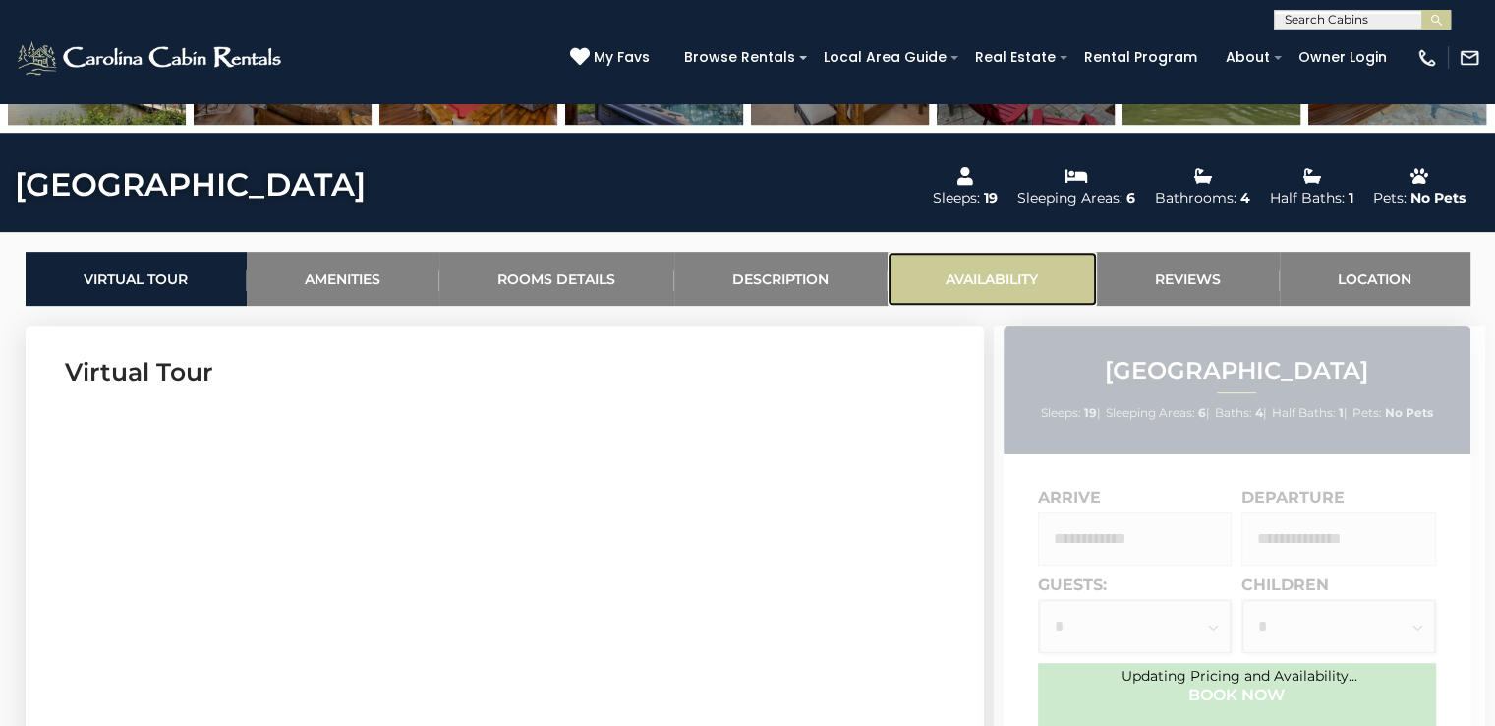
click at [962, 276] on link "Availability" at bounding box center [992, 279] width 209 height 54
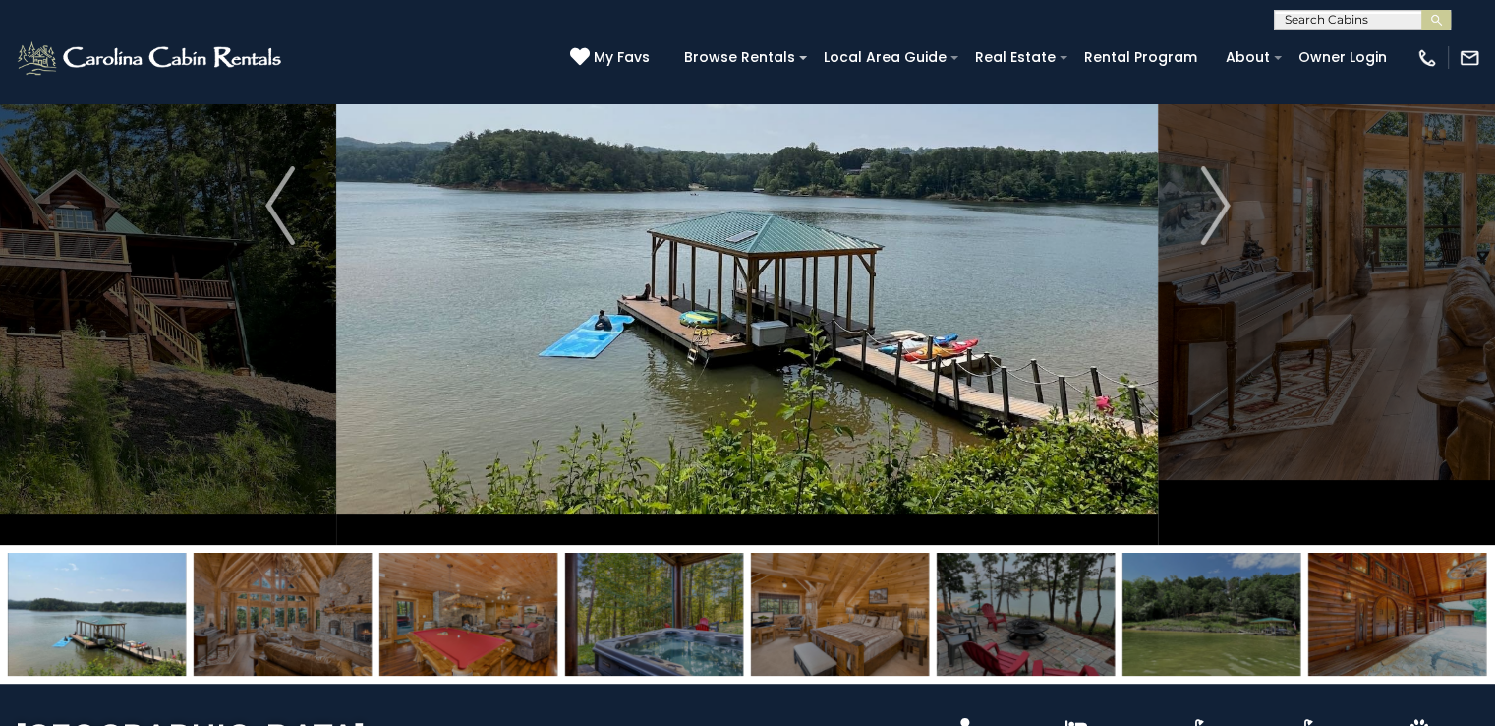
scroll to position [21, 0]
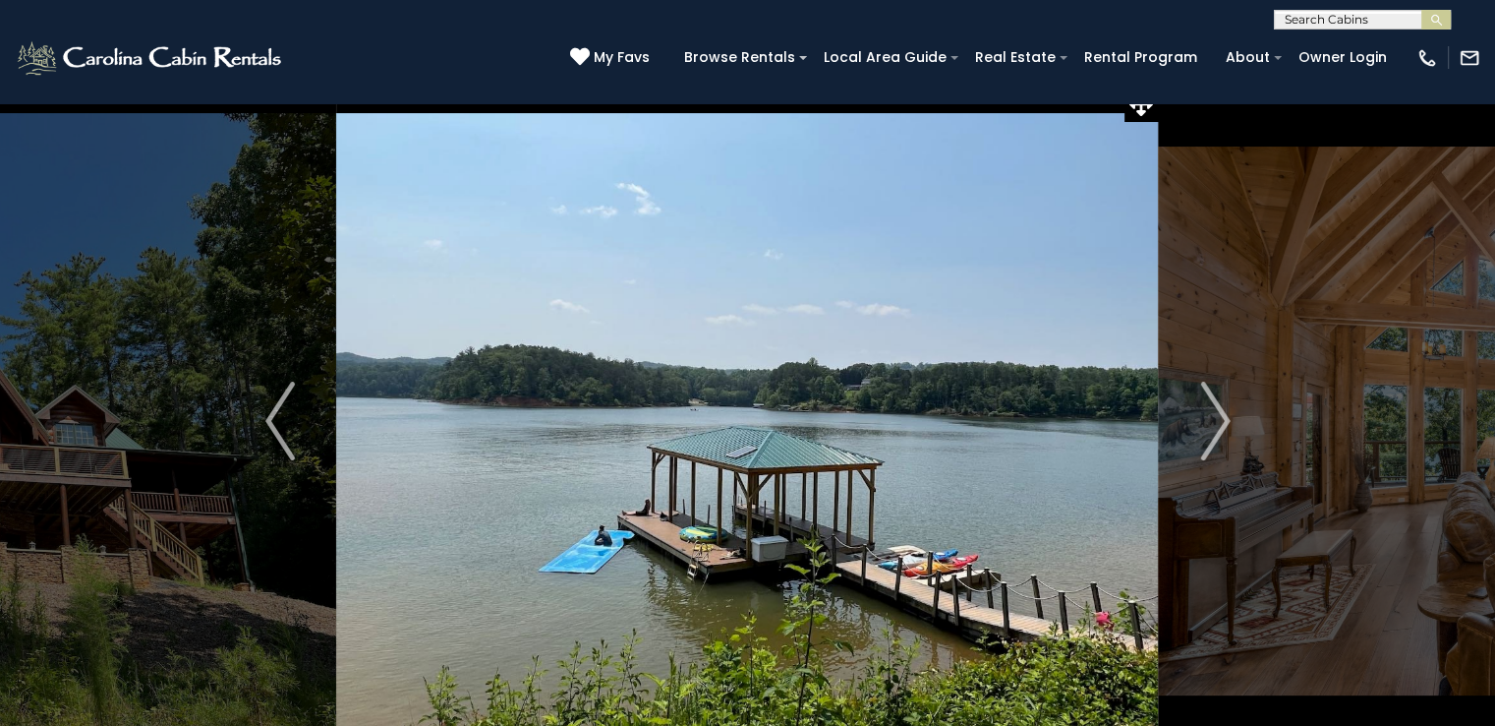
click at [286, 438] on img "Previous" at bounding box center [279, 420] width 29 height 79
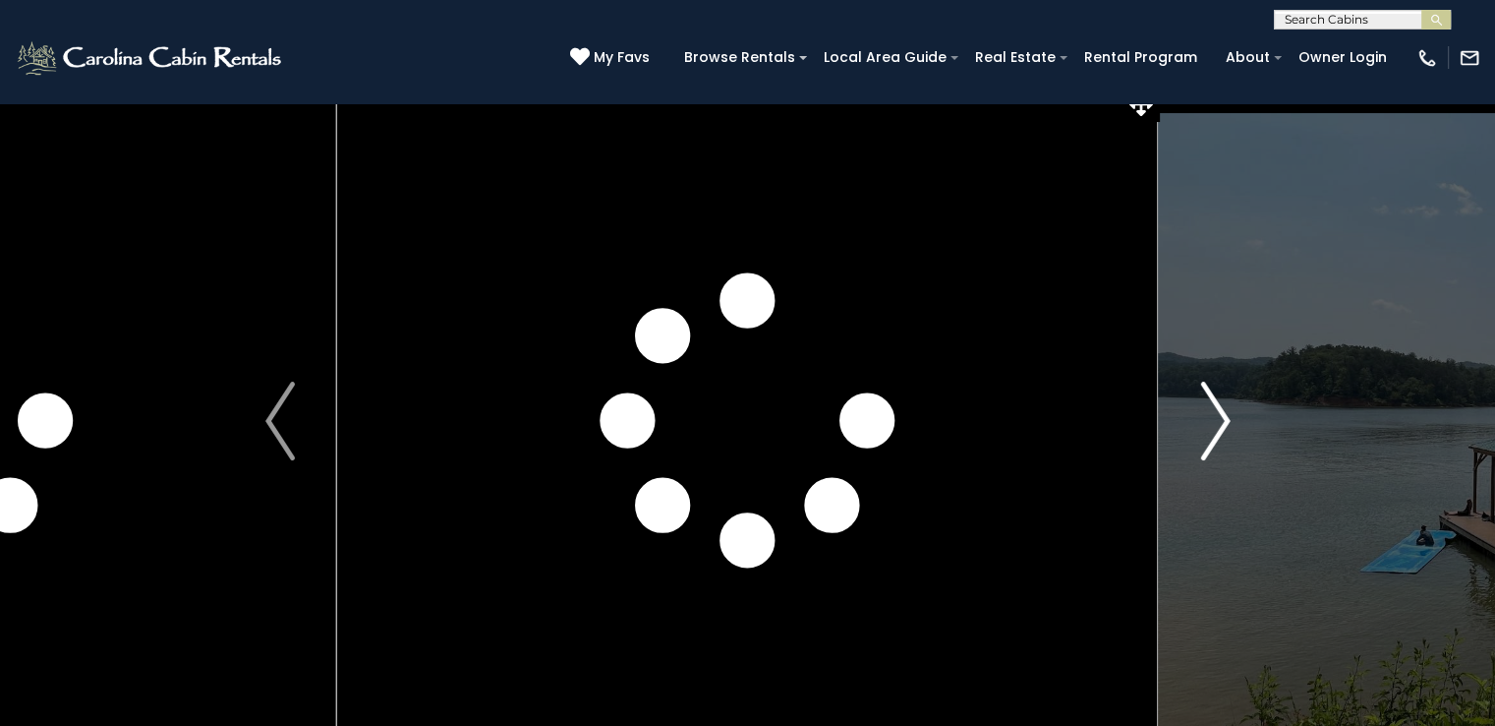
click at [1215, 425] on img "Next" at bounding box center [1214, 420] width 29 height 79
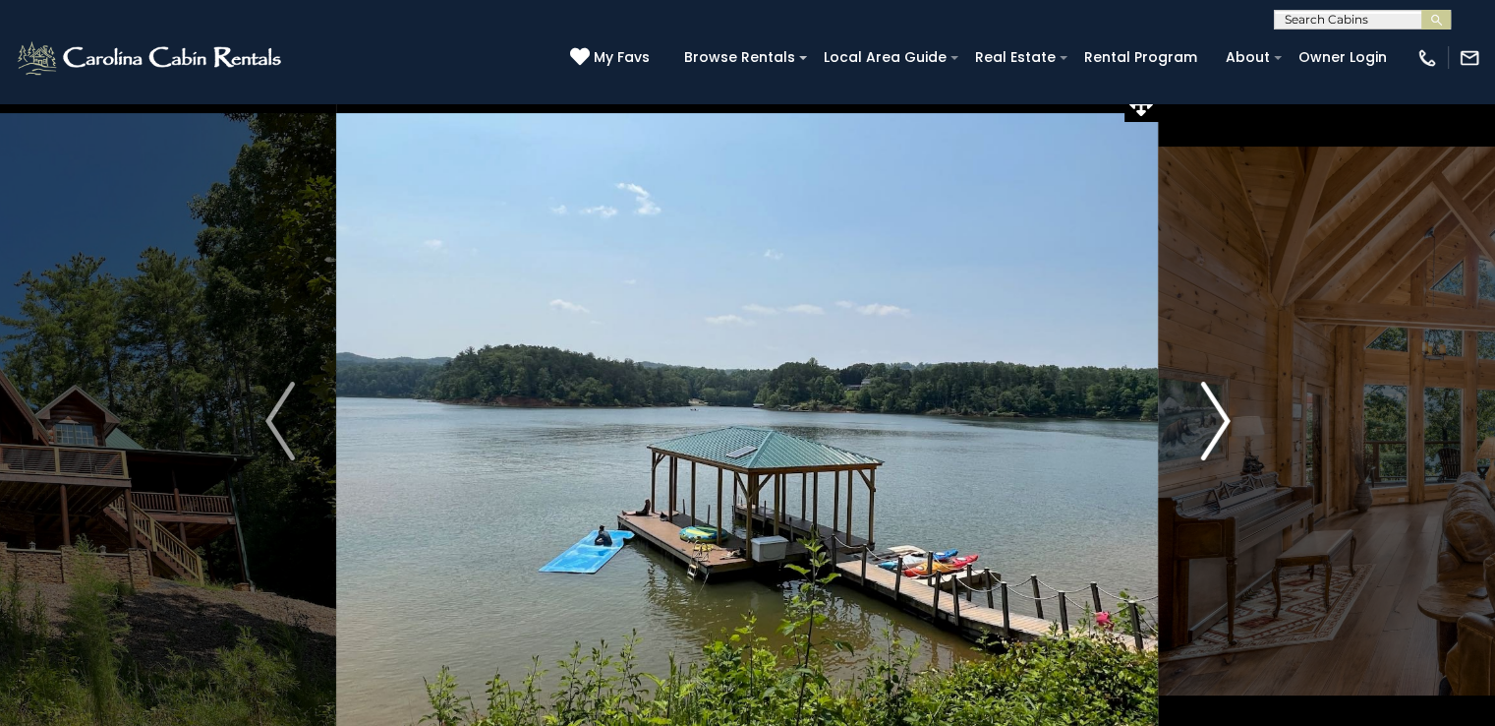
click at [1214, 426] on img "Next" at bounding box center [1214, 420] width 29 height 79
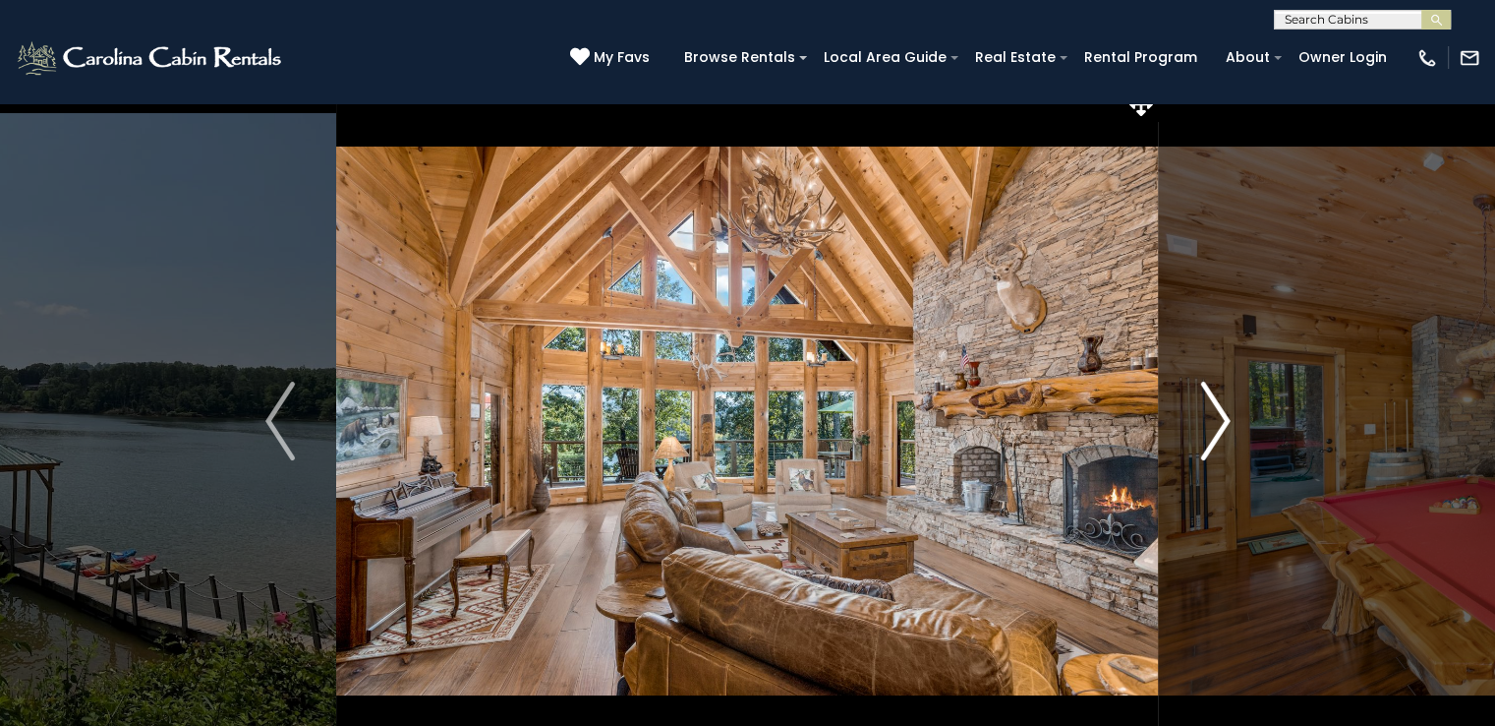
click at [1214, 426] on img "Next" at bounding box center [1214, 420] width 29 height 79
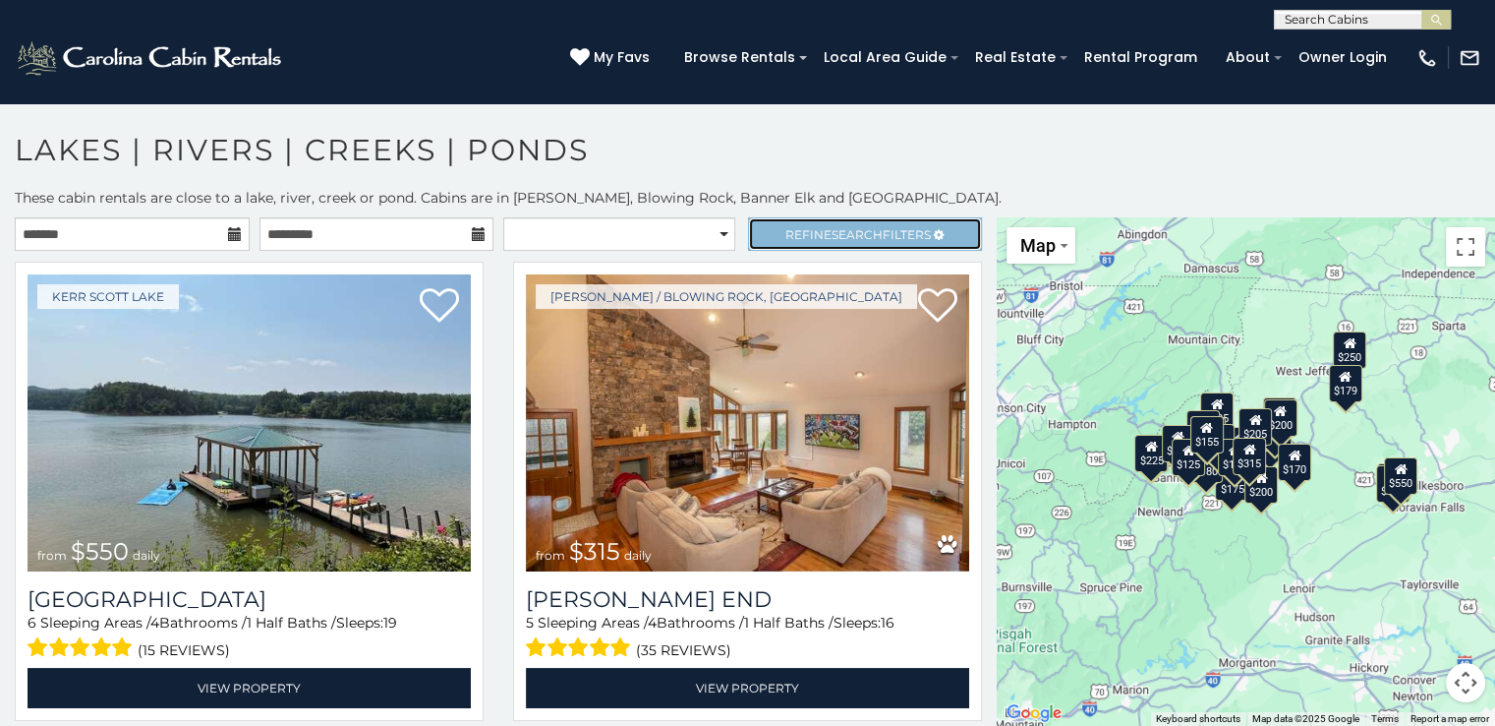
click at [888, 229] on span "Refine Search Filters" at bounding box center [859, 234] width 146 height 15
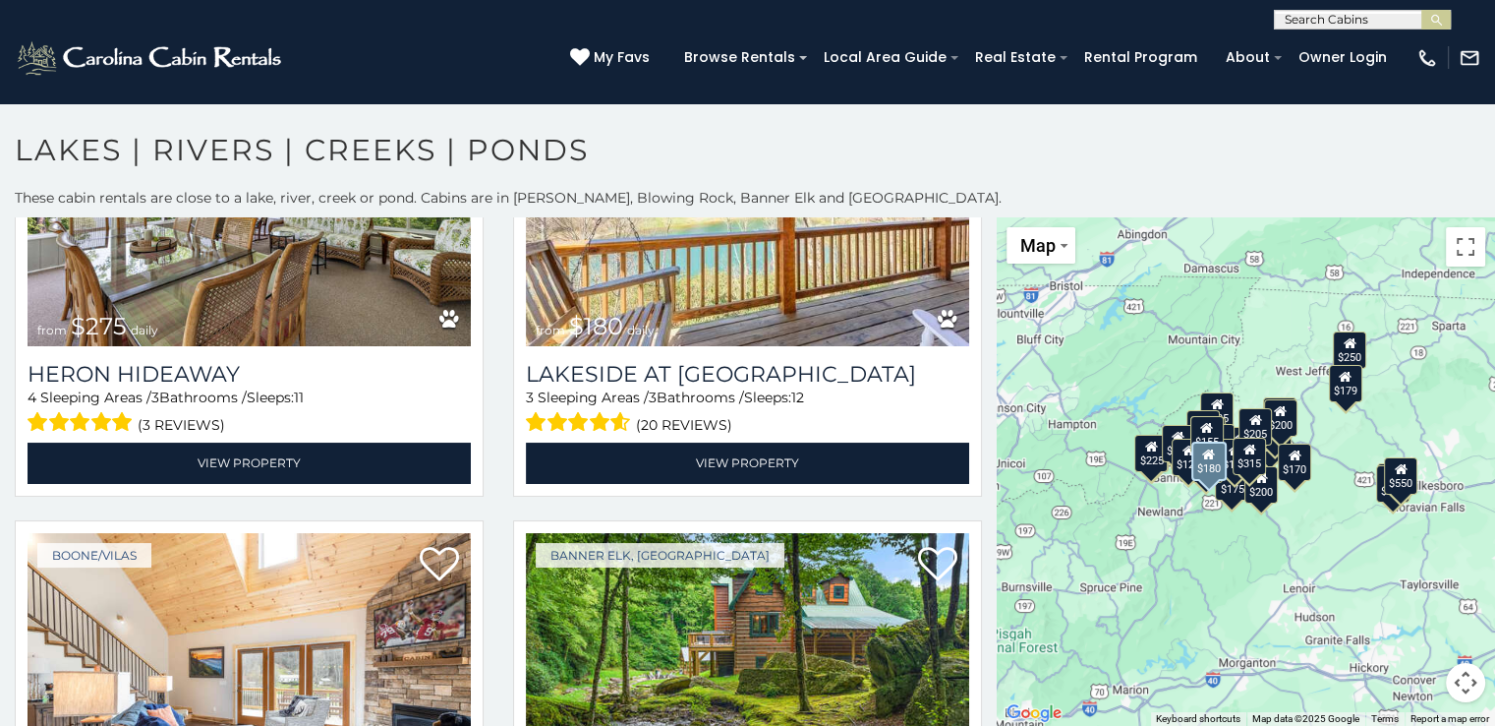
scroll to position [1475, 0]
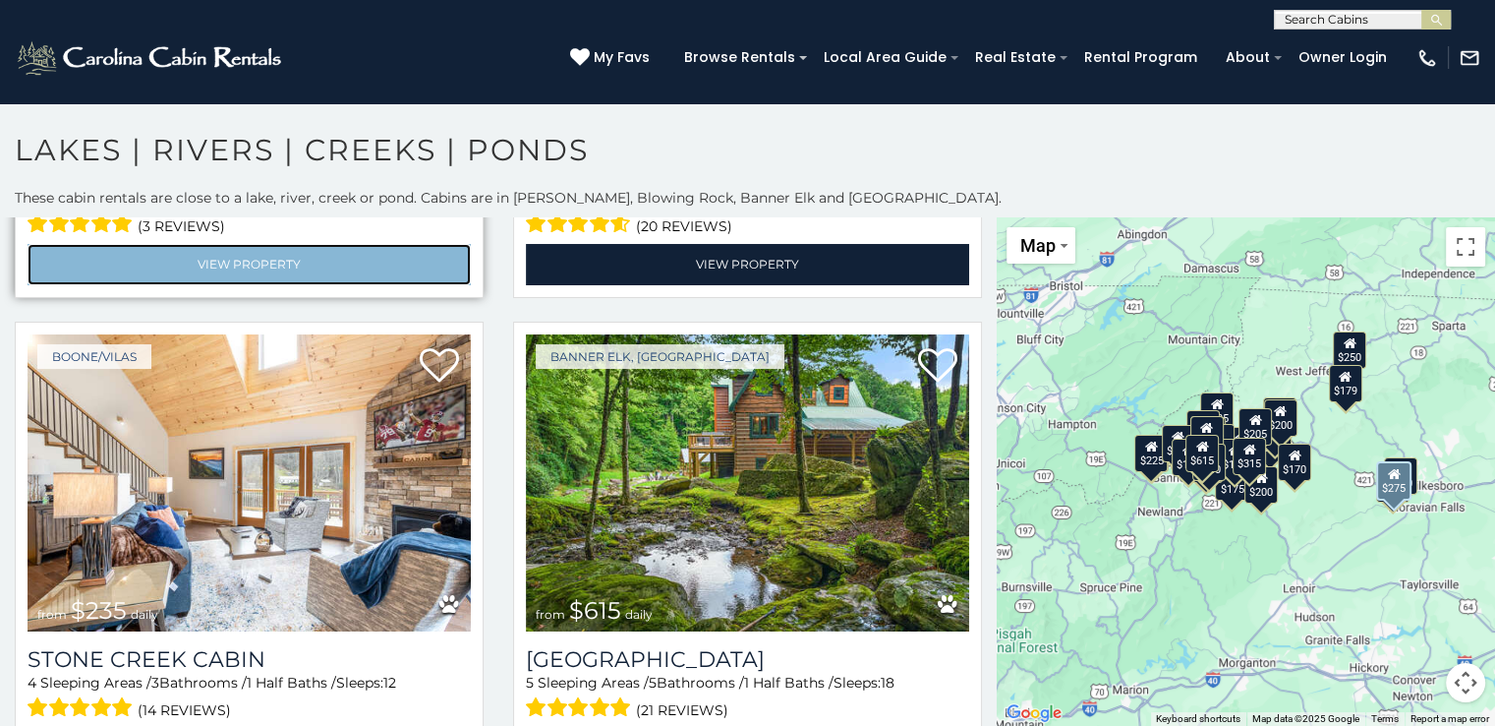
click at [234, 244] on link "View Property" at bounding box center [249, 264] width 443 height 40
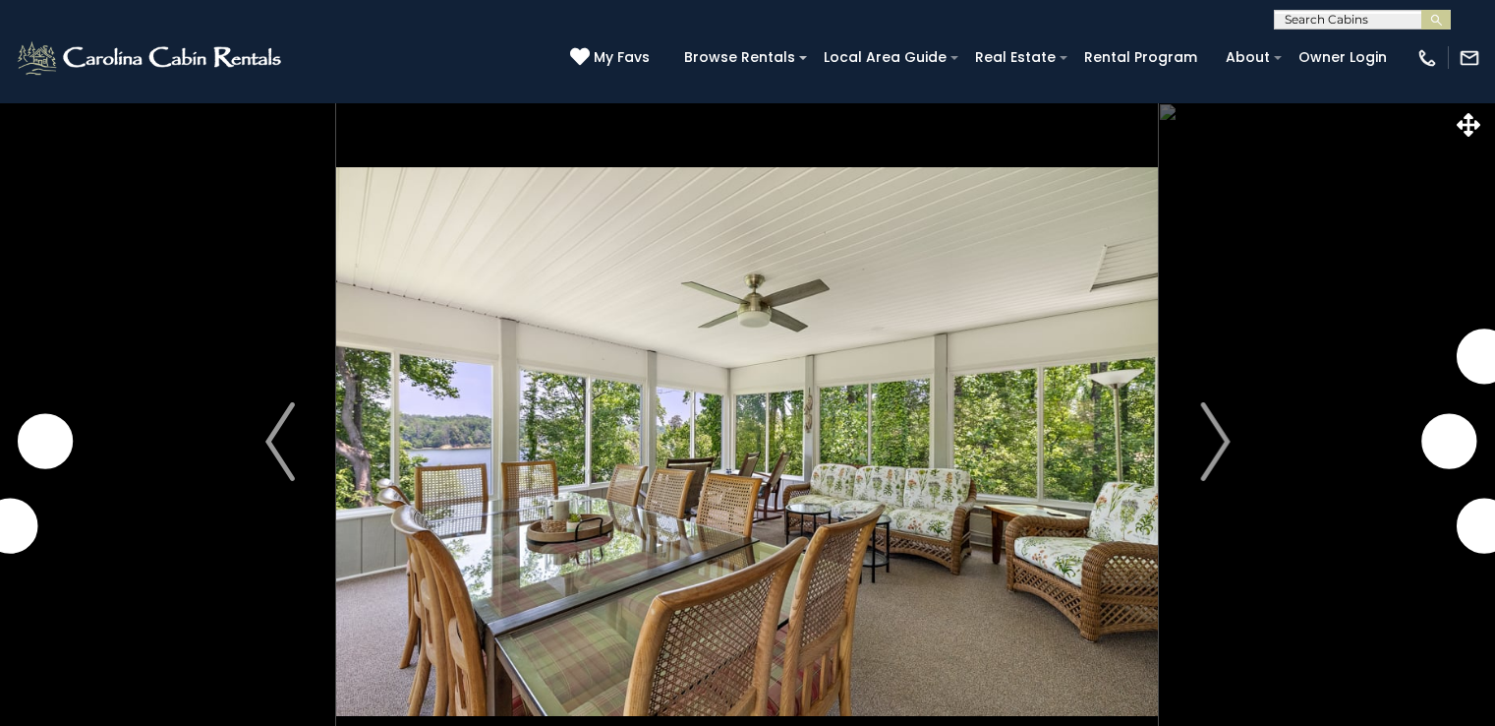
click at [1216, 422] on img "Next" at bounding box center [1214, 441] width 29 height 79
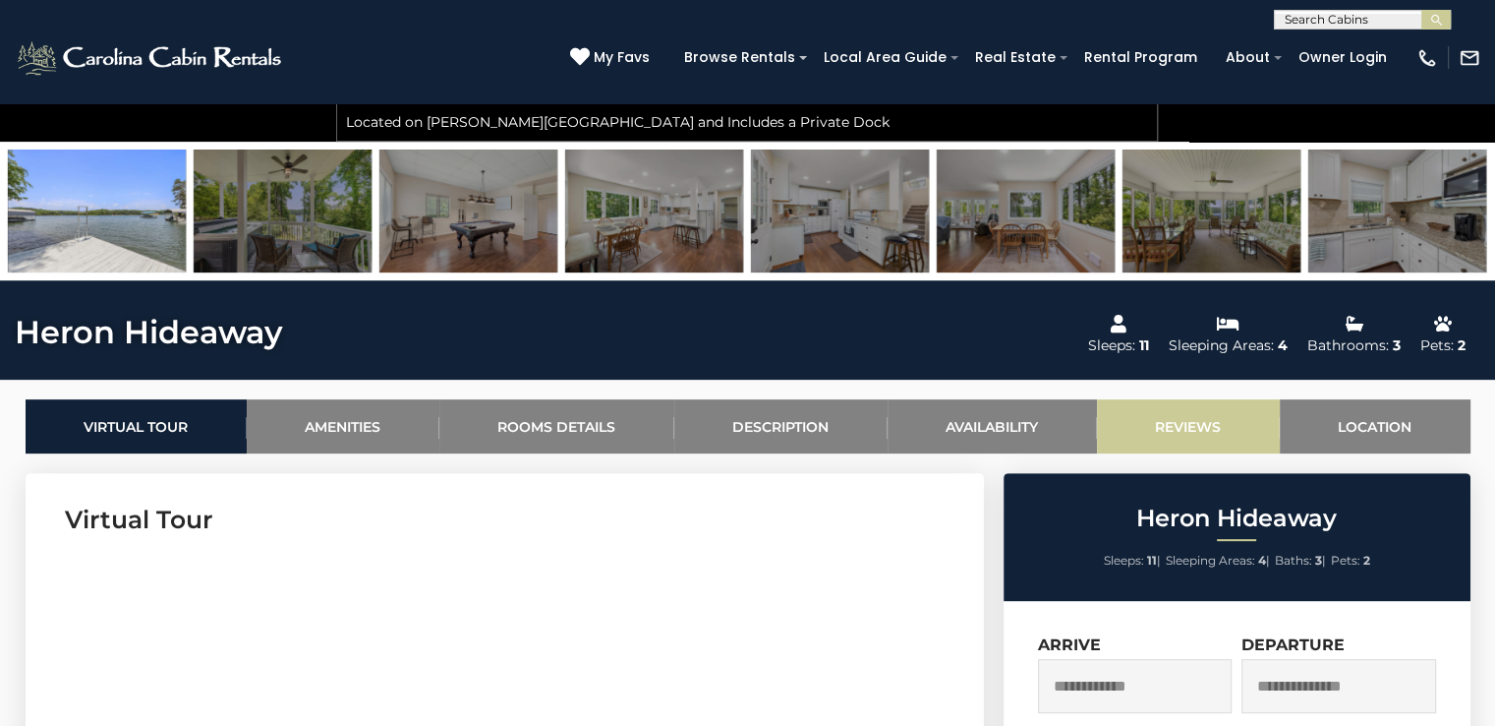
scroll to position [688, 0]
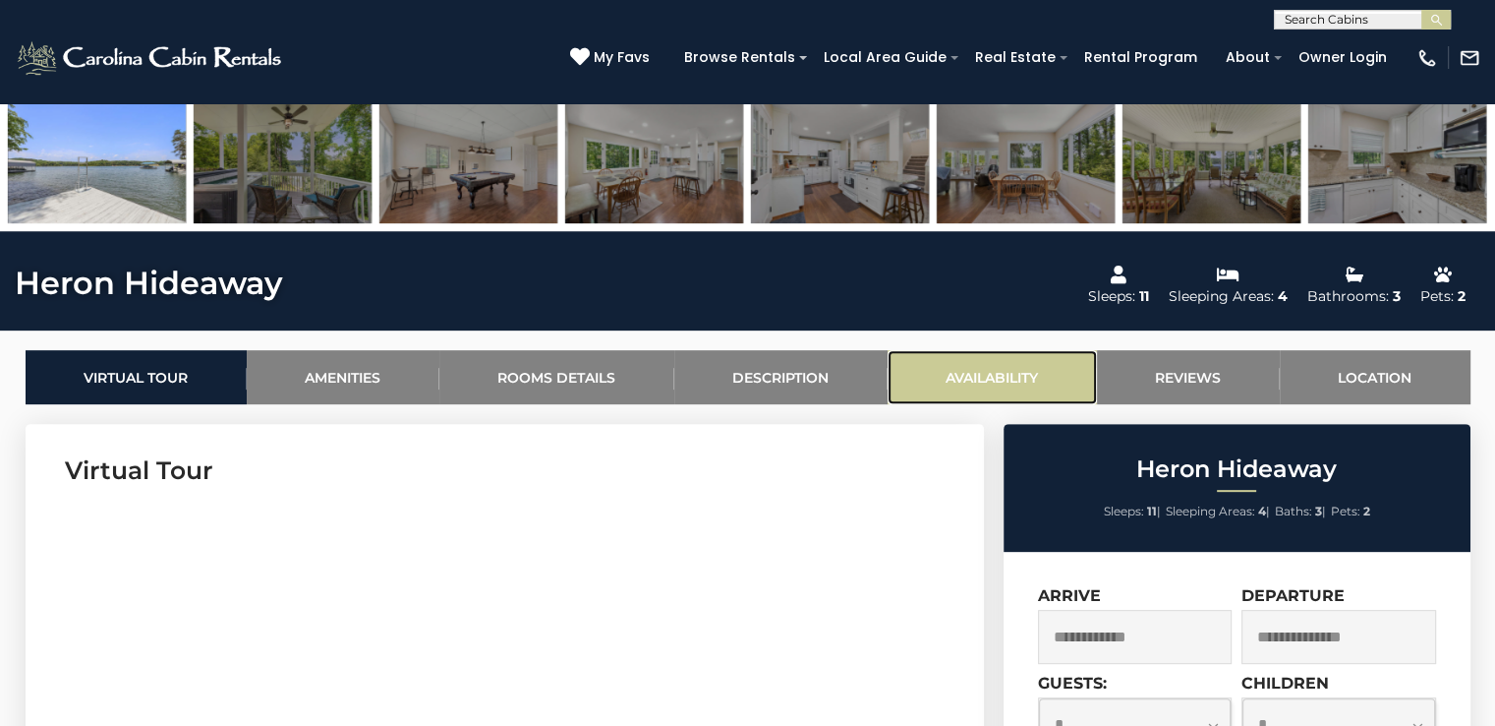
click at [973, 377] on link "Availability" at bounding box center [992, 377] width 209 height 54
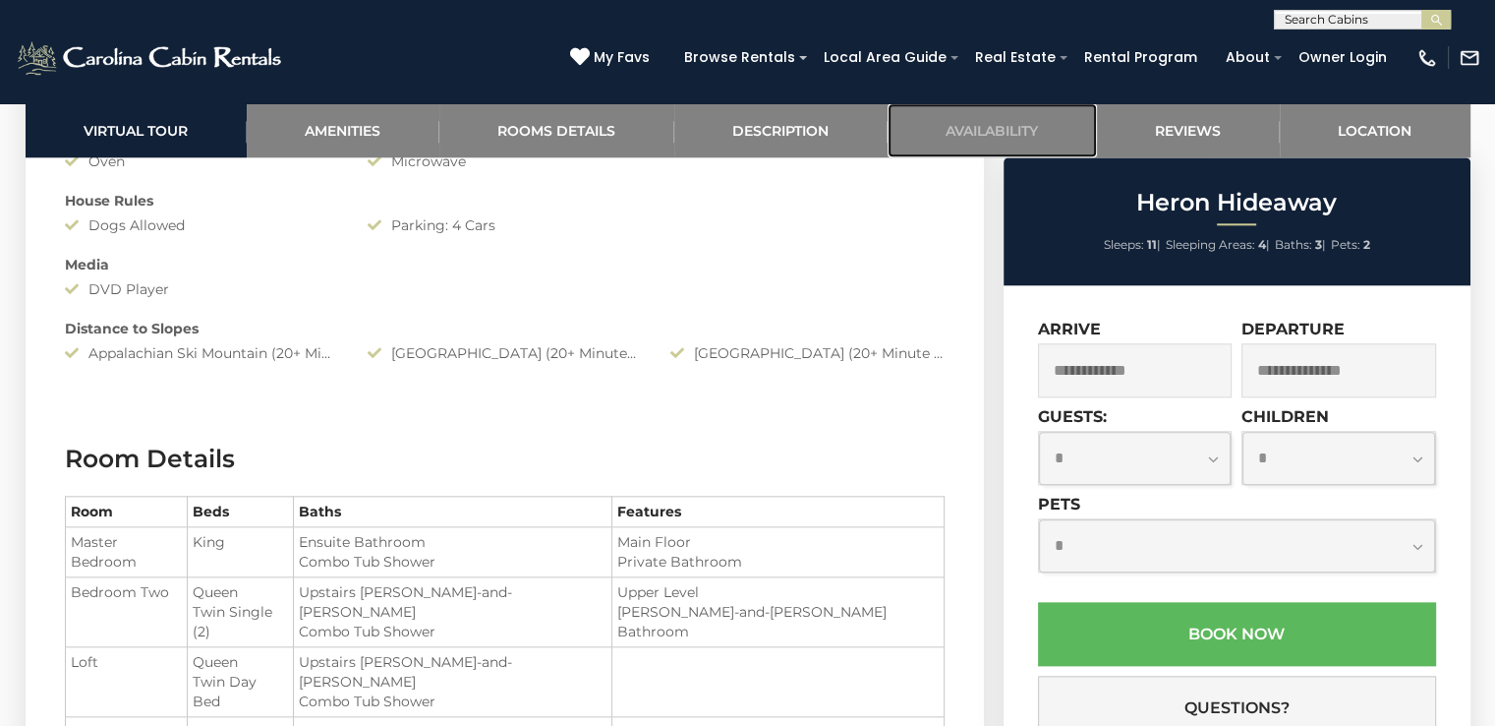
scroll to position [1933, 0]
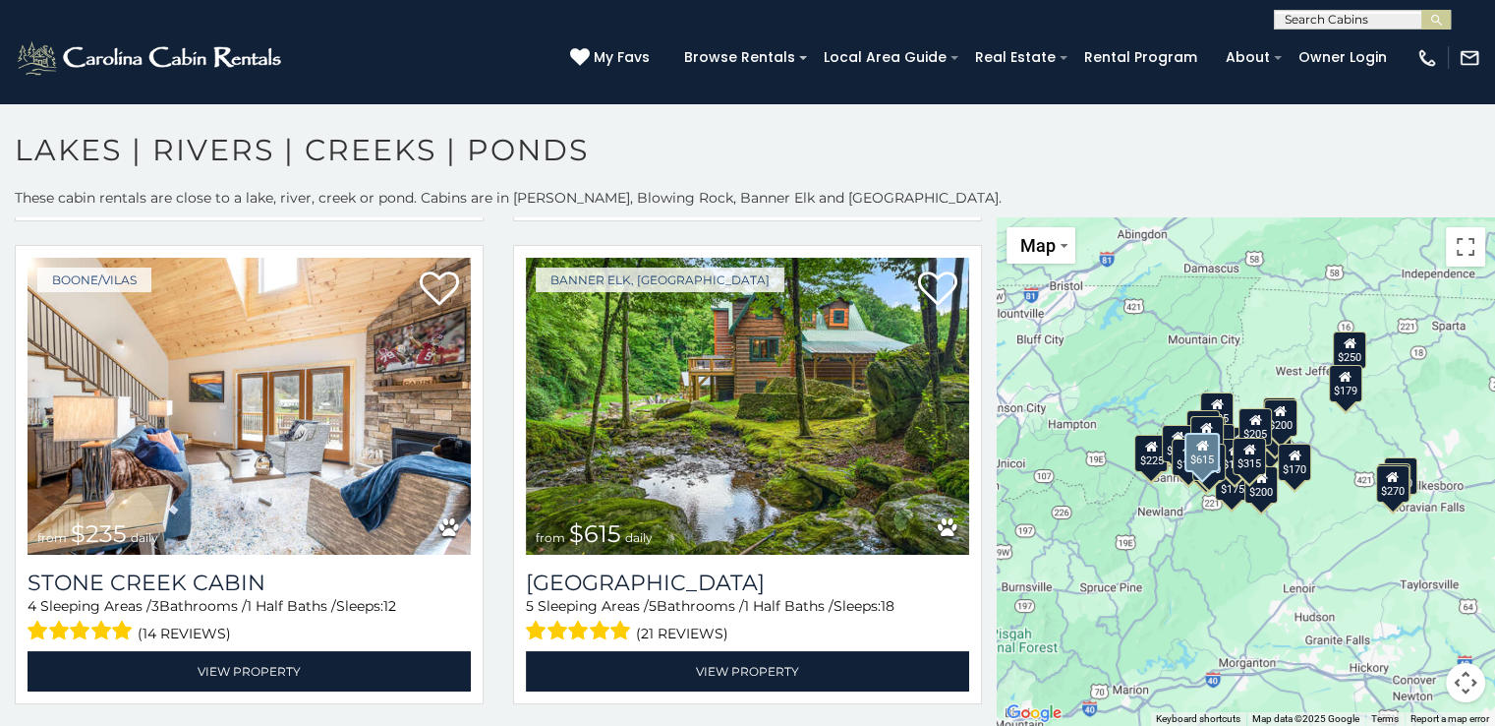
scroll to position [1376, 0]
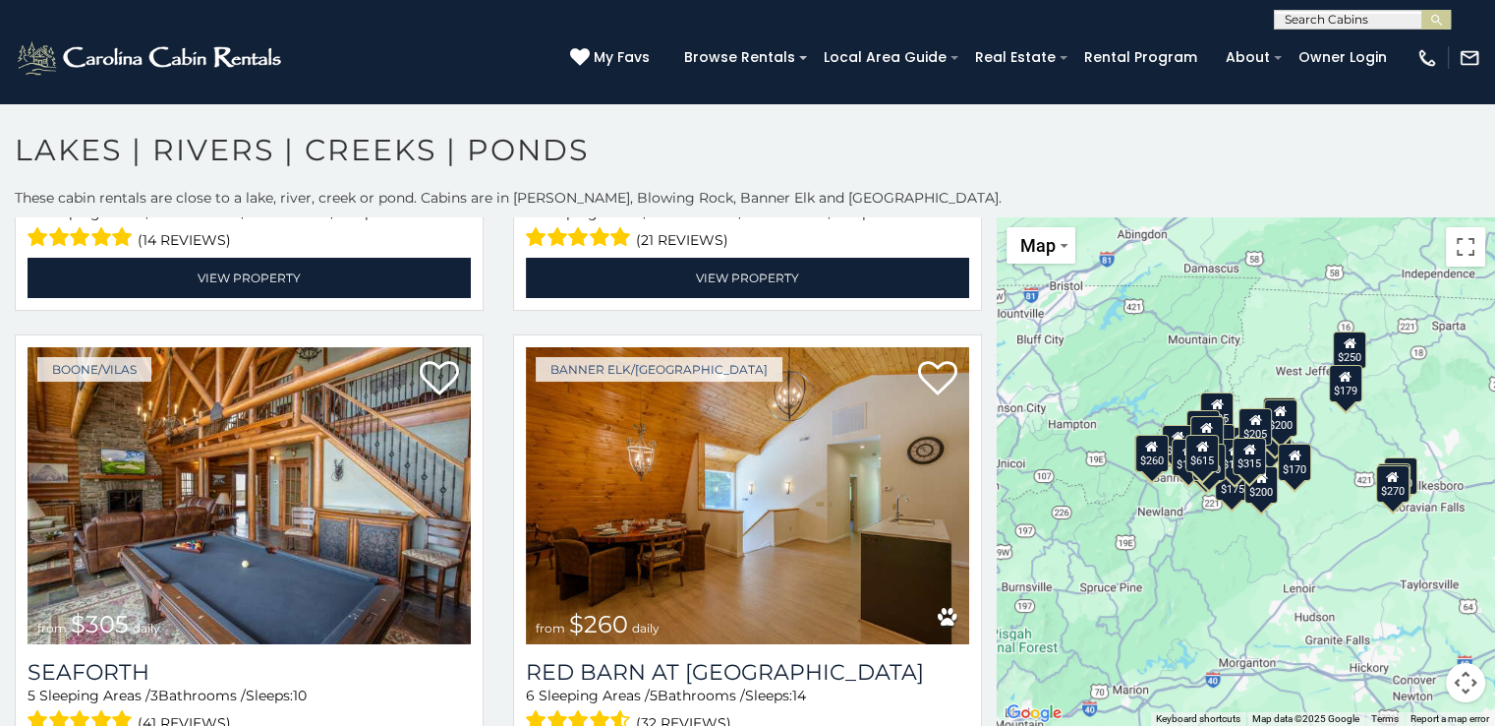
click at [1459, 504] on div "$550 $315 $275 $180 $235 $615 $305 $260 $235 $175 $235 $200 $250 $229 $225 $200…" at bounding box center [1246, 471] width 498 height 508
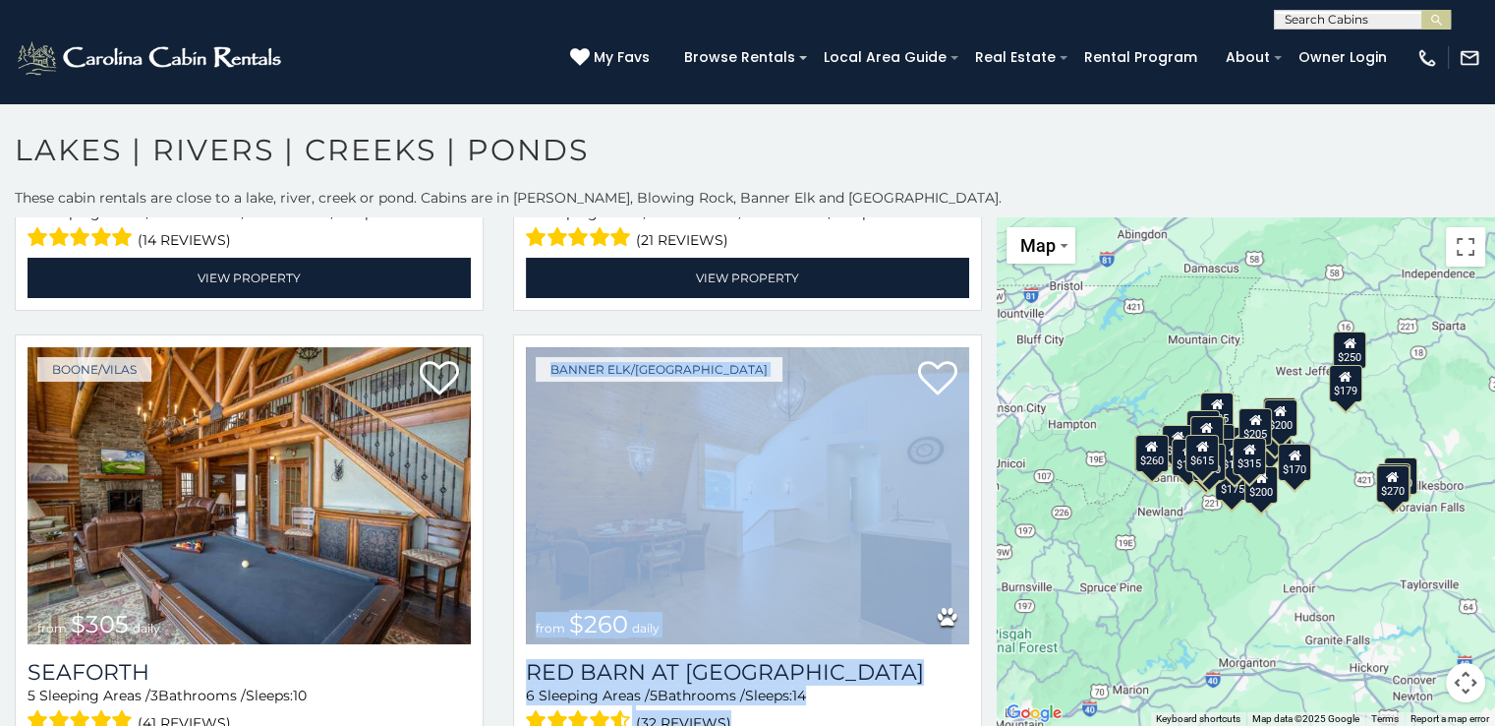
scroll to position [0, 0]
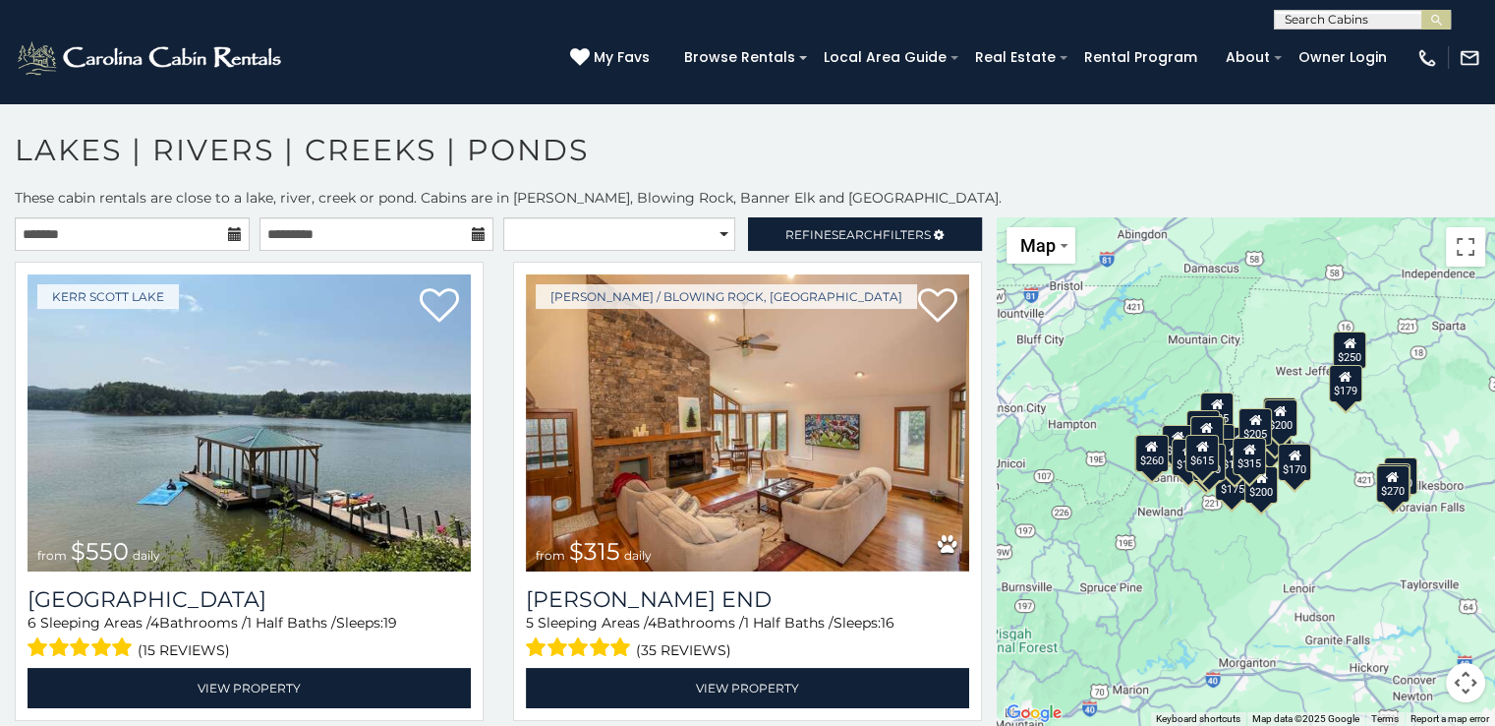
drag, startPoint x: 986, startPoint y: 343, endPoint x: 996, endPoint y: 236, distance: 107.6
click at [996, 217] on main "**********" at bounding box center [747, 217] width 1495 height 0
click at [788, 229] on span "Refine Search Filters" at bounding box center [859, 234] width 146 height 15
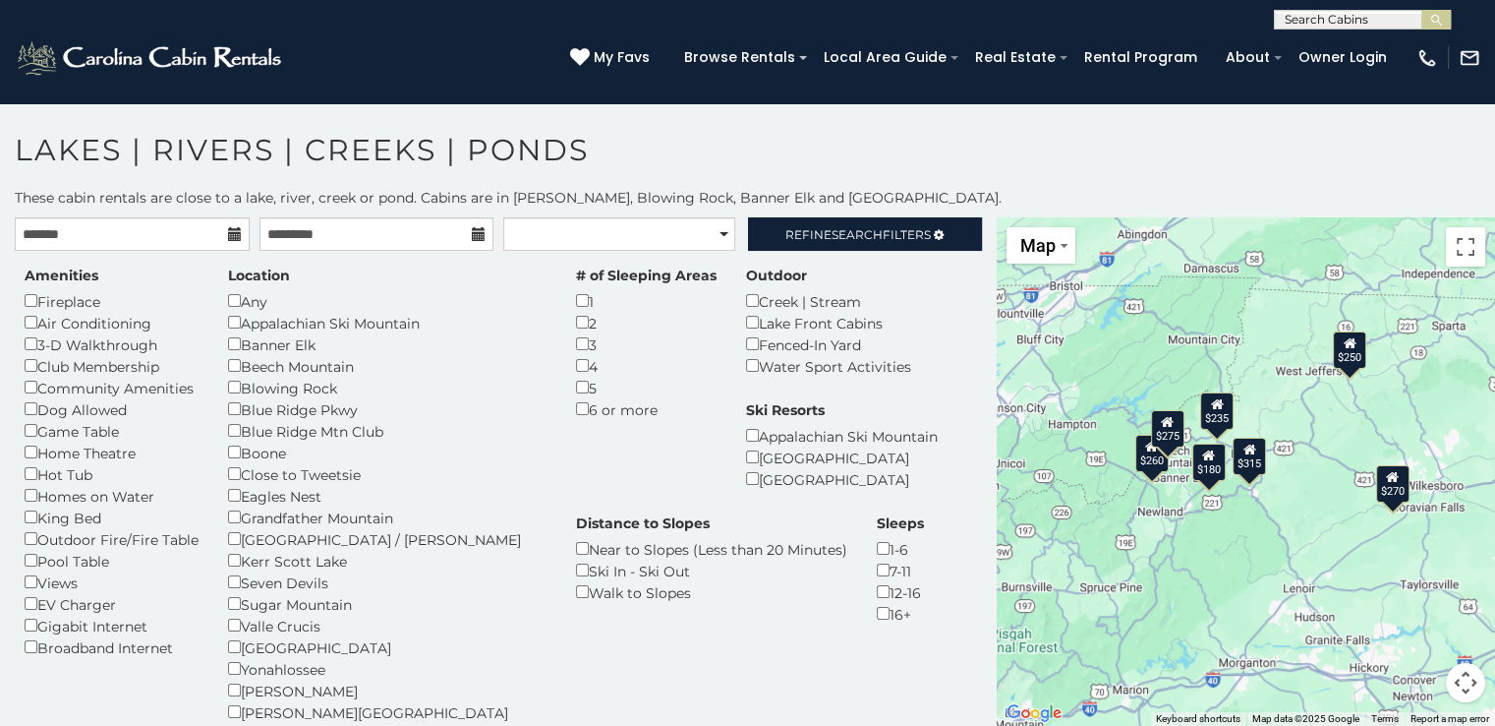
click at [1388, 493] on div "$270" at bounding box center [1391, 482] width 33 height 37
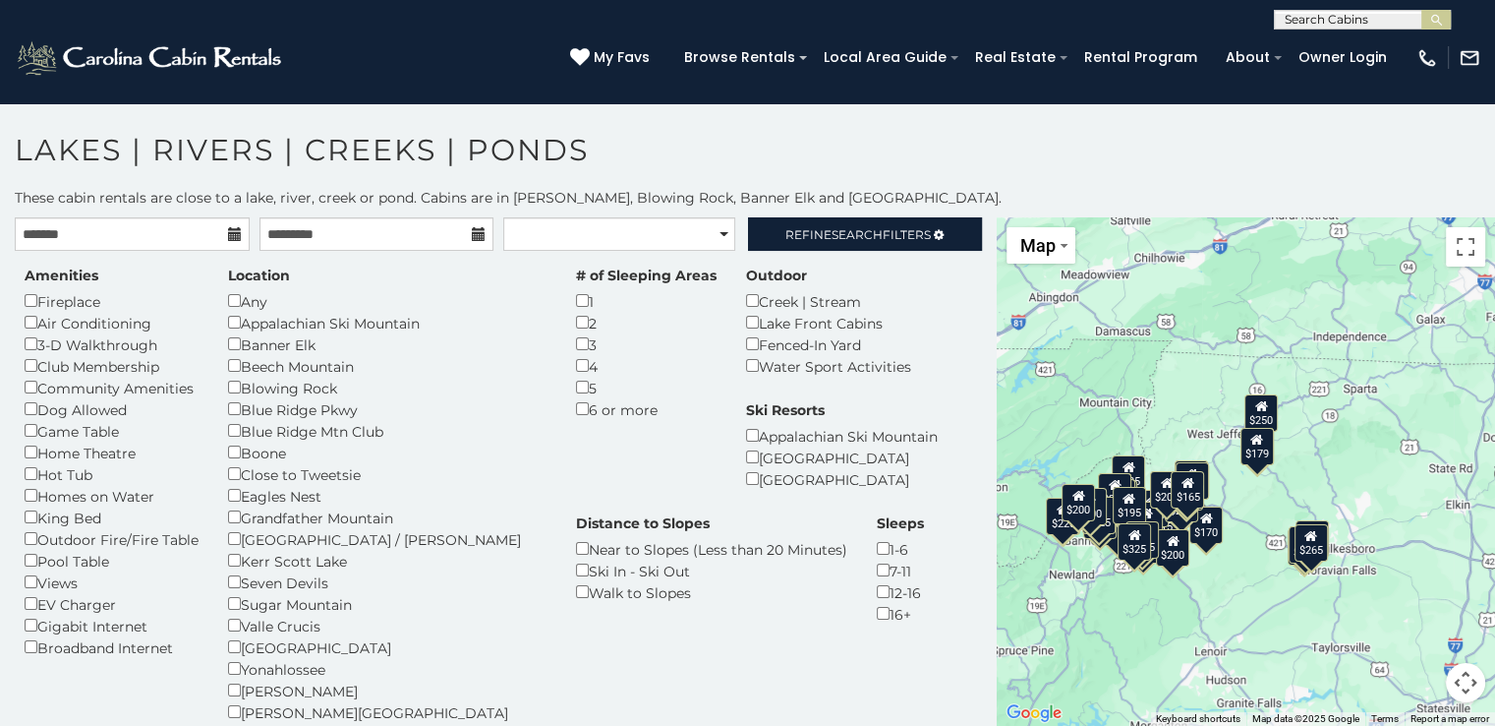
click at [1302, 565] on div "$550 $315 $275 $180 $235 $615 $305 $260 $235 $175 $235 $200 $250 $229 $225 $200…" at bounding box center [1246, 471] width 498 height 508
click at [1320, 576] on div "$550 $315 $275 $180 $235 $615 $305 $260 $235 $175 $235 $200 $250 $229 $225 $200…" at bounding box center [1246, 471] width 498 height 508
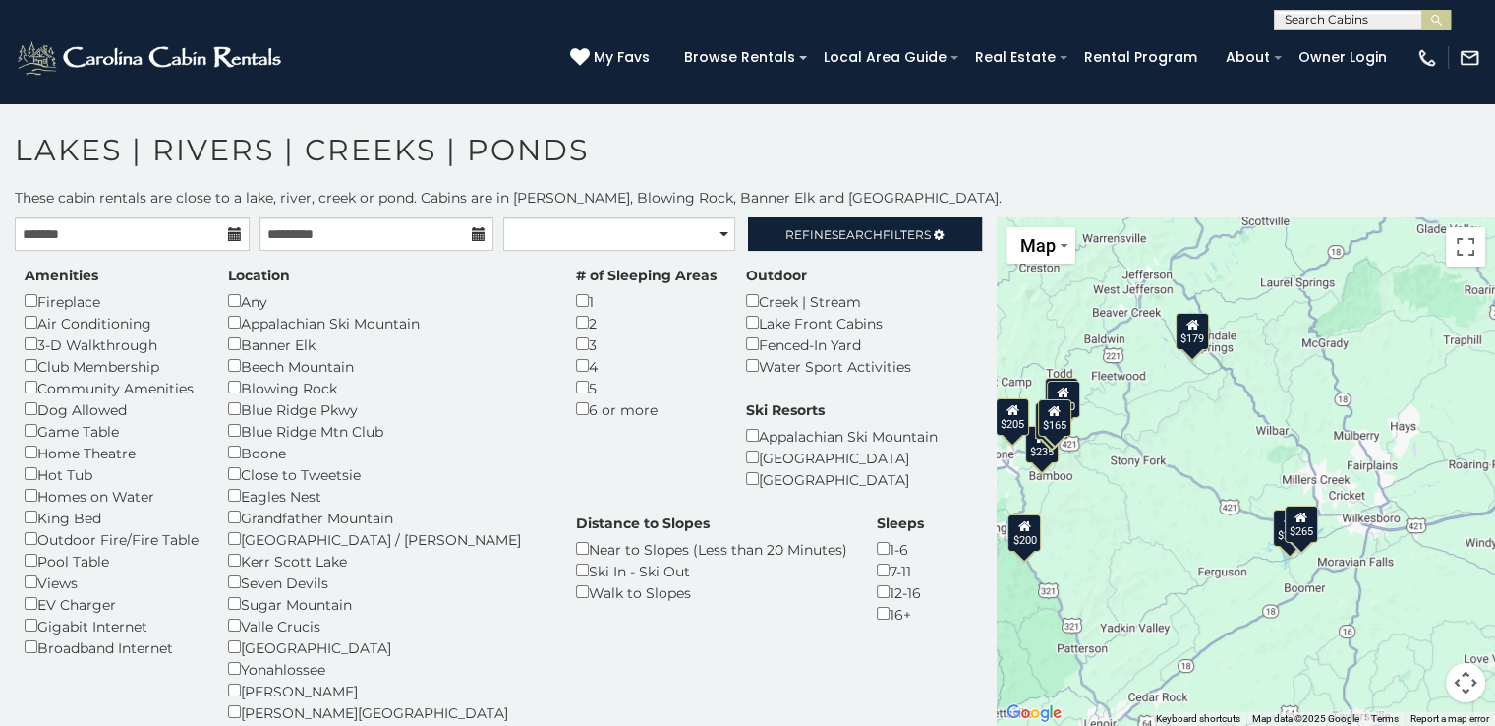
click at [1320, 571] on div "$275 $235 $235 $200 $200 $205 $179 $200 $165 $265" at bounding box center [1246, 471] width 498 height 508
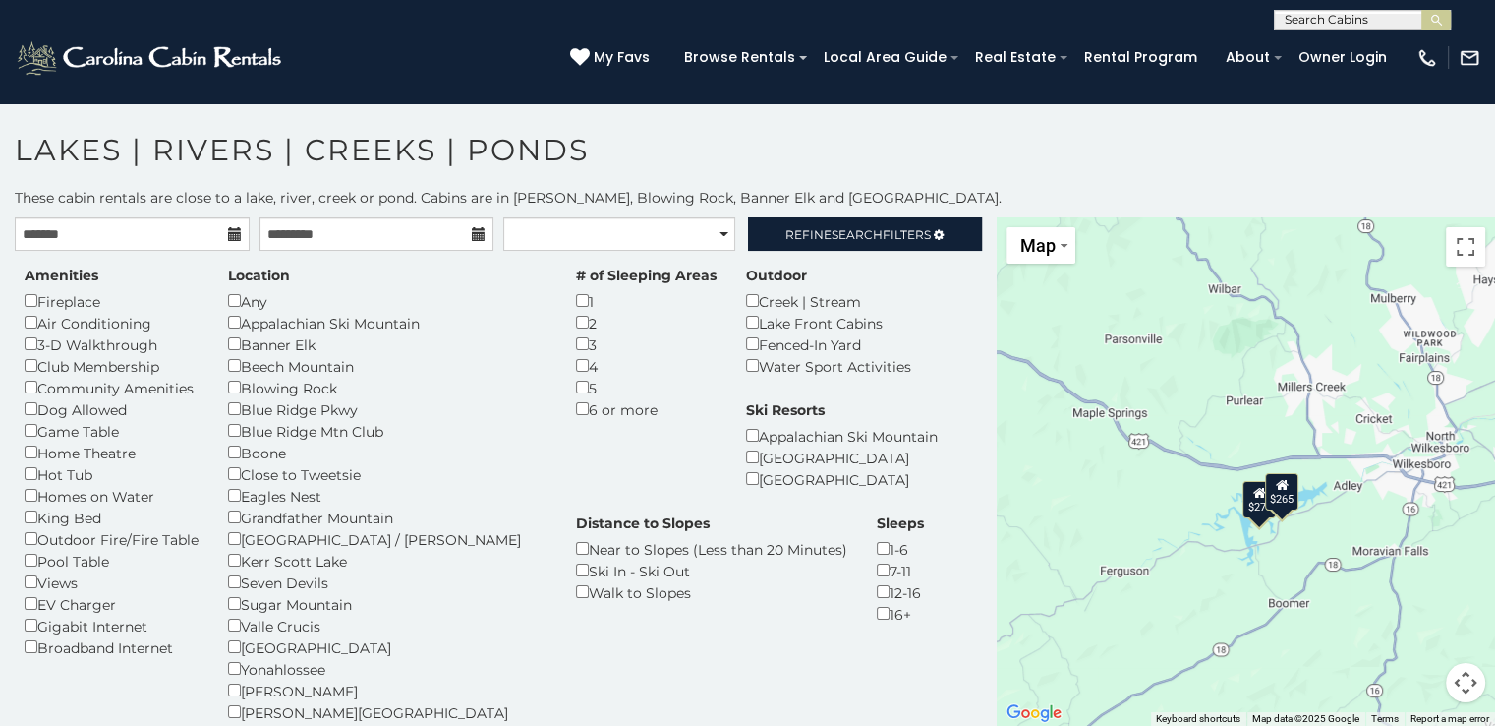
click at [1281, 540] on div "$275 $265" at bounding box center [1246, 471] width 498 height 508
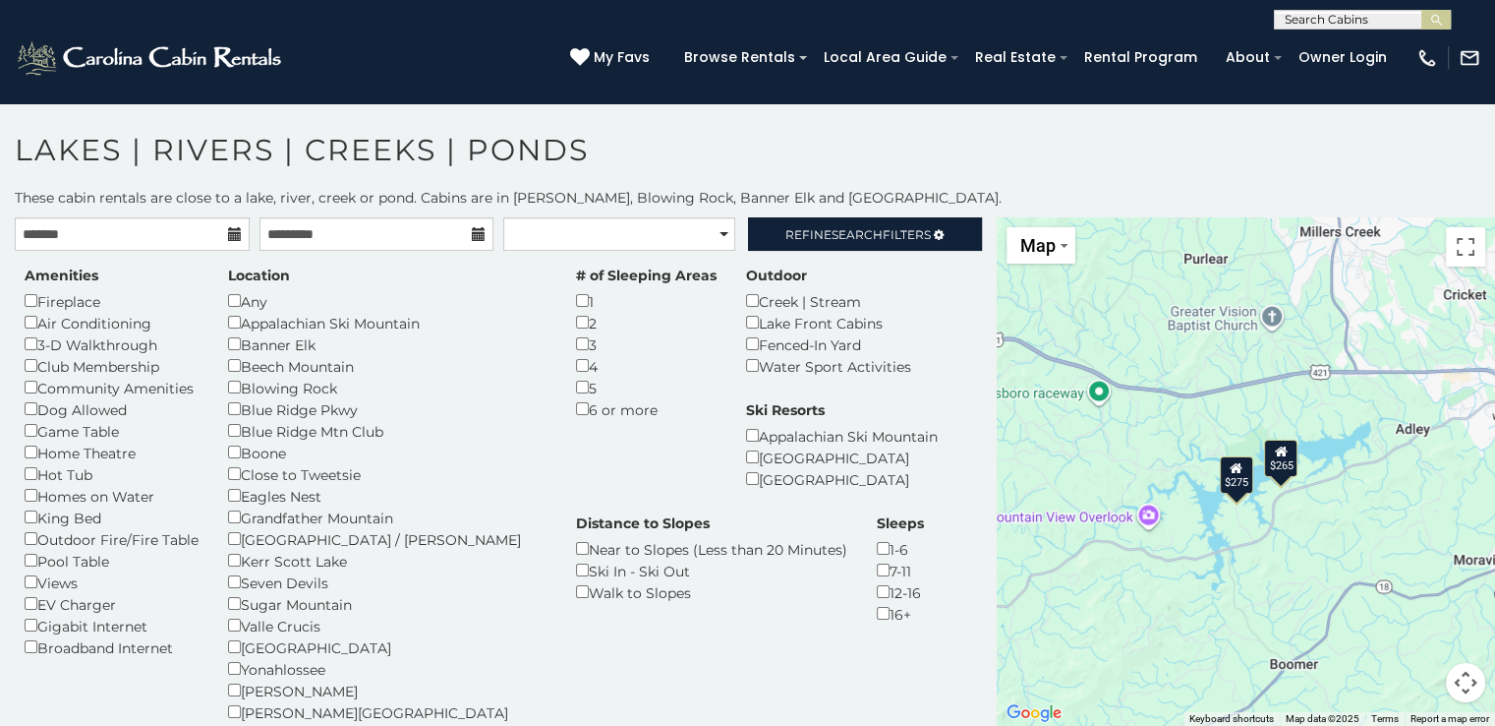
click at [1281, 540] on div "$275 $265" at bounding box center [1246, 471] width 498 height 508
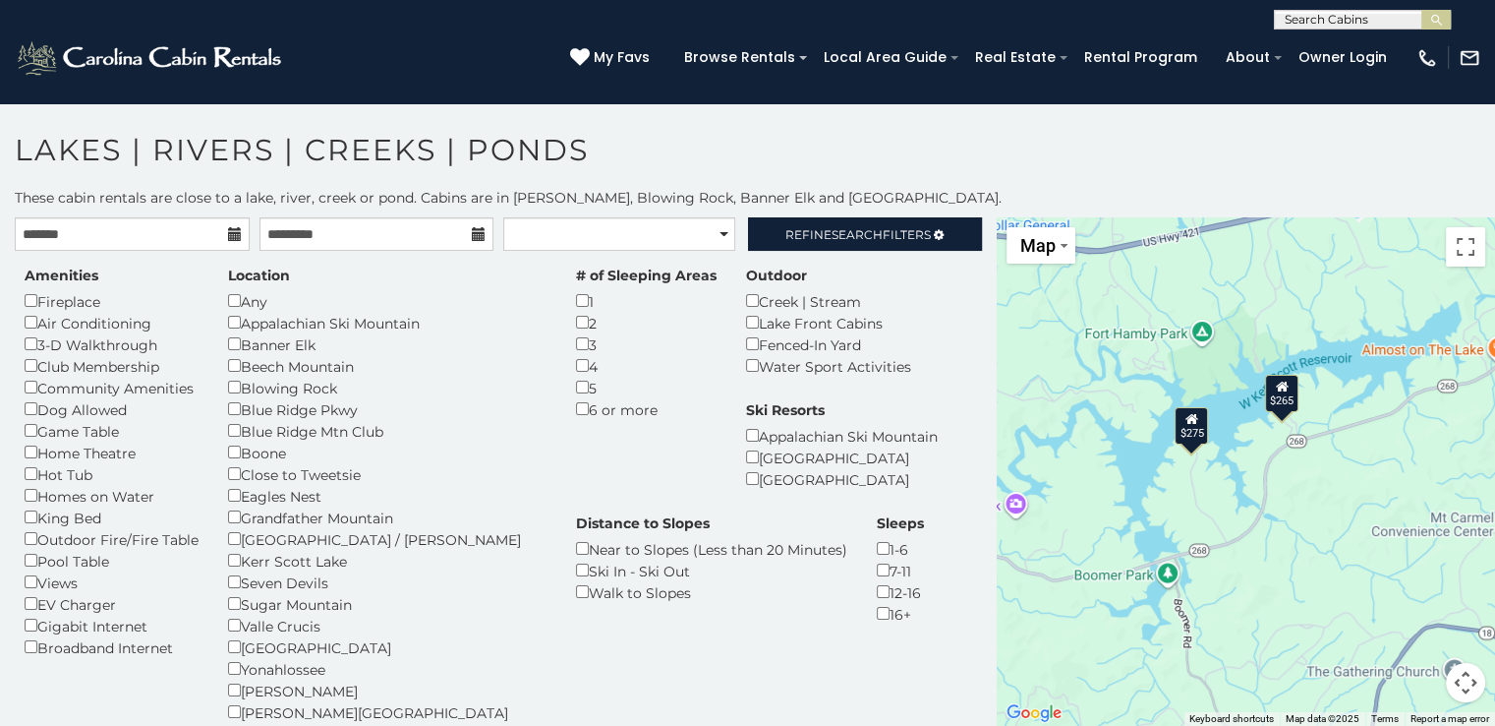
click at [1193, 429] on div "$275" at bounding box center [1191, 424] width 33 height 37
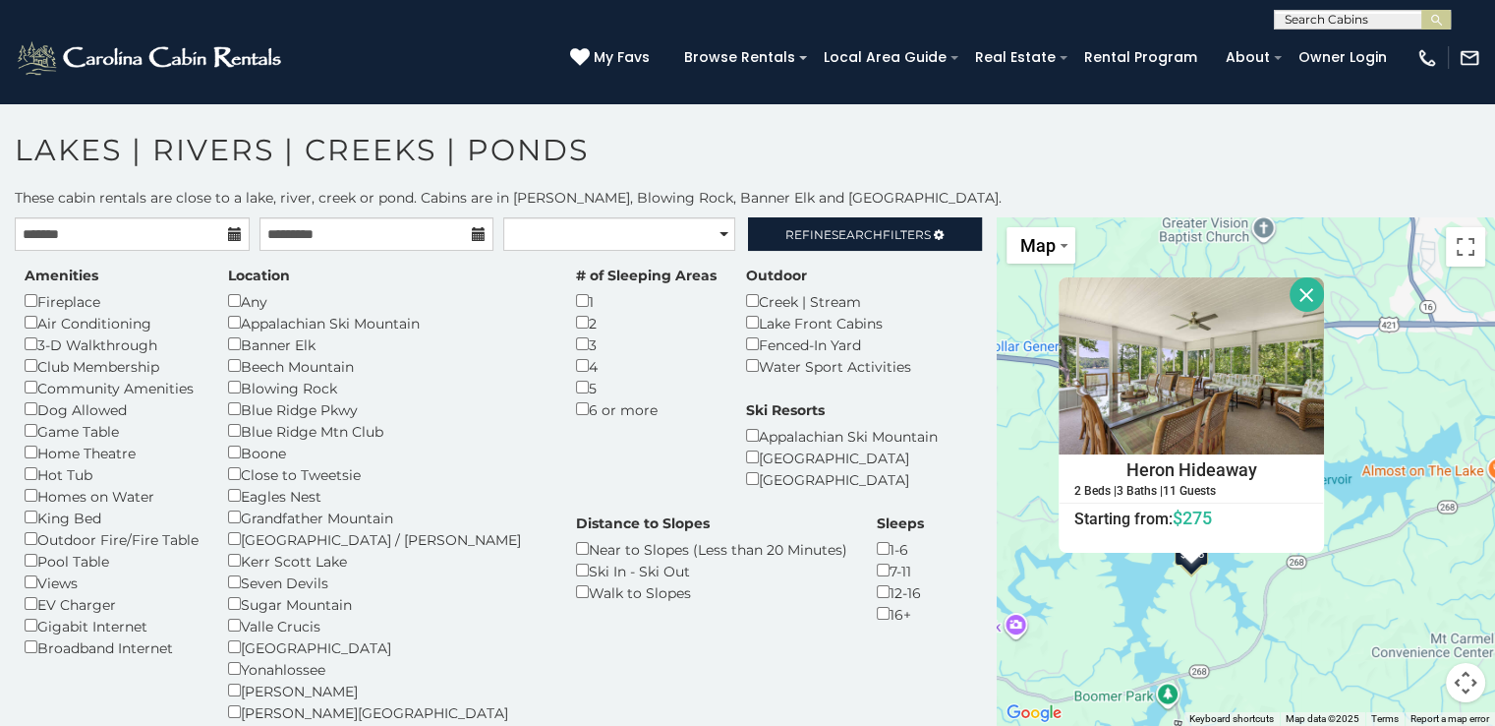
click at [1223, 561] on div "$275 $265 Heron Hideaway 2 Beds | 3 Baths | 11 Guests Distance from your point:…" at bounding box center [1246, 471] width 498 height 508
click at [1249, 573] on div "$275 $265 Heron Hideaway 2 Beds | 3 Baths | 11 Guests Distance from your point:…" at bounding box center [1246, 471] width 498 height 508
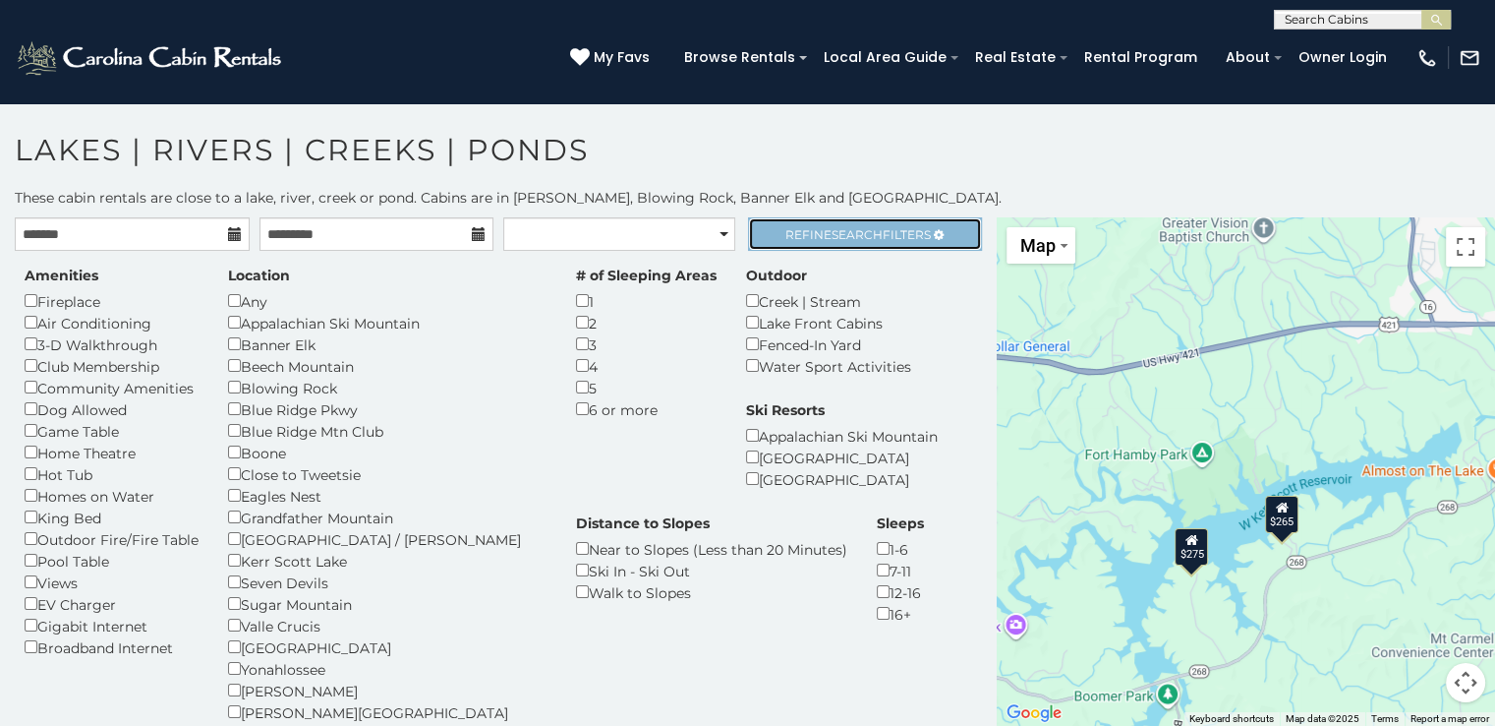
click at [821, 233] on span "Refine Search Filters" at bounding box center [859, 234] width 146 height 15
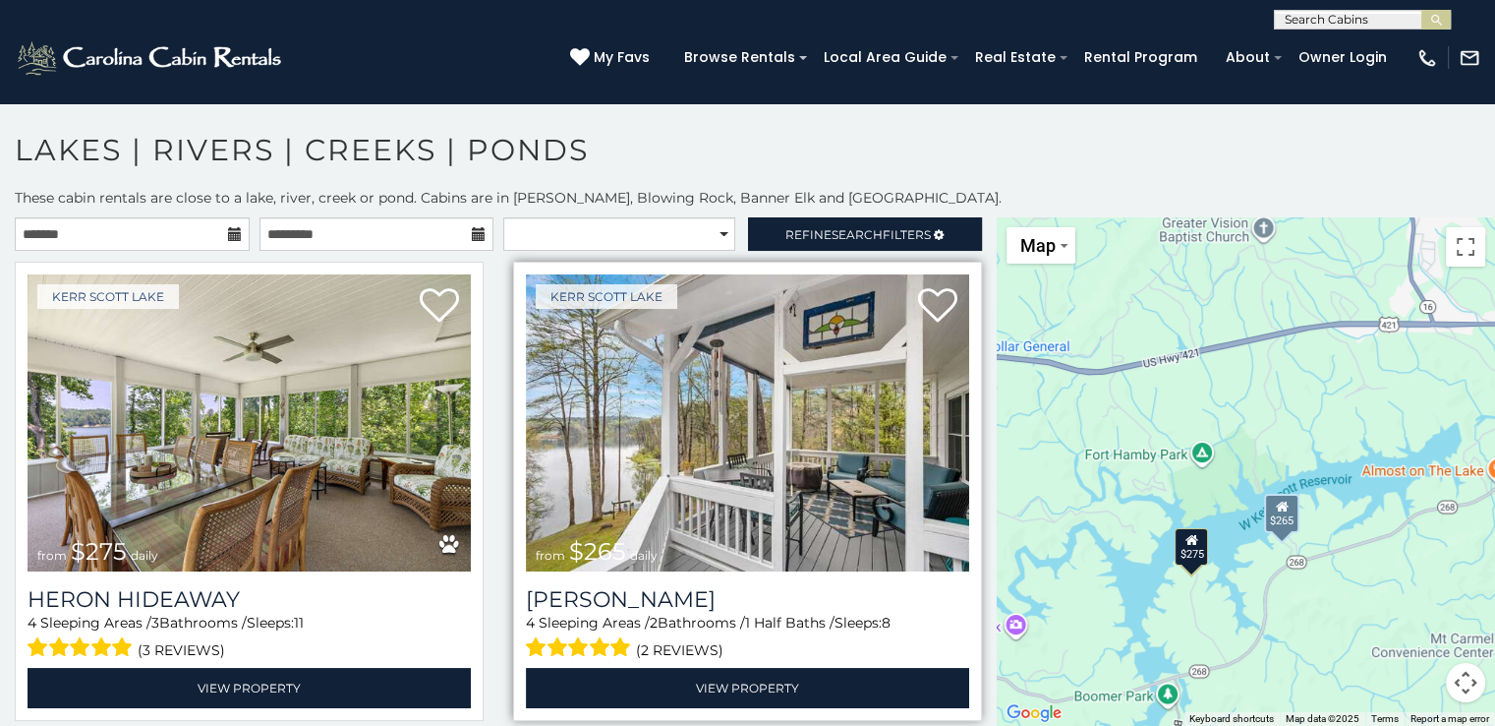
click at [754, 347] on img at bounding box center [747, 422] width 443 height 297
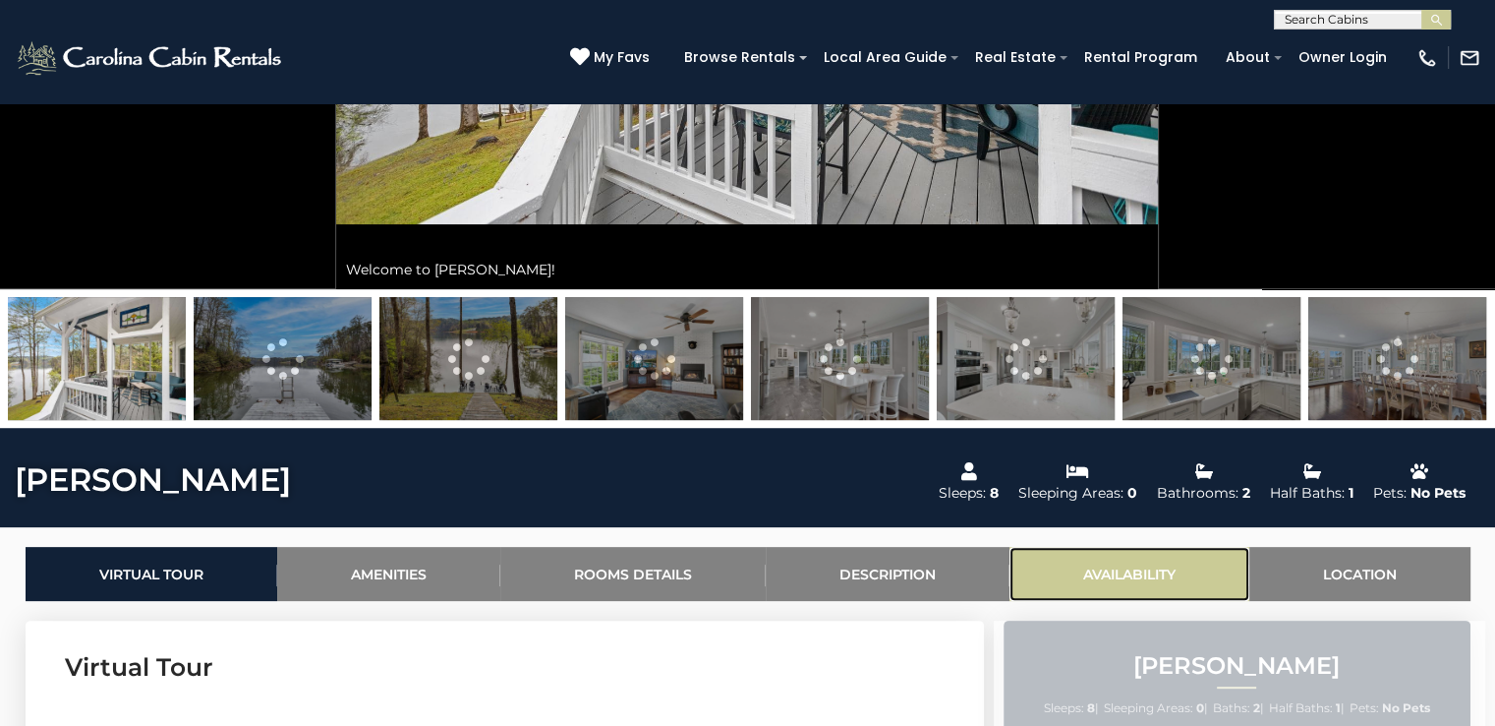
click at [1080, 575] on link "Availability" at bounding box center [1130, 574] width 240 height 54
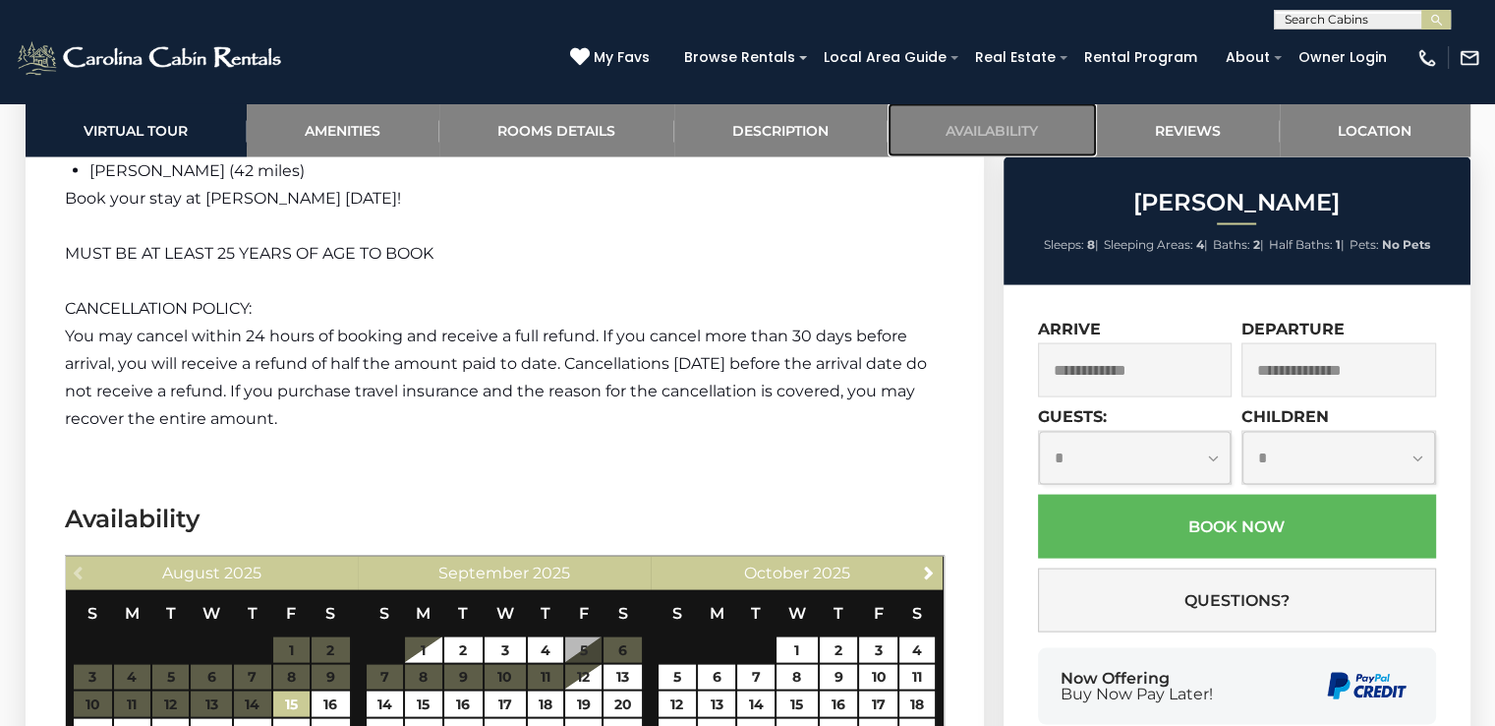
scroll to position [3579, 0]
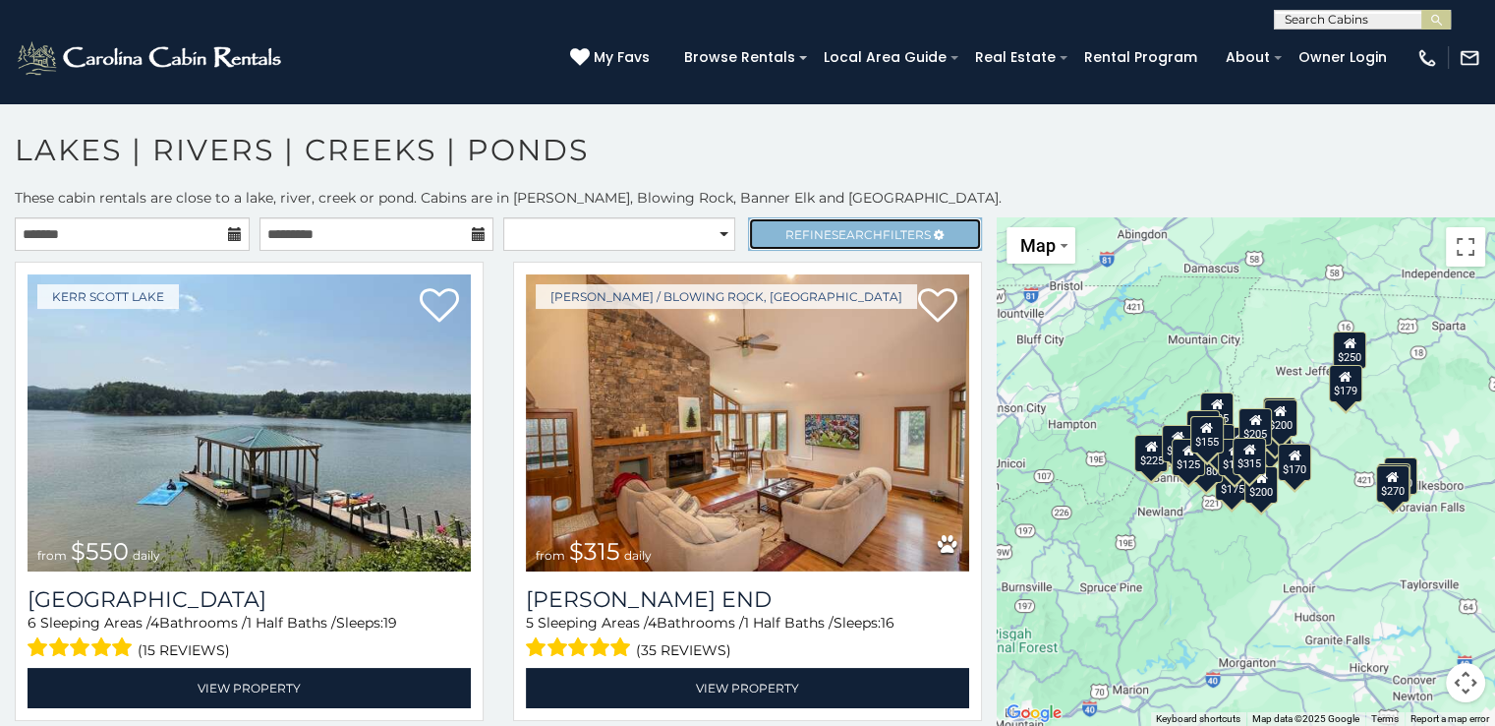
click at [865, 230] on span "Search" at bounding box center [857, 234] width 51 height 15
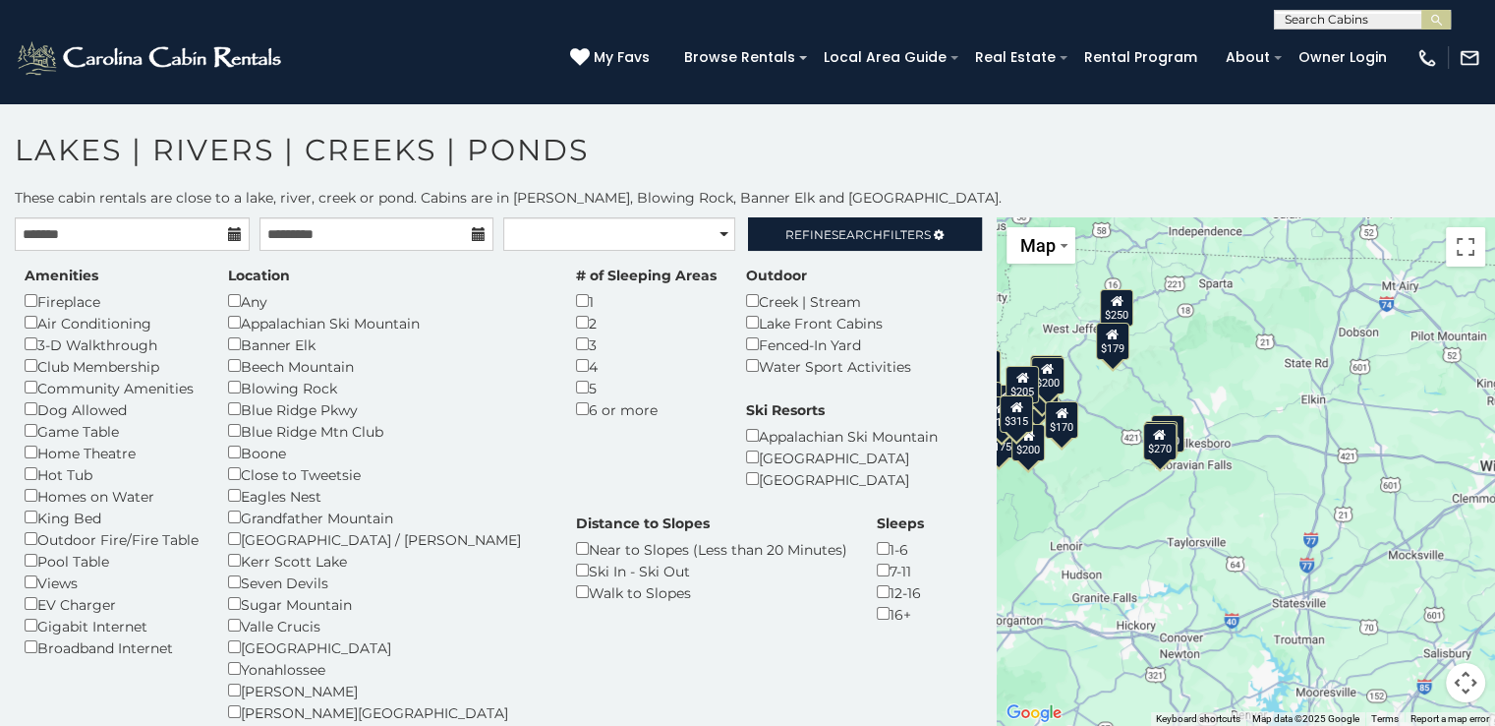
drag, startPoint x: 1355, startPoint y: 526, endPoint x: 1120, endPoint y: 484, distance: 238.7
click at [1120, 484] on div "$550 $315 $275 $180 $235 $615 $305 $260 $235 $175 $235 $200 $250 $229 $225 $200…" at bounding box center [1246, 471] width 498 height 508
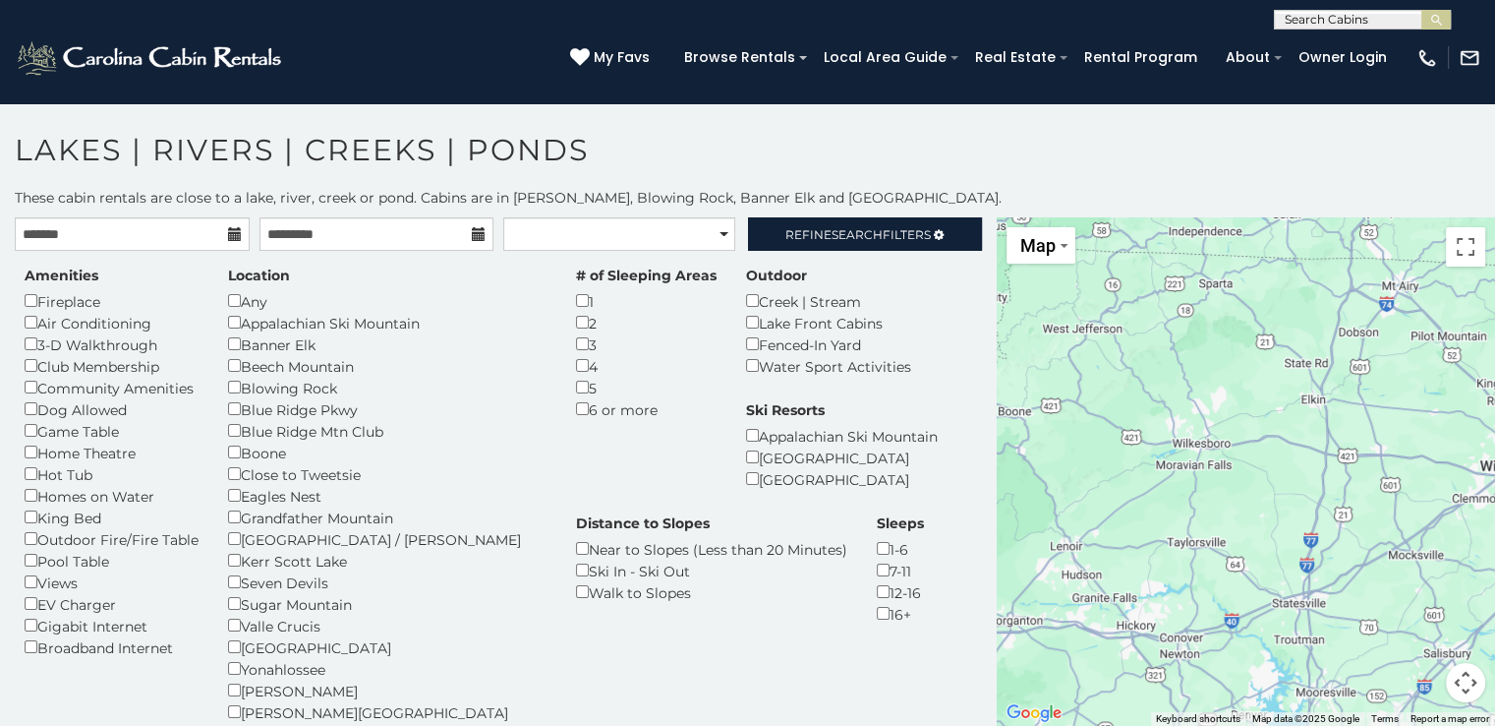
click at [1172, 467] on div at bounding box center [1246, 471] width 498 height 508
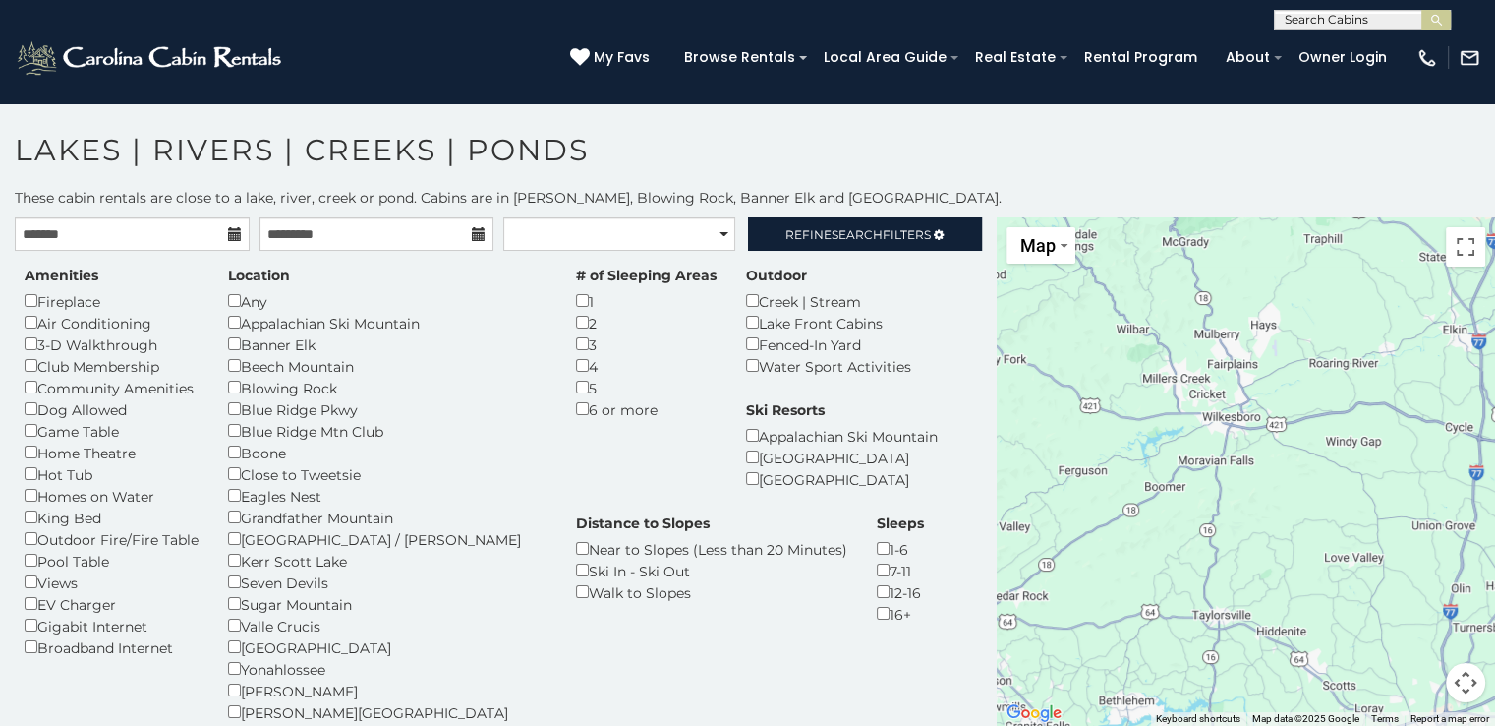
click at [1172, 467] on div at bounding box center [1246, 471] width 498 height 508
click at [1172, 467] on div "$550 $275 $179 $270 $265" at bounding box center [1246, 471] width 498 height 508
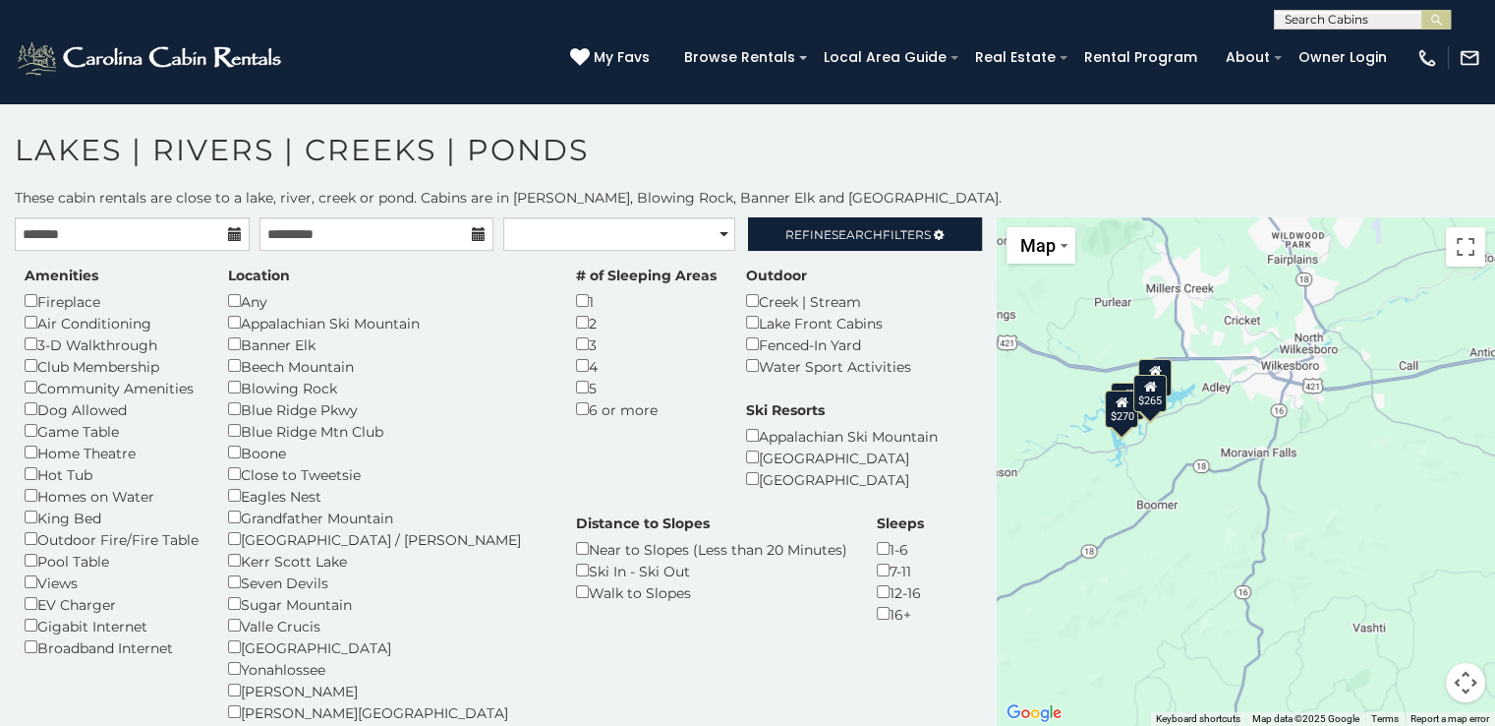
click at [1172, 467] on div "$550 $275 $270 $265" at bounding box center [1246, 471] width 498 height 508
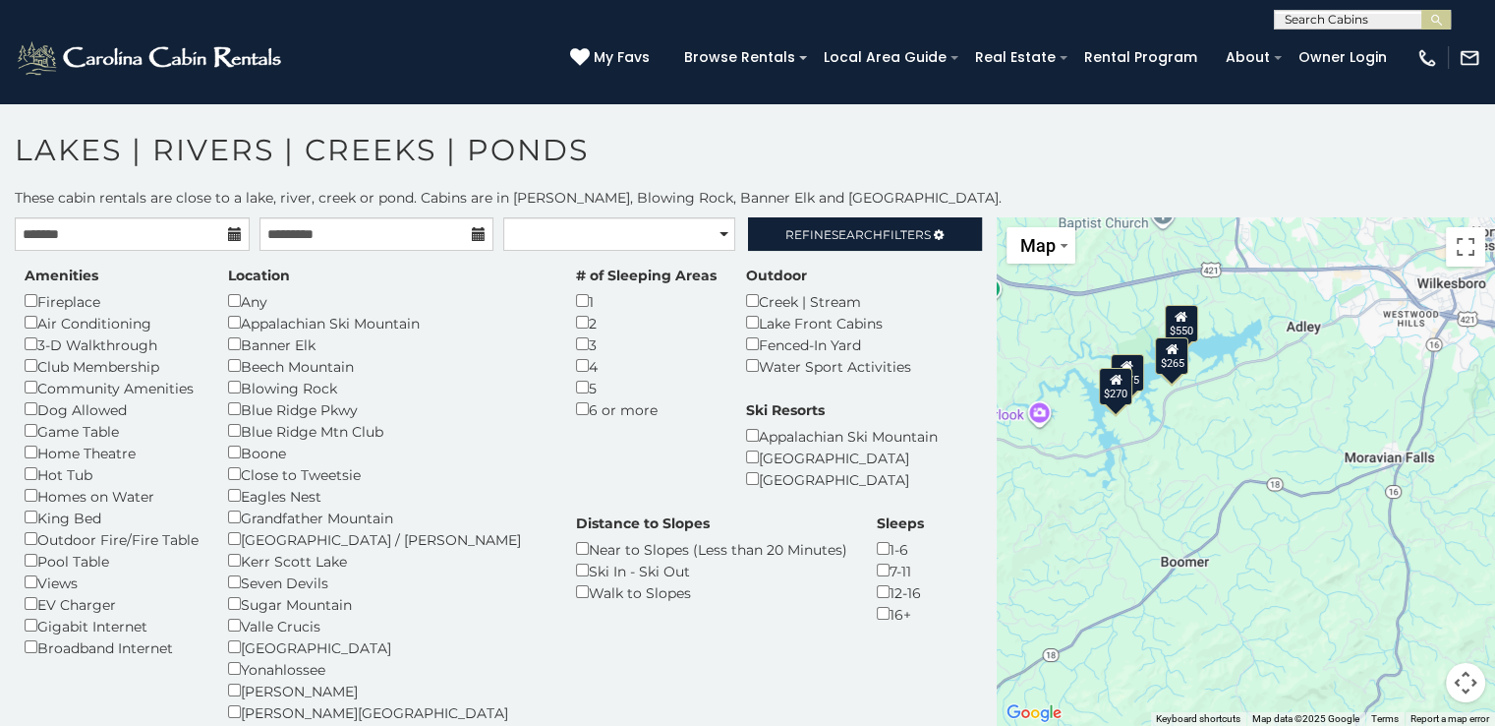
drag, startPoint x: 1121, startPoint y: 425, endPoint x: 1172, endPoint y: 450, distance: 57.2
click at [1172, 450] on div "$550 $275 $270 $265" at bounding box center [1246, 471] width 498 height 508
click at [1172, 450] on div at bounding box center [1246, 471] width 498 height 508
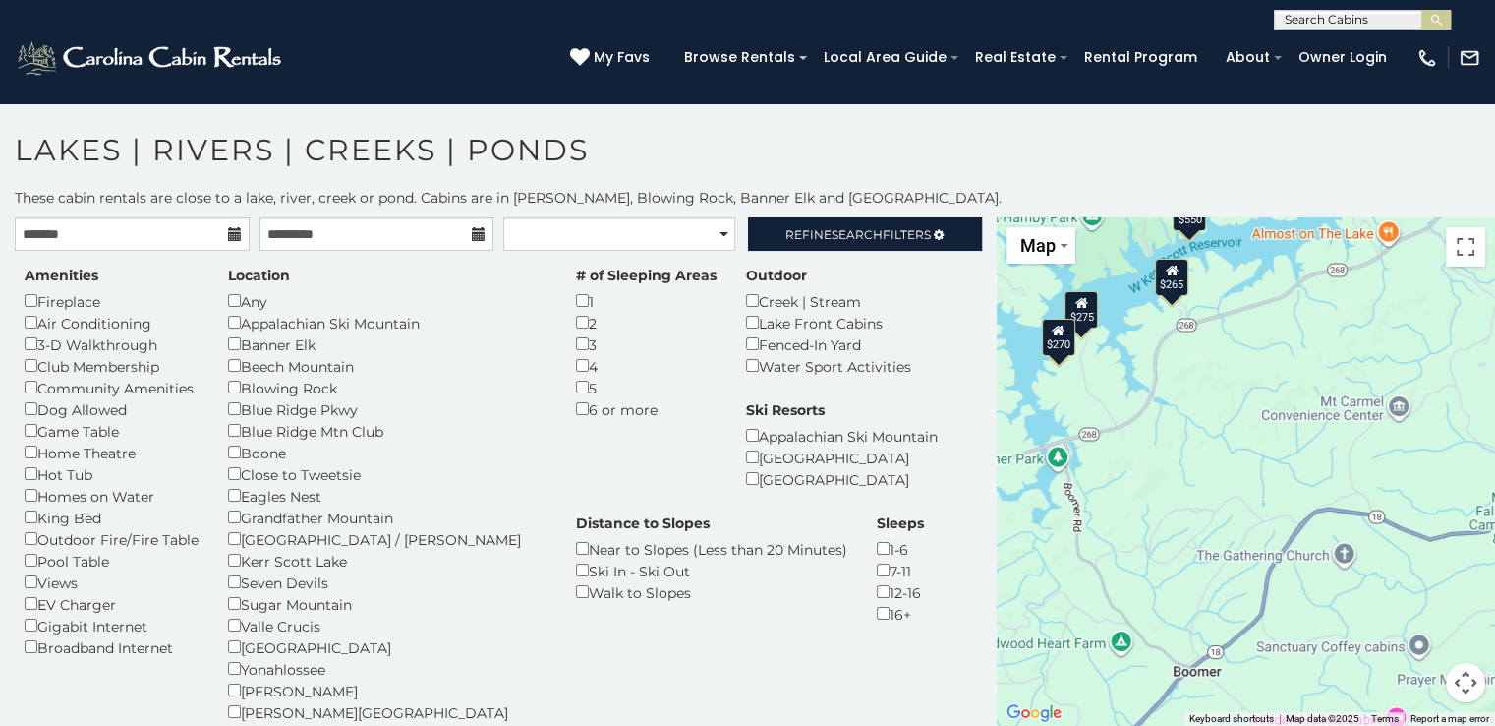
click at [1059, 340] on div "$270" at bounding box center [1057, 337] width 33 height 37
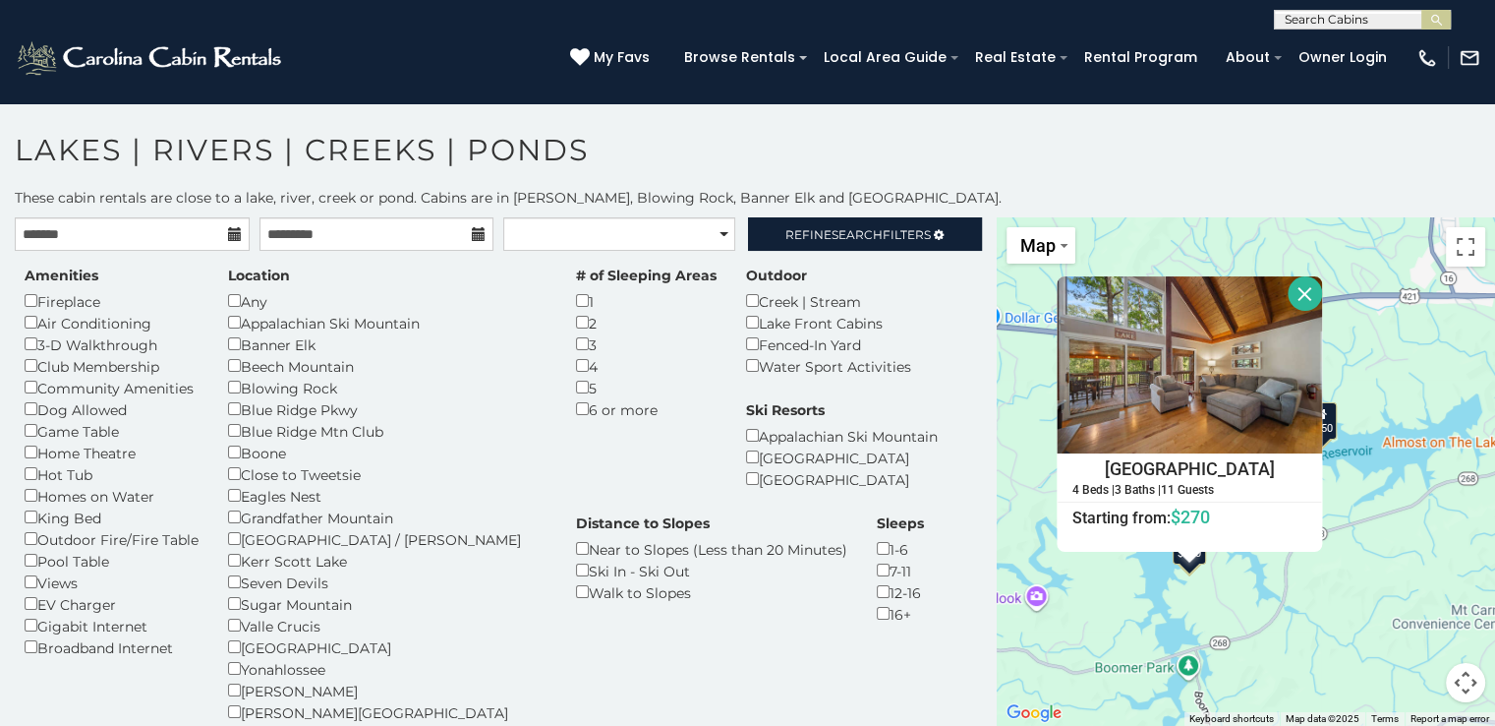
click at [1246, 576] on div "$550 $275 $270 $265 $550 $275 $270 $265 Lake Hills Hideaway 4 Beds | 3 Baths | …" at bounding box center [1246, 471] width 498 height 508
click at [1304, 293] on button "Close" at bounding box center [1304, 293] width 34 height 34
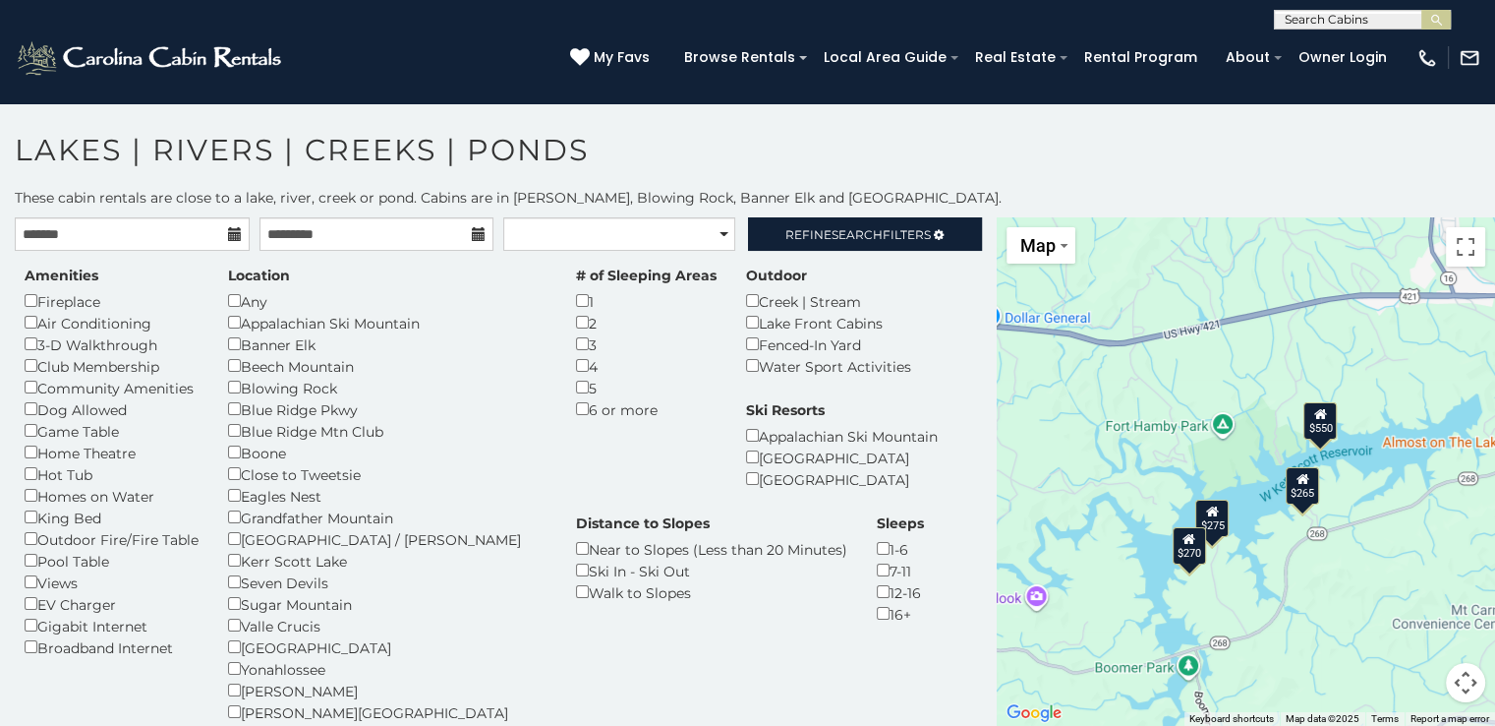
click at [1223, 514] on div "$275" at bounding box center [1211, 516] width 33 height 37
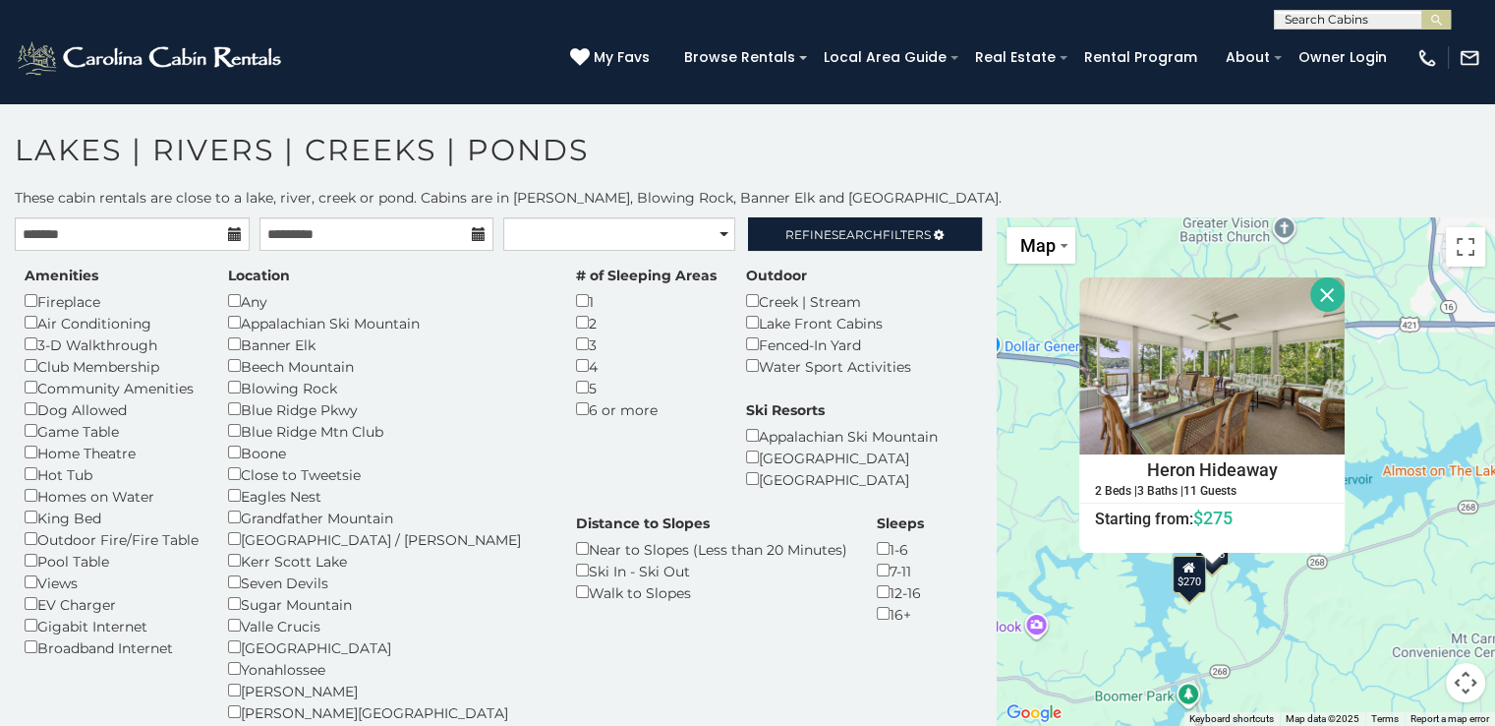
click at [1298, 566] on div "$550 $275 $270 $265 $550 $275 $270 $265 Heron Hideaway 2 Beds | 3 Baths | 11 Gu…" at bounding box center [1246, 471] width 498 height 508
click at [1226, 583] on div "$550 $275 $270 $265 $550 $275 $270 $265 Heron Hideaway 2 Beds | 3 Baths | 11 Gu…" at bounding box center [1246, 471] width 498 height 508
click at [1239, 576] on div "$550 $275 $270 $265 $550 $275 $270 $265 Heron Hideaway 2 Beds | 3 Baths | 11 Gu…" at bounding box center [1246, 471] width 498 height 508
click at [1318, 293] on button "Close" at bounding box center [1327, 294] width 34 height 34
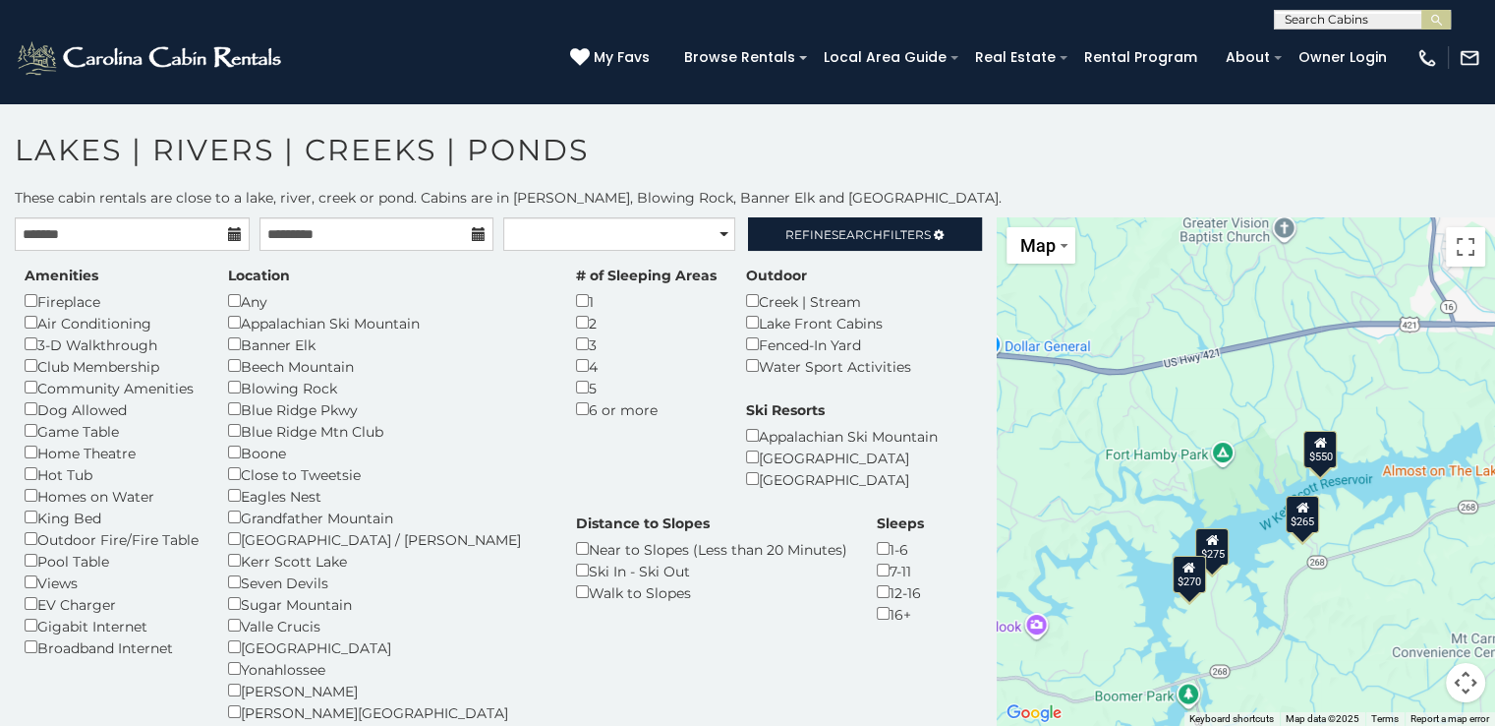
click at [1303, 512] on div "$265" at bounding box center [1301, 513] width 33 height 37
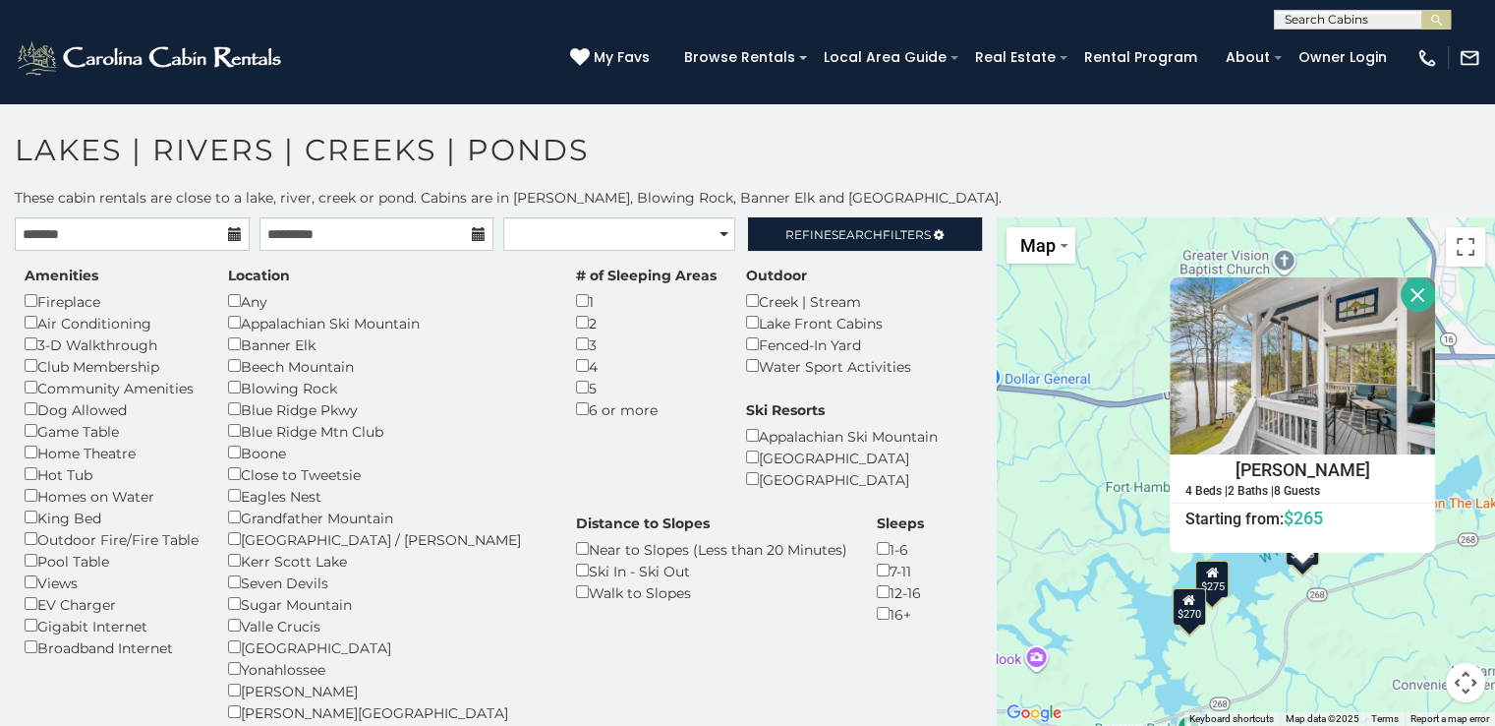
click at [1267, 577] on div "$550 $275 $270 $265 $550 $275 $270 $265 Bella Di Lago 4 Beds | 2 Baths | 8 Gues…" at bounding box center [1246, 471] width 498 height 508
click at [1416, 294] on button "Close" at bounding box center [1418, 294] width 34 height 34
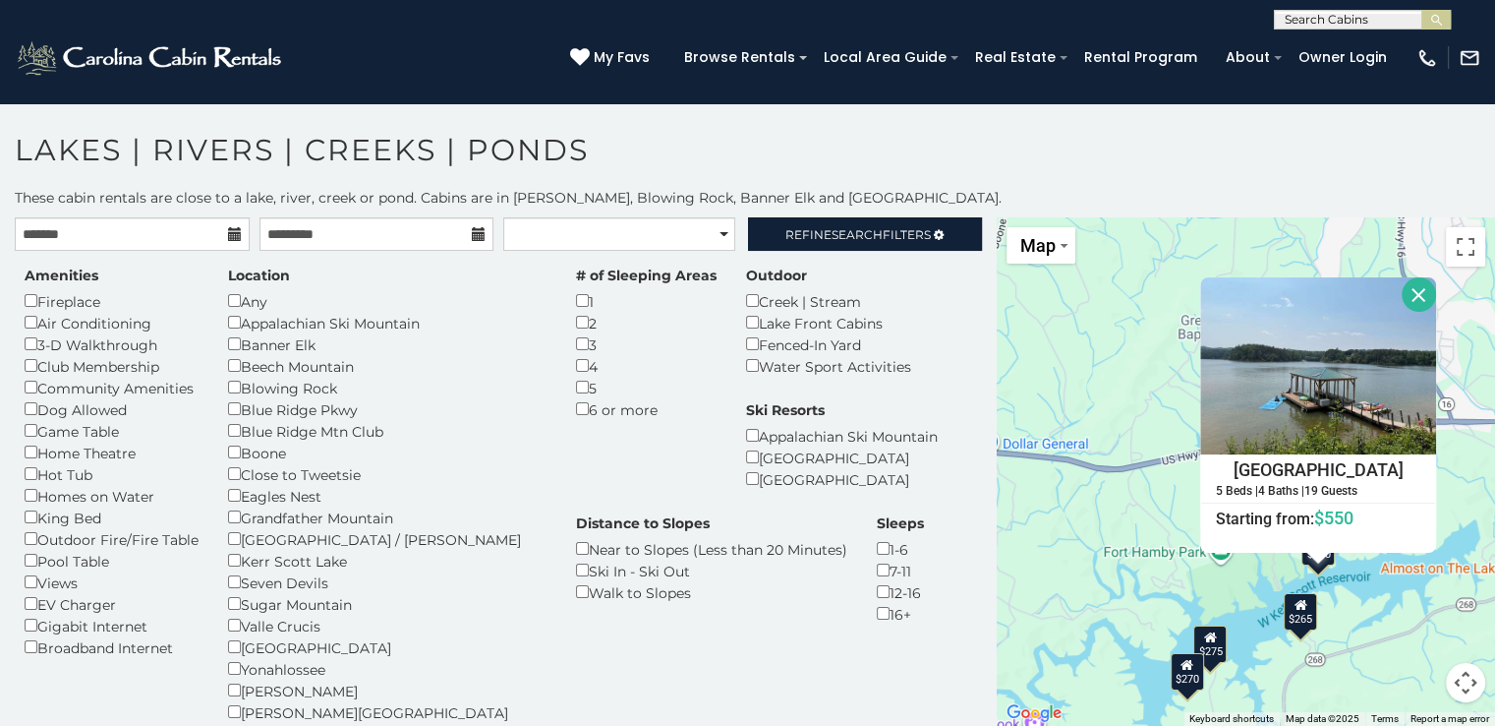
click at [1300, 609] on div "$265" at bounding box center [1299, 610] width 33 height 37
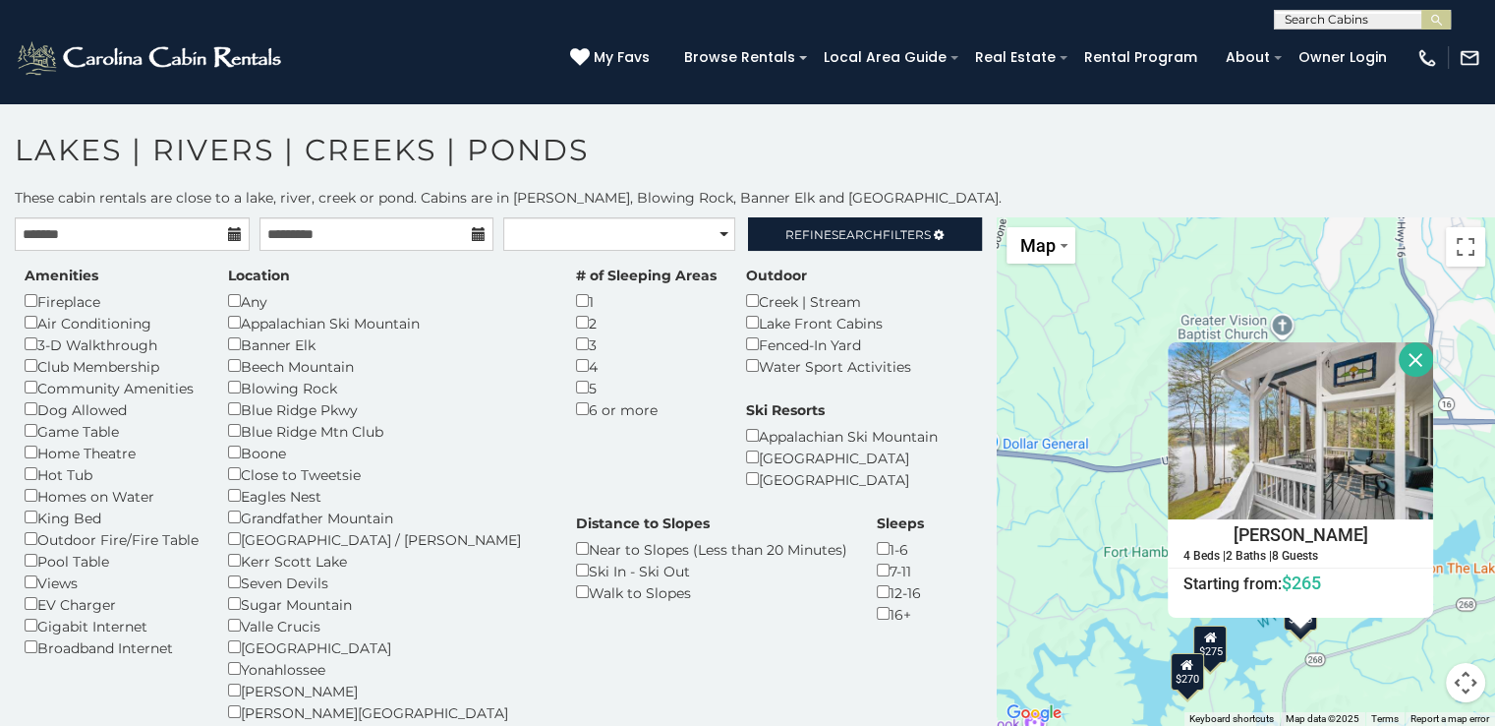
click at [1300, 609] on div "Bella Di Lago 4 Beds | 2 Baths | 8 Guests Distance from your point: %dist% %dis…" at bounding box center [1300, 479] width 265 height 275
click at [1299, 654] on div "$550 $275 $270 $265 Bella Di Lago 4 Beds | 2 Baths | 8 Guests Distance from you…" at bounding box center [1246, 471] width 498 height 508
click at [1408, 358] on button "Close" at bounding box center [1416, 359] width 34 height 34
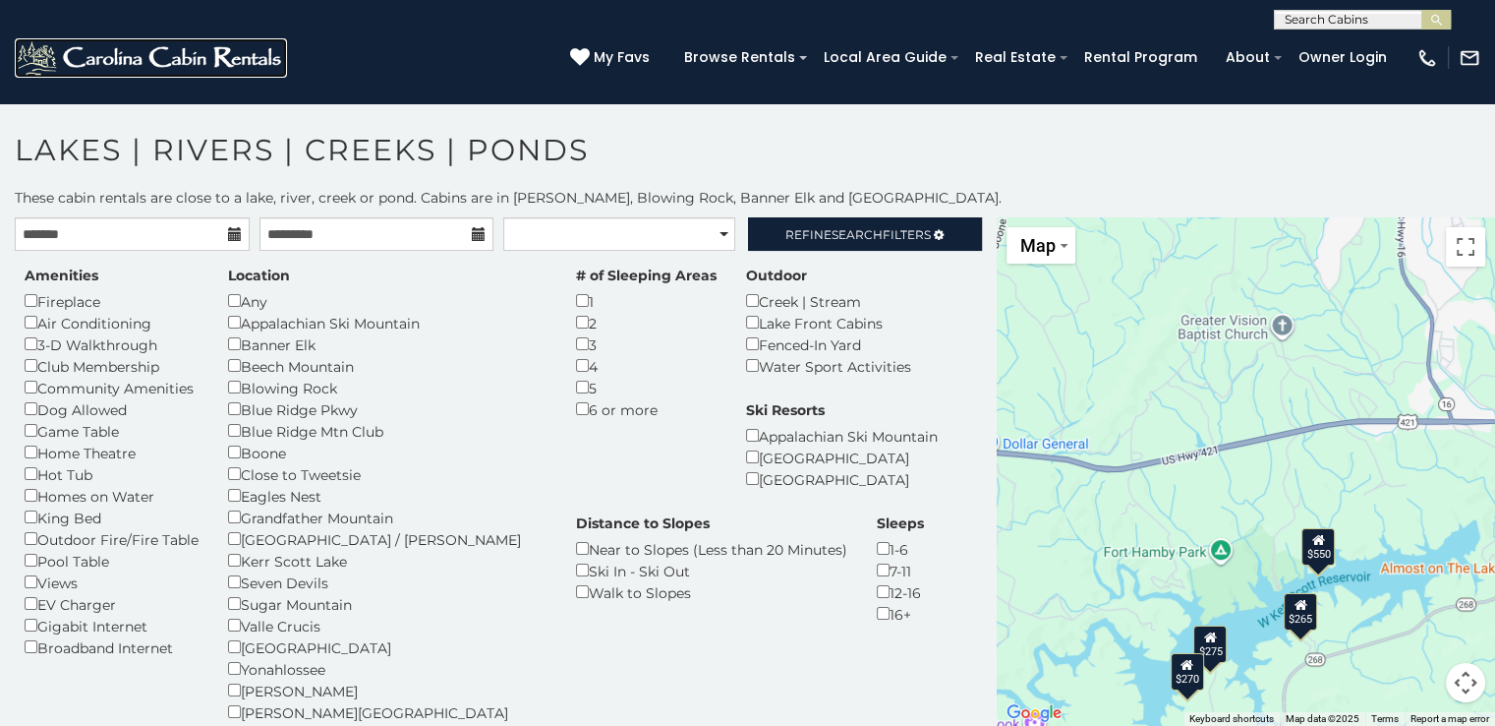
click at [151, 45] on img at bounding box center [151, 57] width 272 height 39
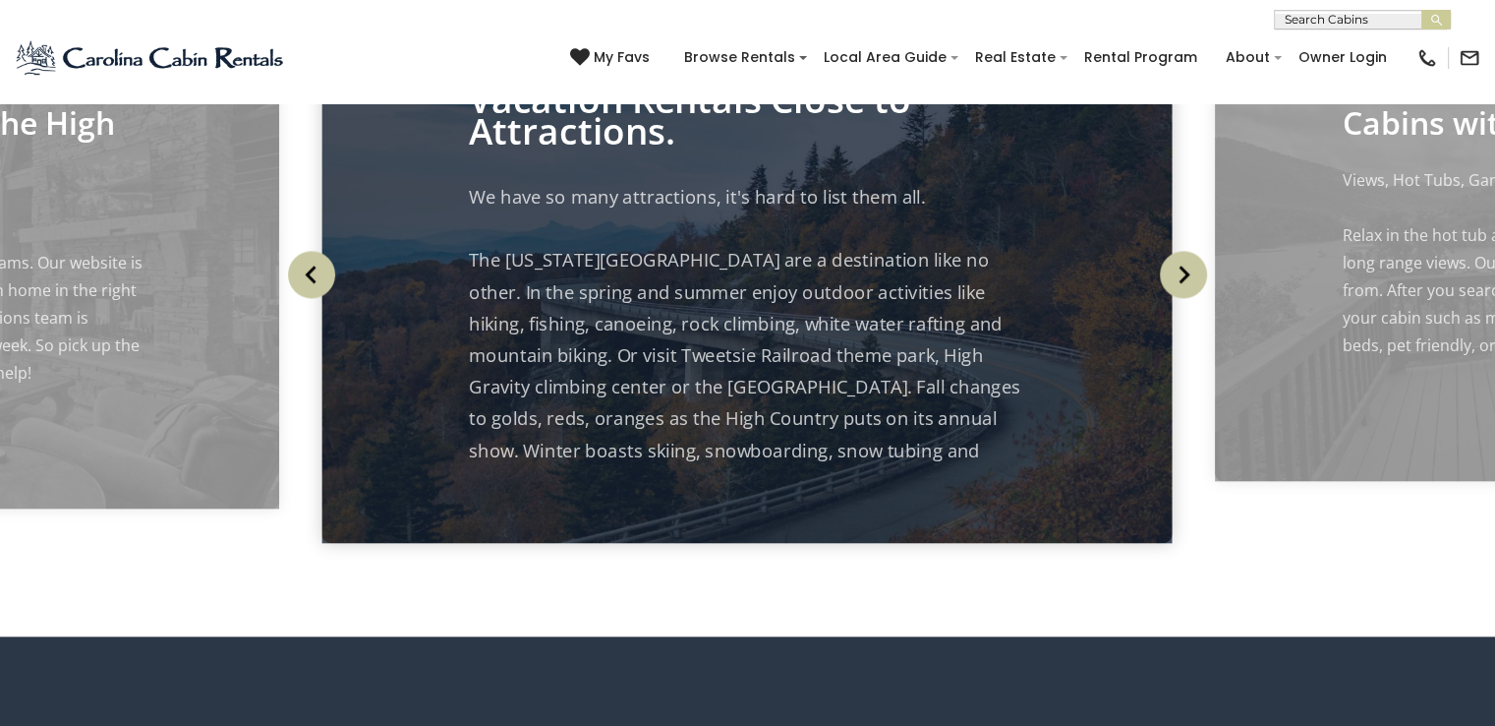
scroll to position [2261, 0]
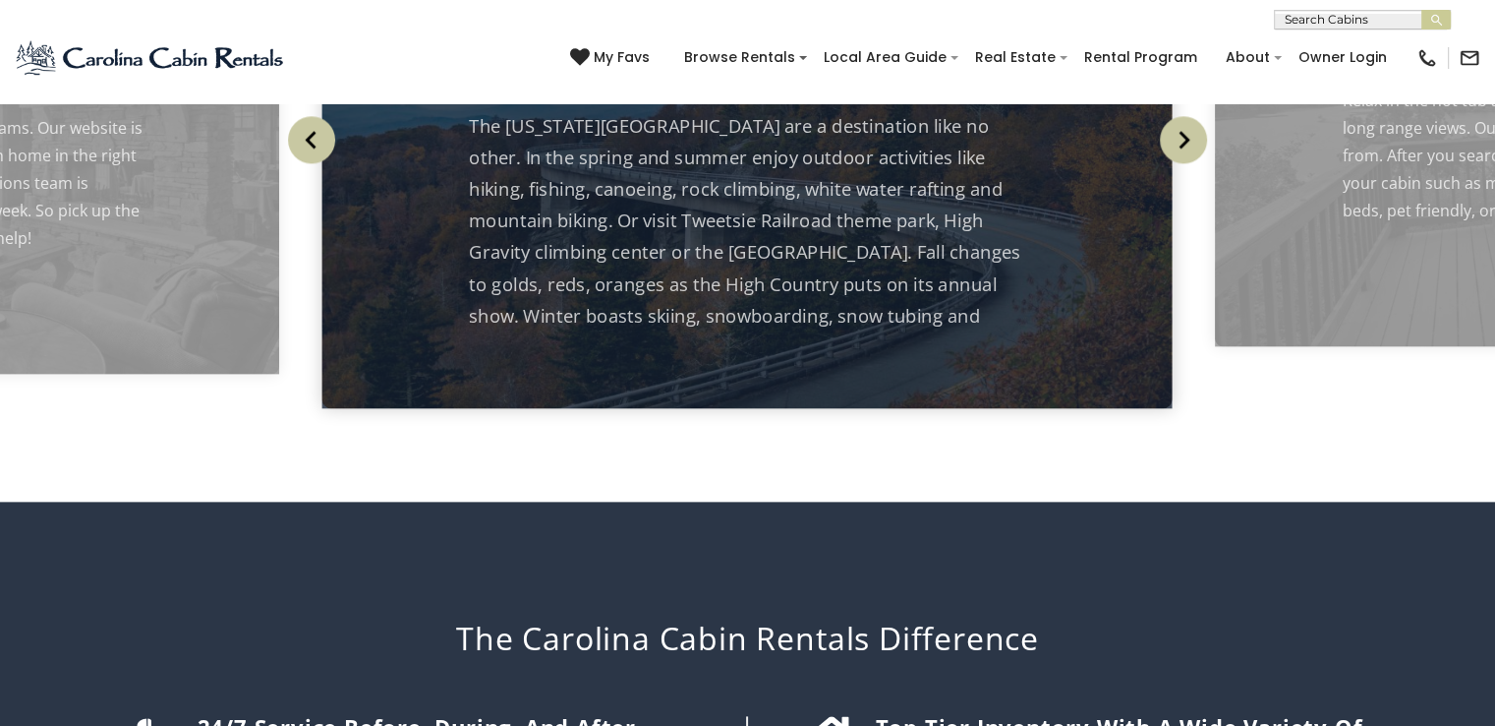
click at [311, 163] on img "Previous" at bounding box center [311, 139] width 47 height 47
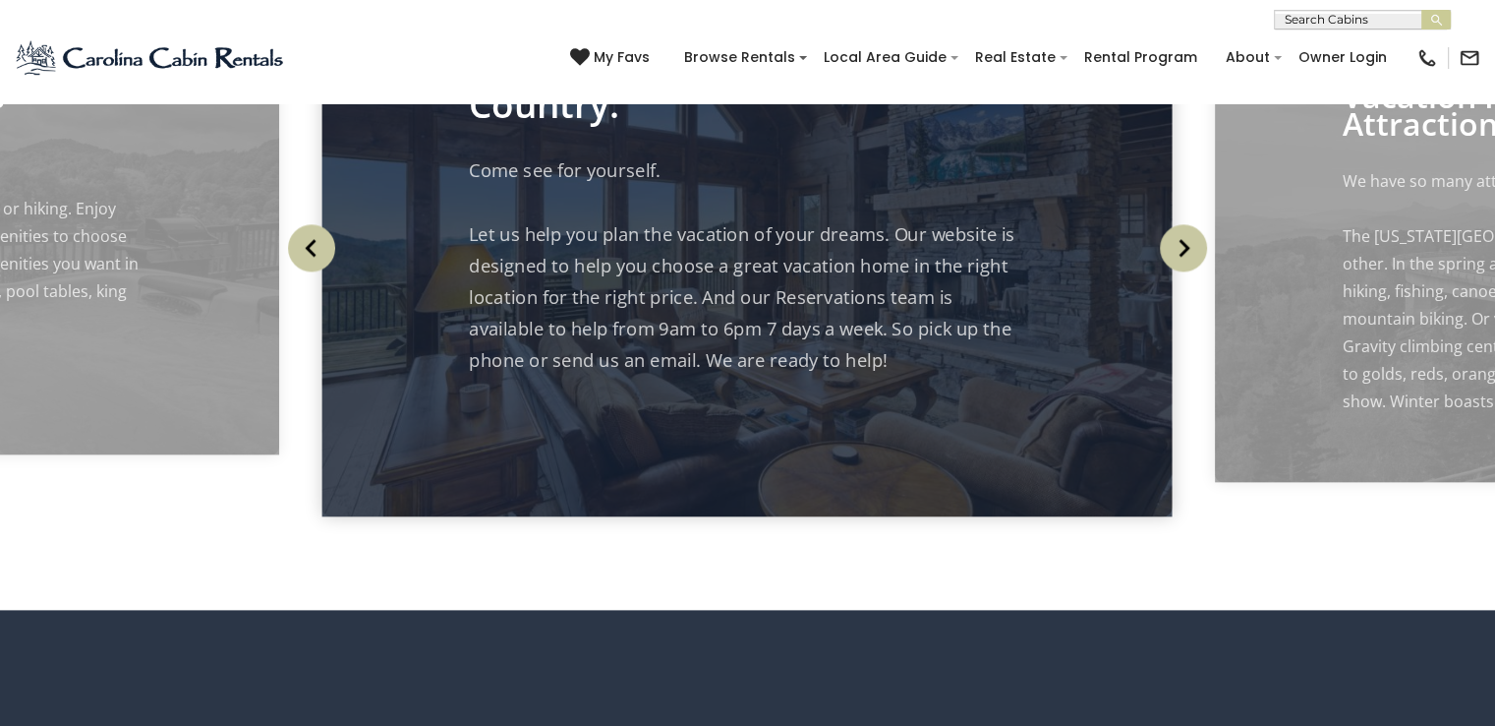
scroll to position [2163, 0]
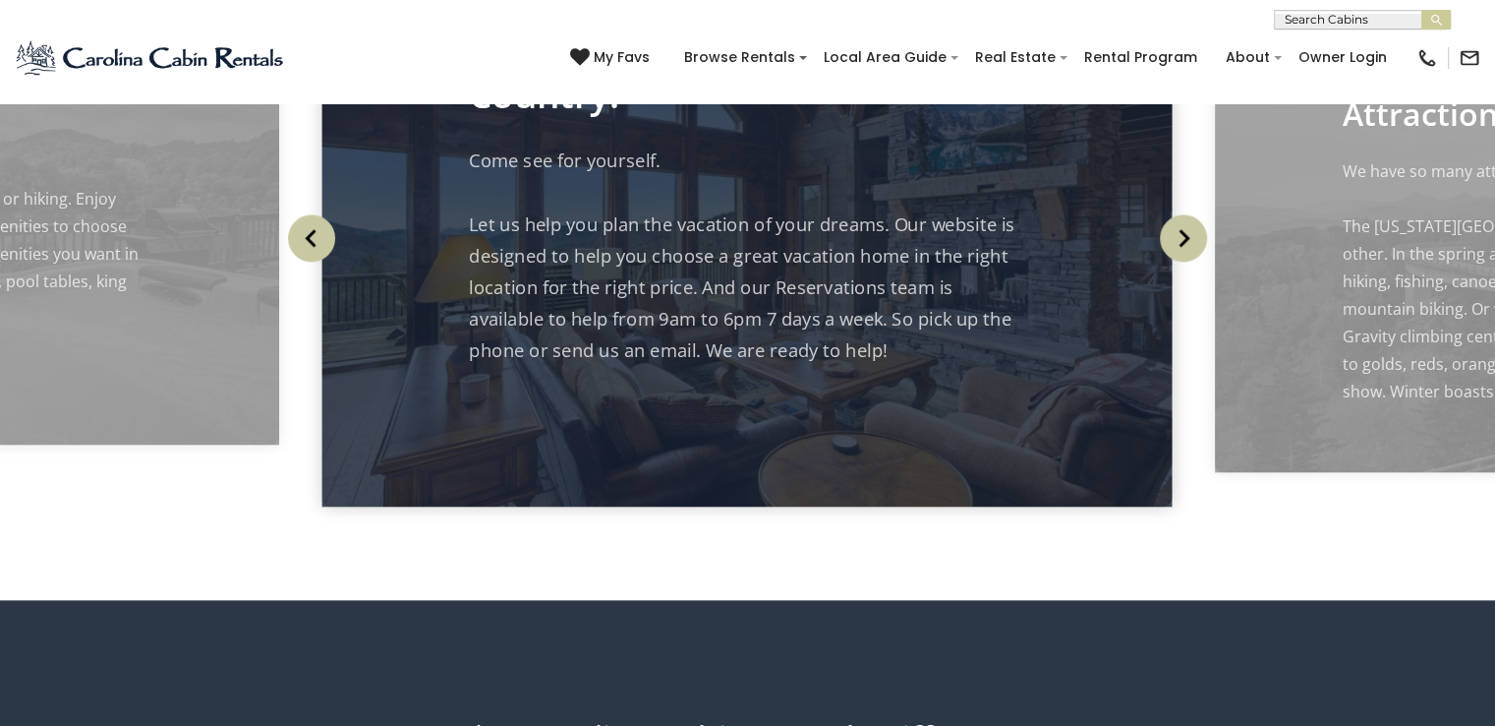
click at [321, 262] on img "Previous" at bounding box center [311, 237] width 47 height 47
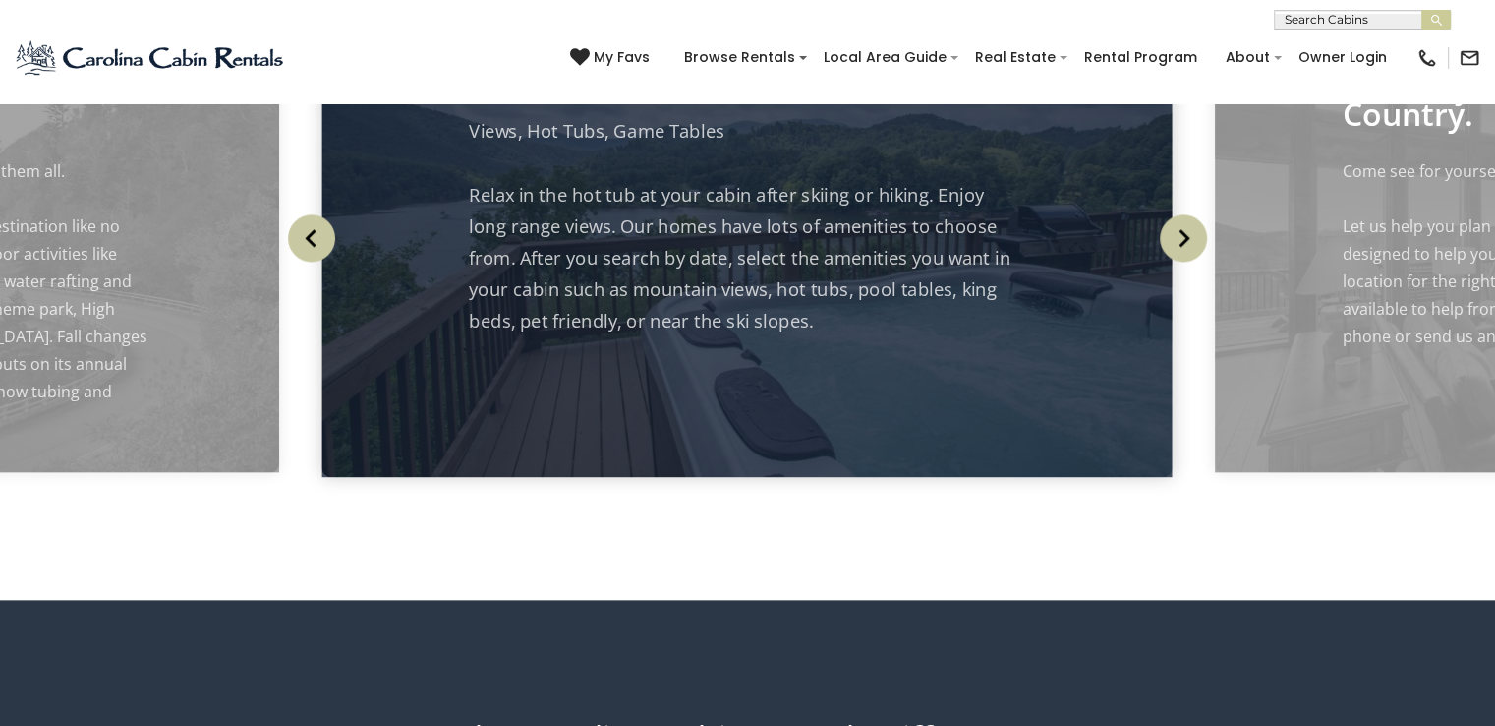
click at [321, 262] on img "Previous" at bounding box center [311, 237] width 47 height 47
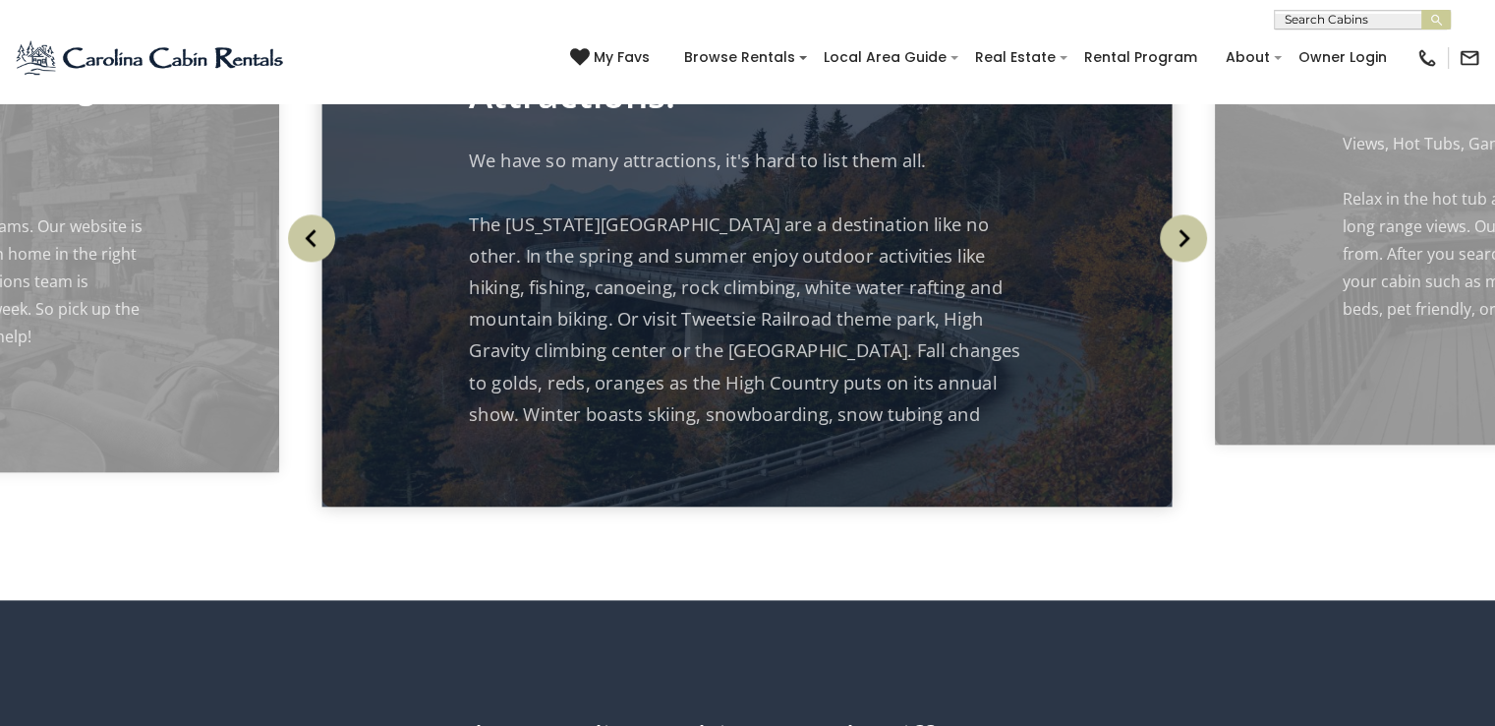
click at [321, 262] on img "Previous" at bounding box center [311, 237] width 47 height 47
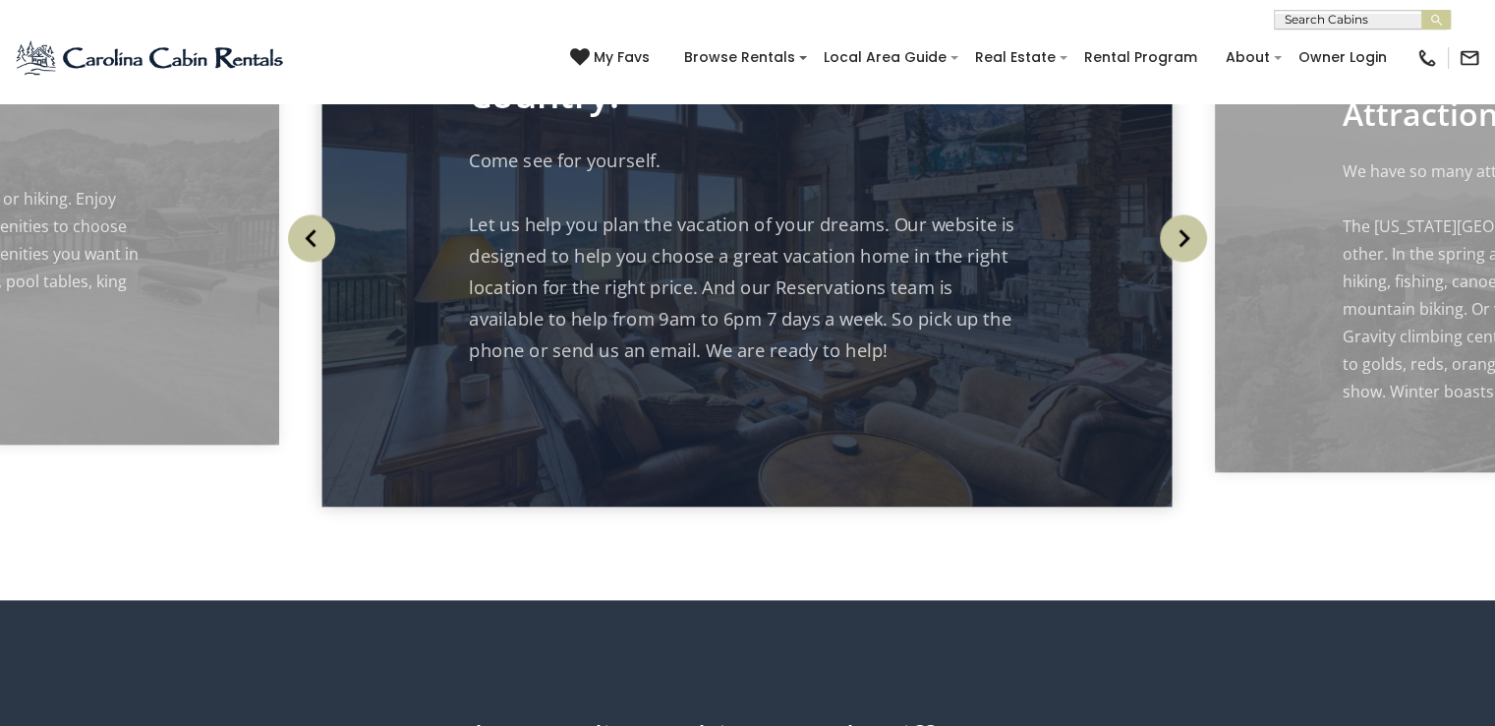
click at [321, 262] on img "Previous" at bounding box center [311, 237] width 47 height 47
